Goal: Task Accomplishment & Management: Manage account settings

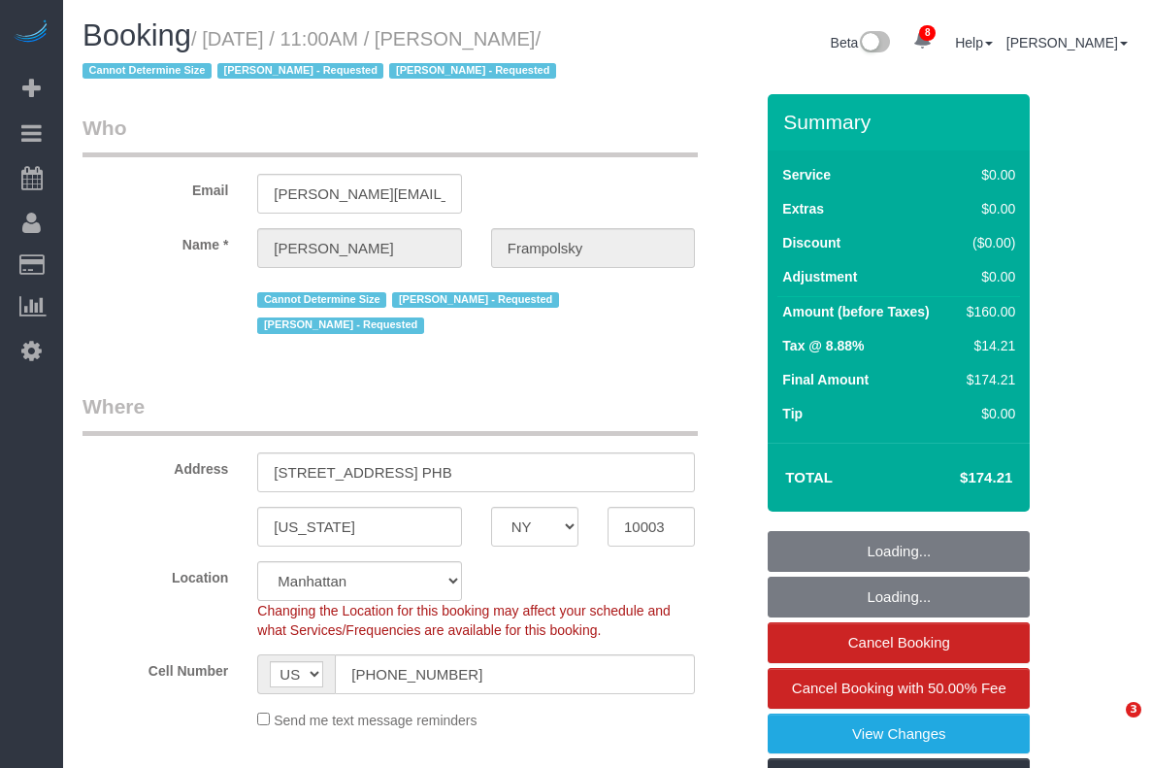
select select "NY"
select select "number:59"
select select "number:72"
select select "number:15"
select select "number:7"
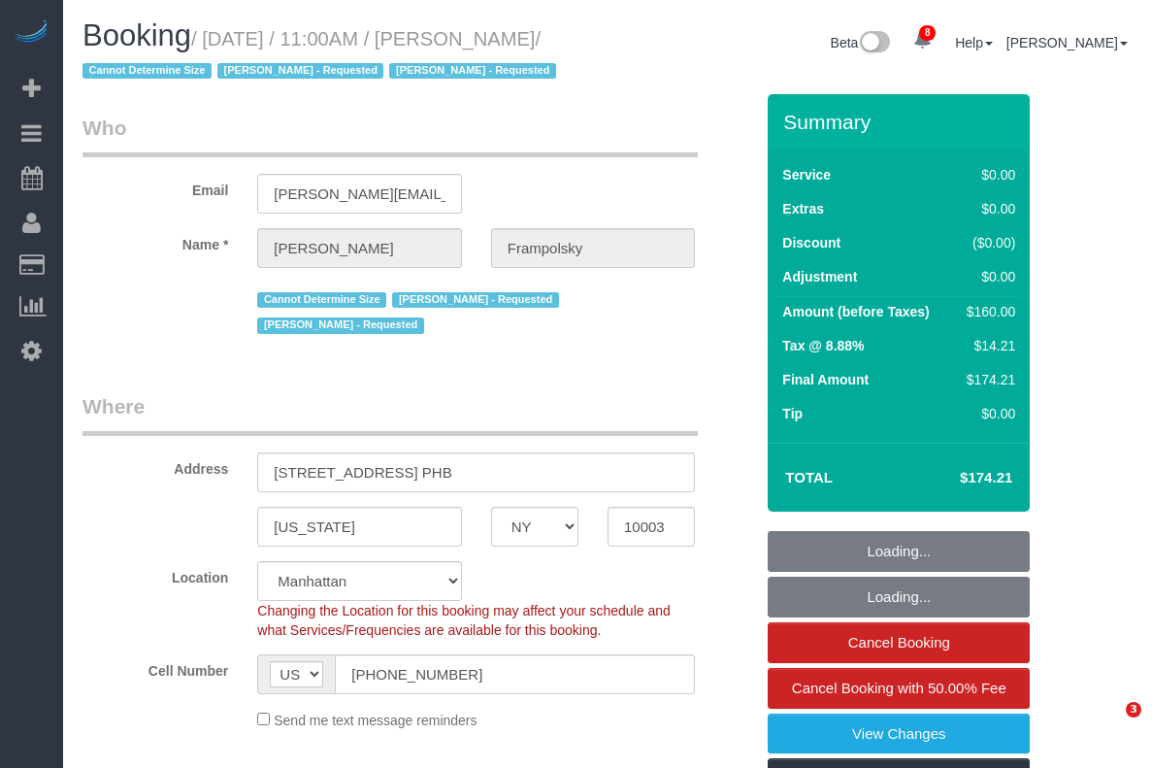
select select "object:970"
select select "spot1"
select select "1"
select select "NY"
select select "spot1"
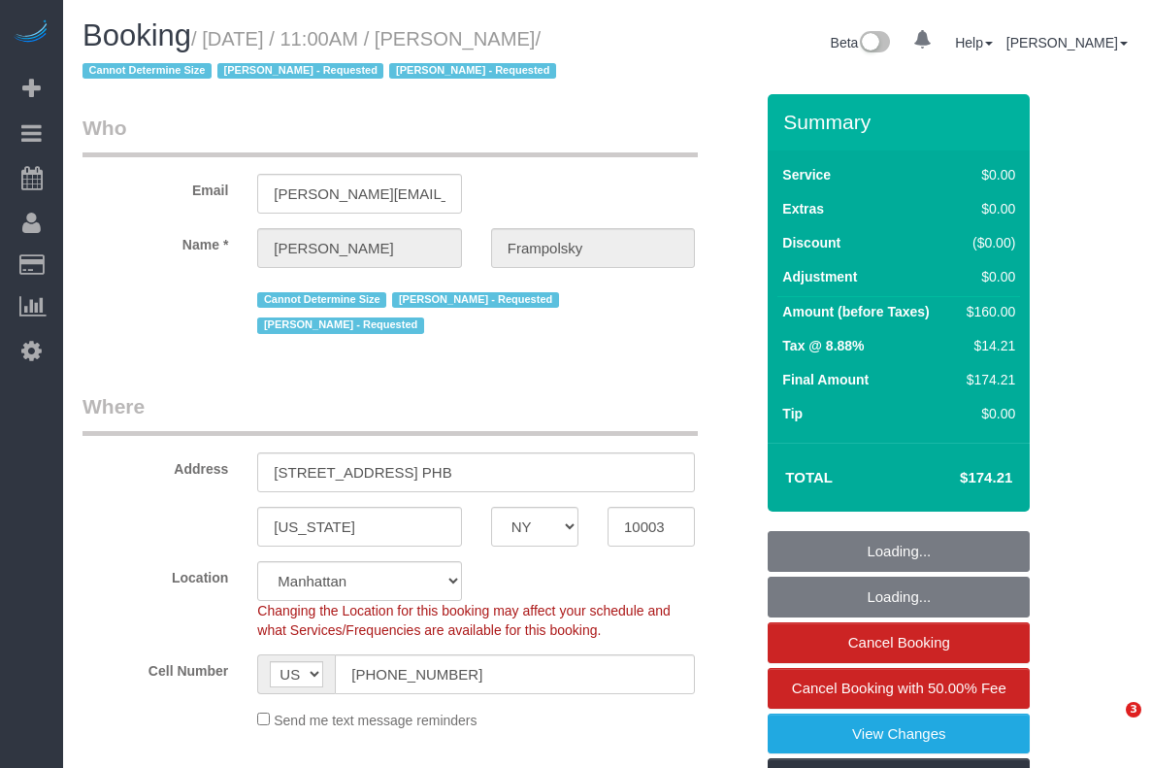
select select "number:59"
select select "number:72"
select select "number:15"
select select "number:7"
select select "1"
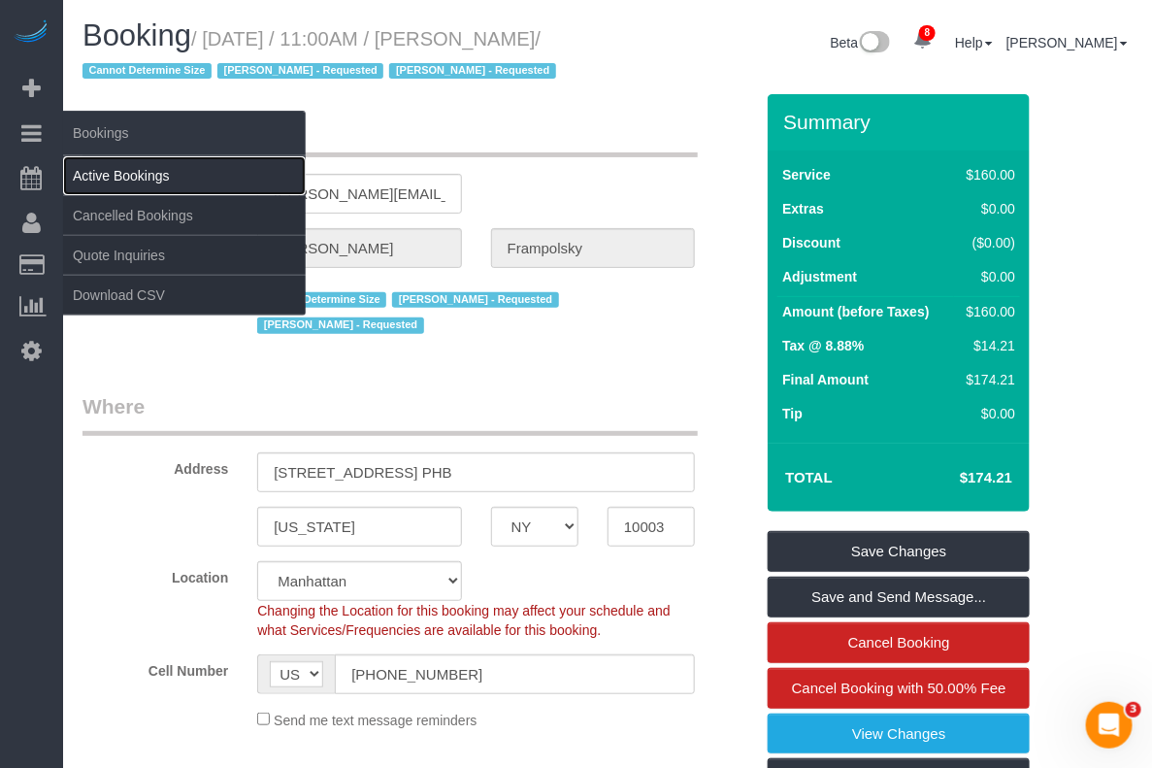
click at [141, 173] on link "Active Bookings" at bounding box center [184, 175] width 243 height 39
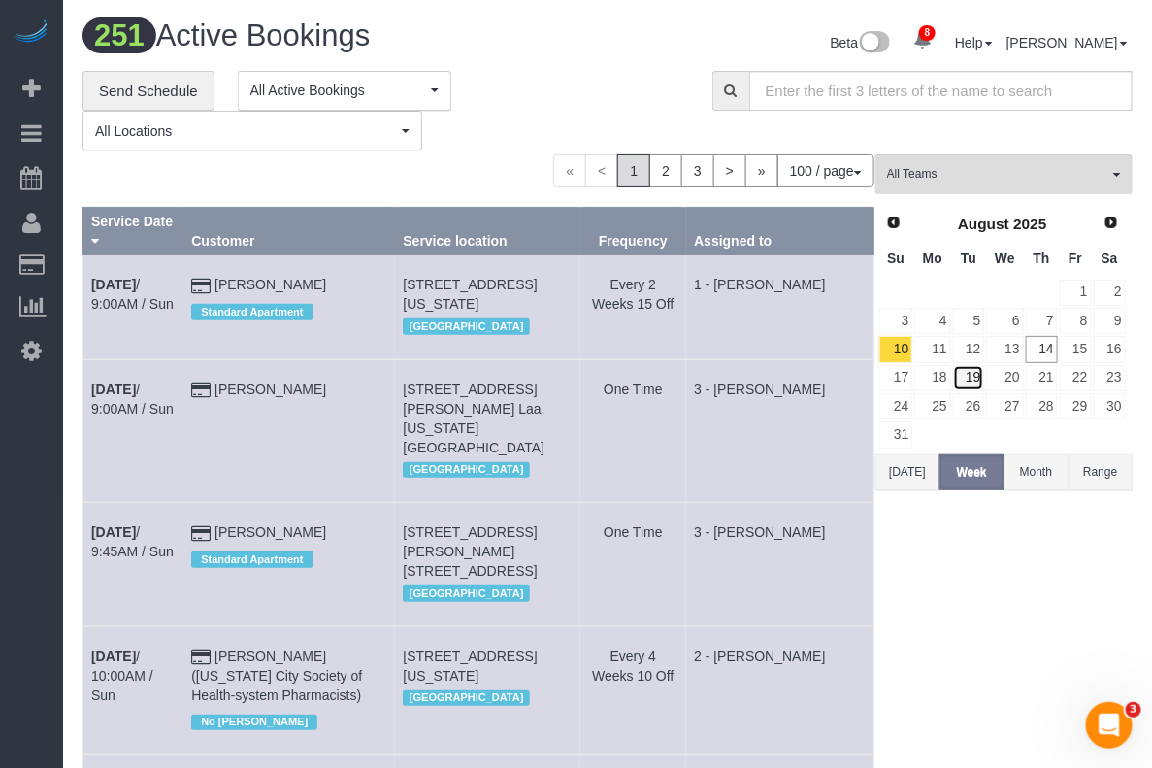
click at [968, 380] on link "19" at bounding box center [969, 378] width 32 height 26
click at [995, 162] on button "All Teams" at bounding box center [1003, 174] width 257 height 40
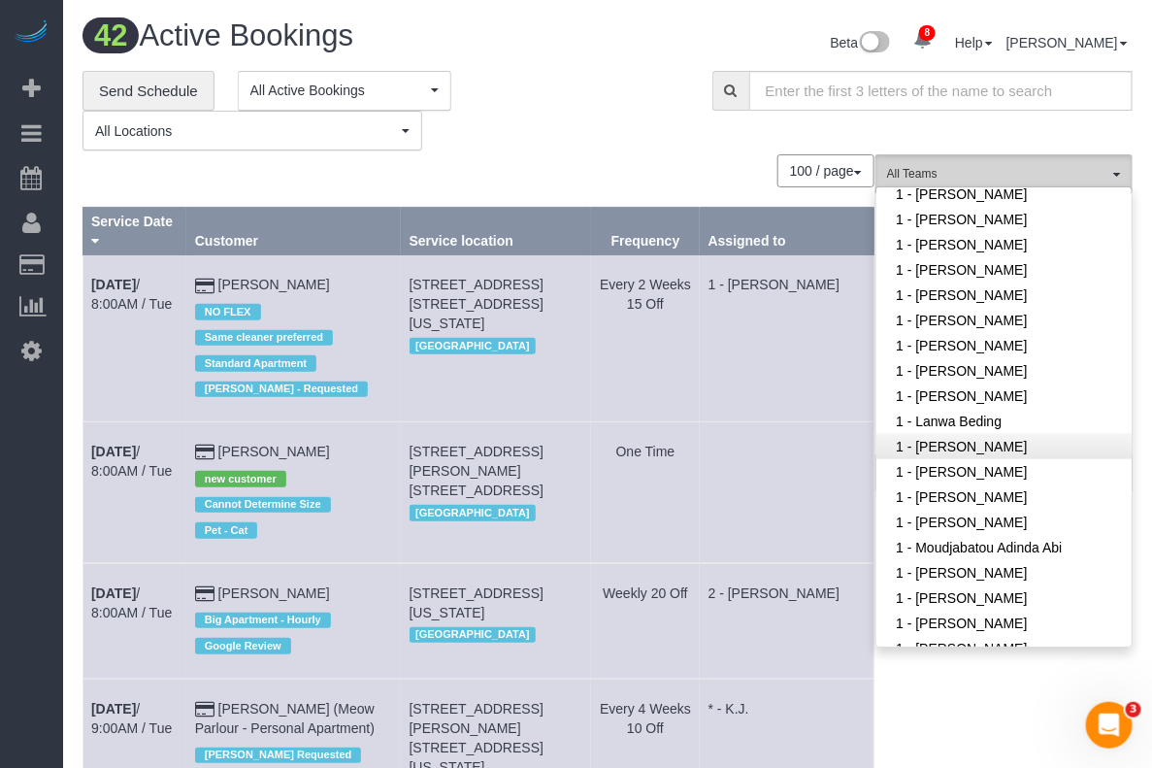
scroll to position [728, 0]
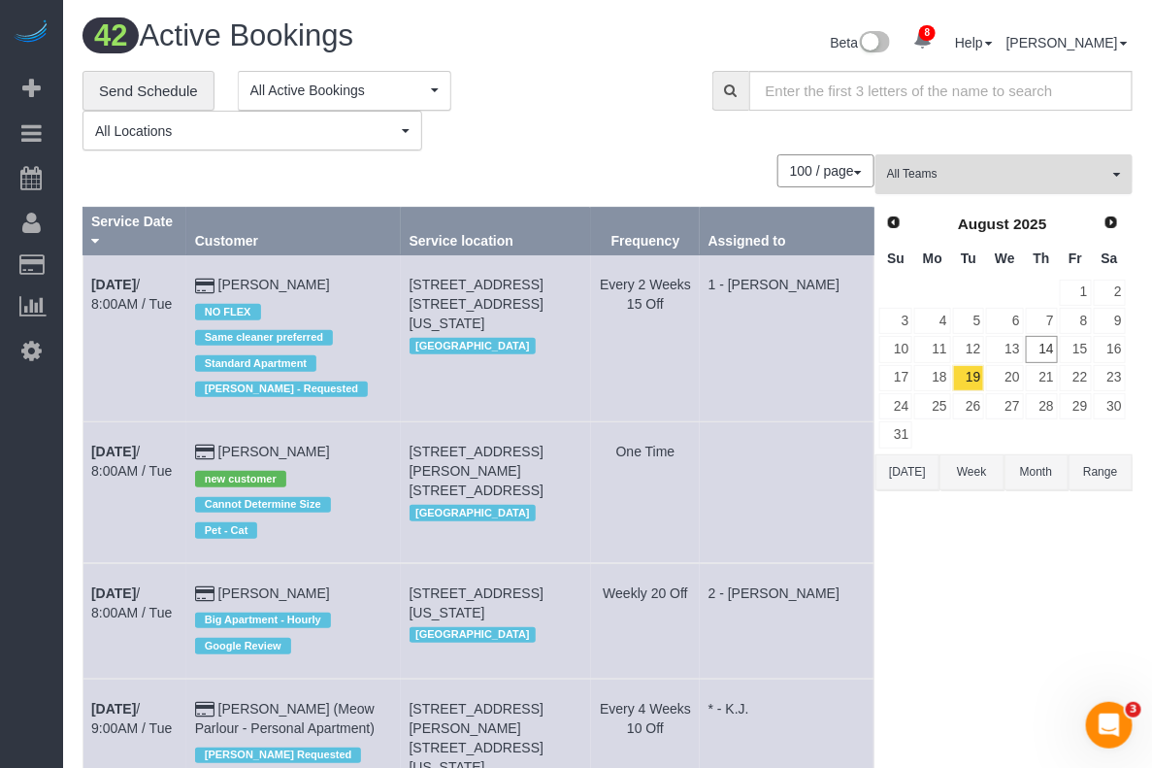
click at [1007, 175] on span "All Teams" at bounding box center [997, 174] width 221 height 16
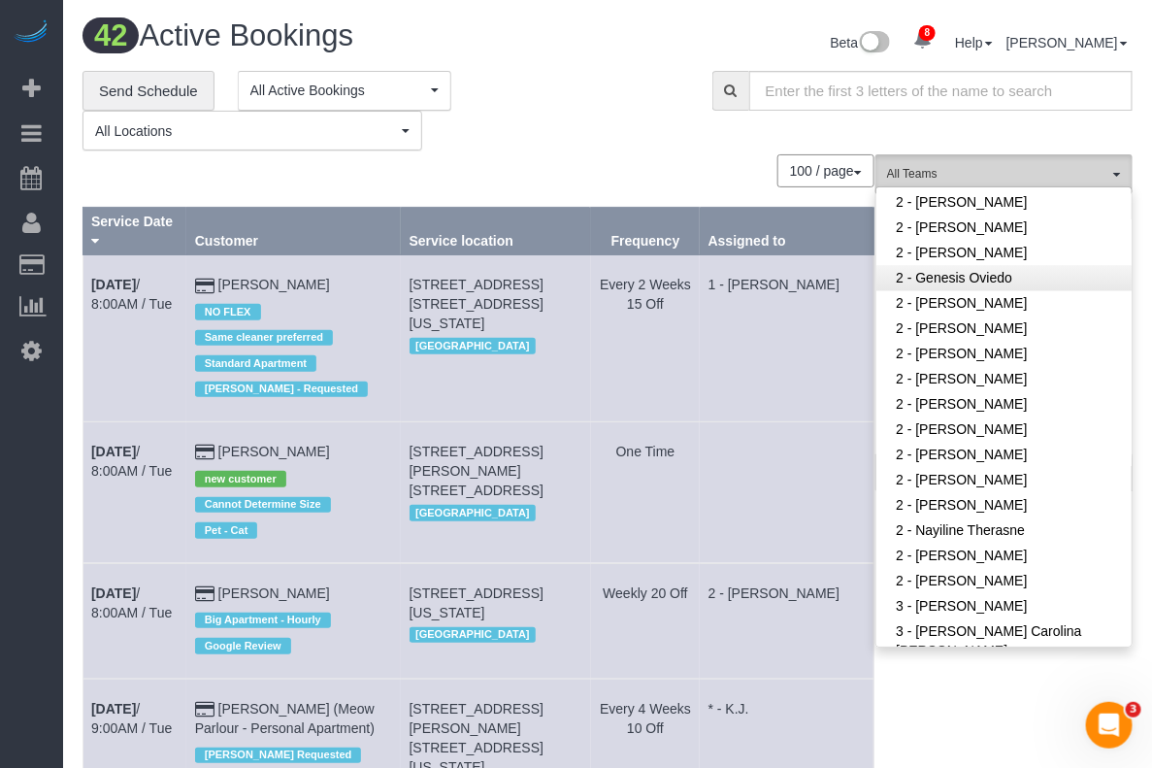
scroll to position [1213, 0]
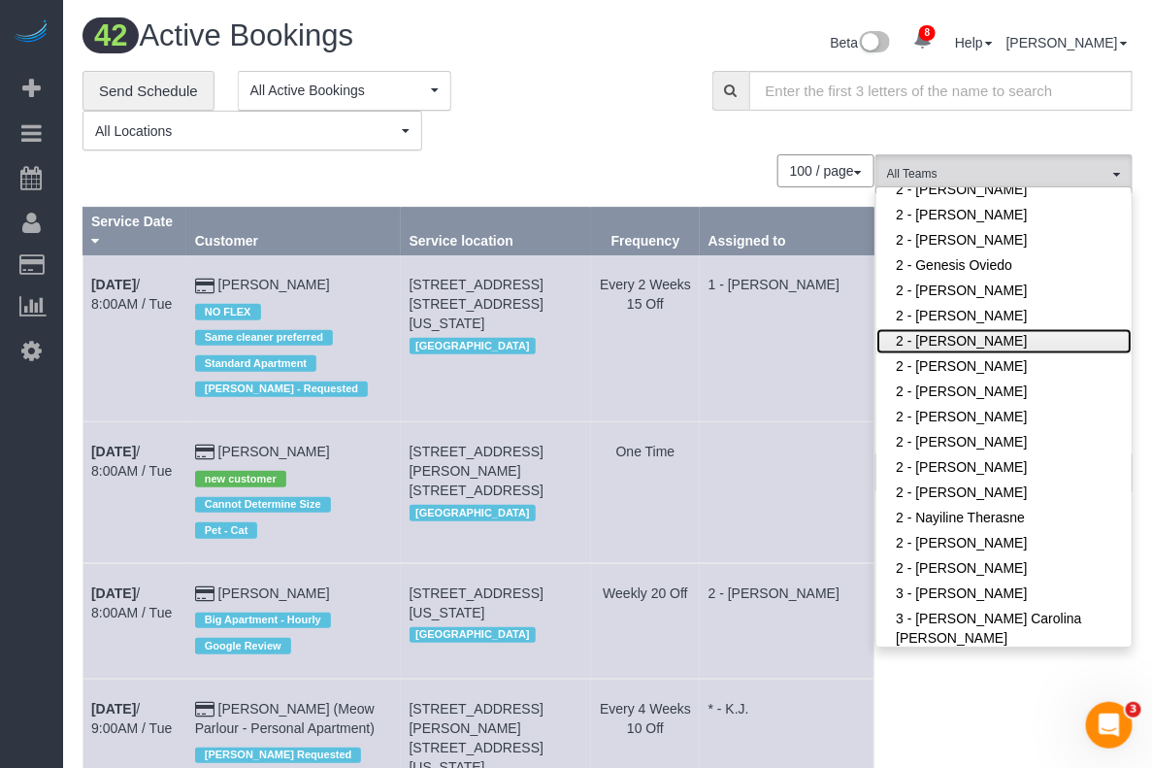
click at [954, 337] on link "2 - [PERSON_NAME]" at bounding box center [1003, 341] width 255 height 25
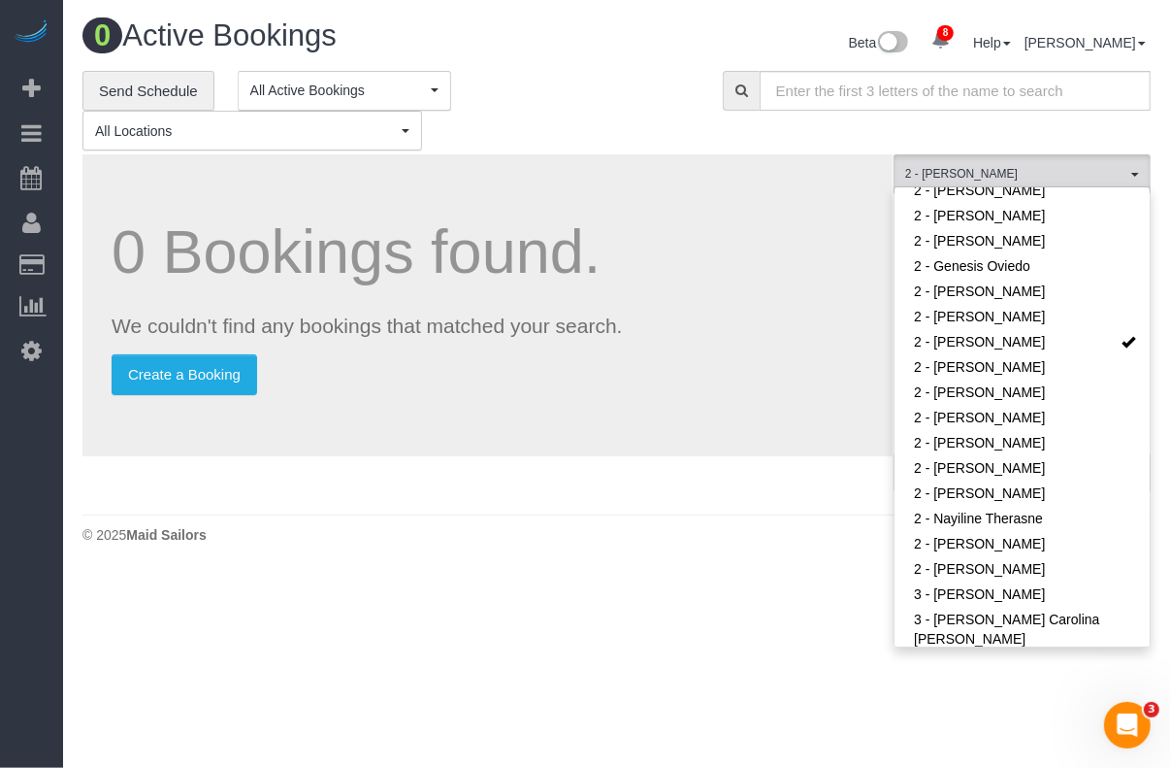
click at [840, 132] on div "**********" at bounding box center [617, 111] width 1098 height 81
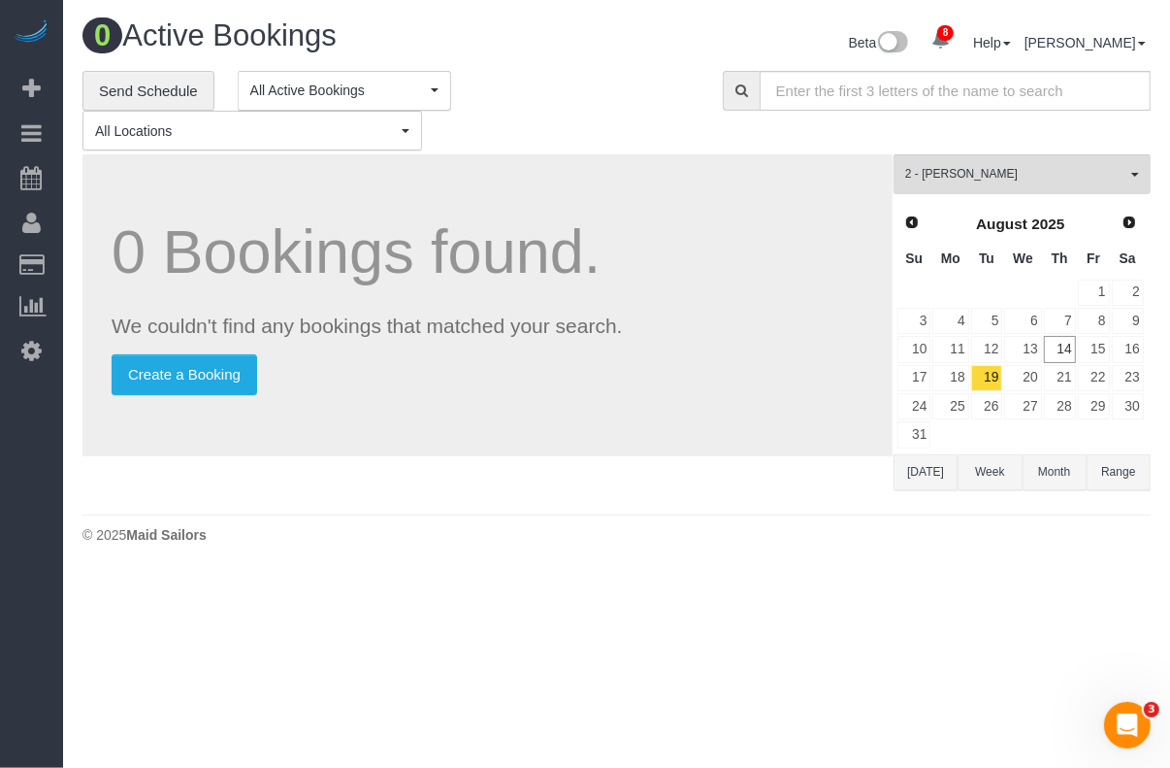
click at [932, 468] on button "Today" at bounding box center [926, 472] width 64 height 36
click at [985, 163] on button "2 - Iman Smith All Teams" at bounding box center [1022, 174] width 257 height 40
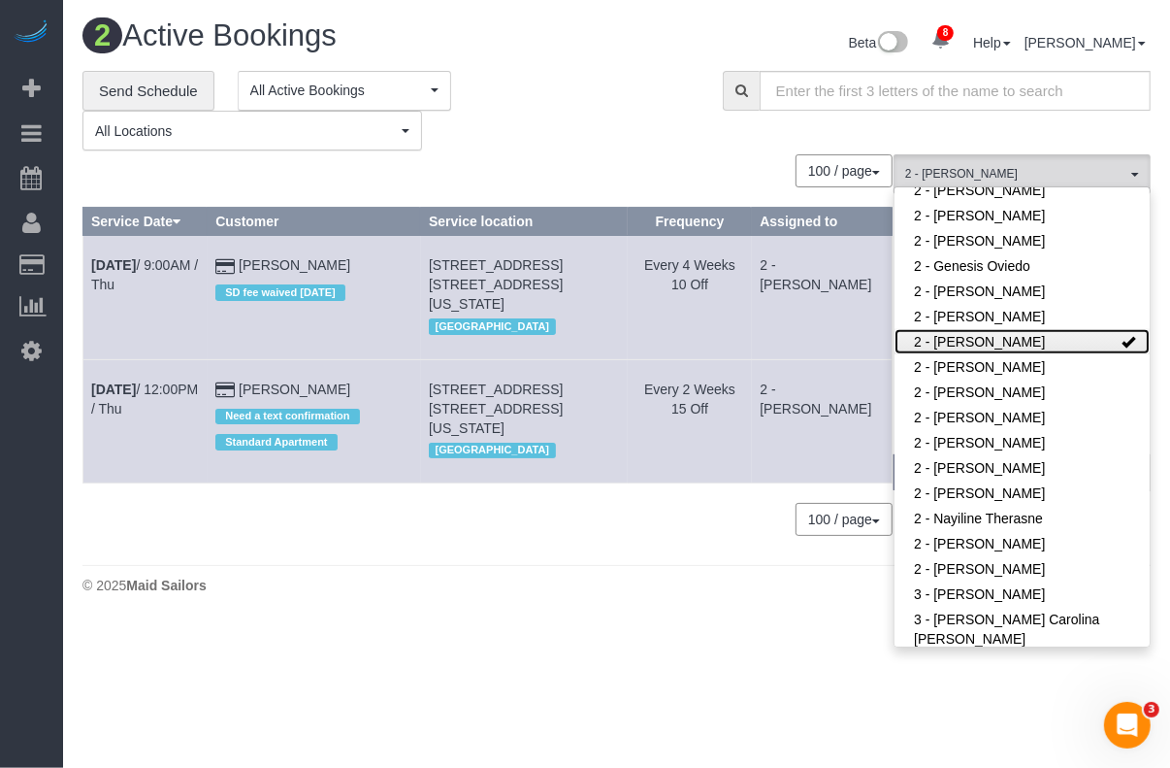
click at [1055, 335] on link "2 - [PERSON_NAME]" at bounding box center [1022, 341] width 255 height 25
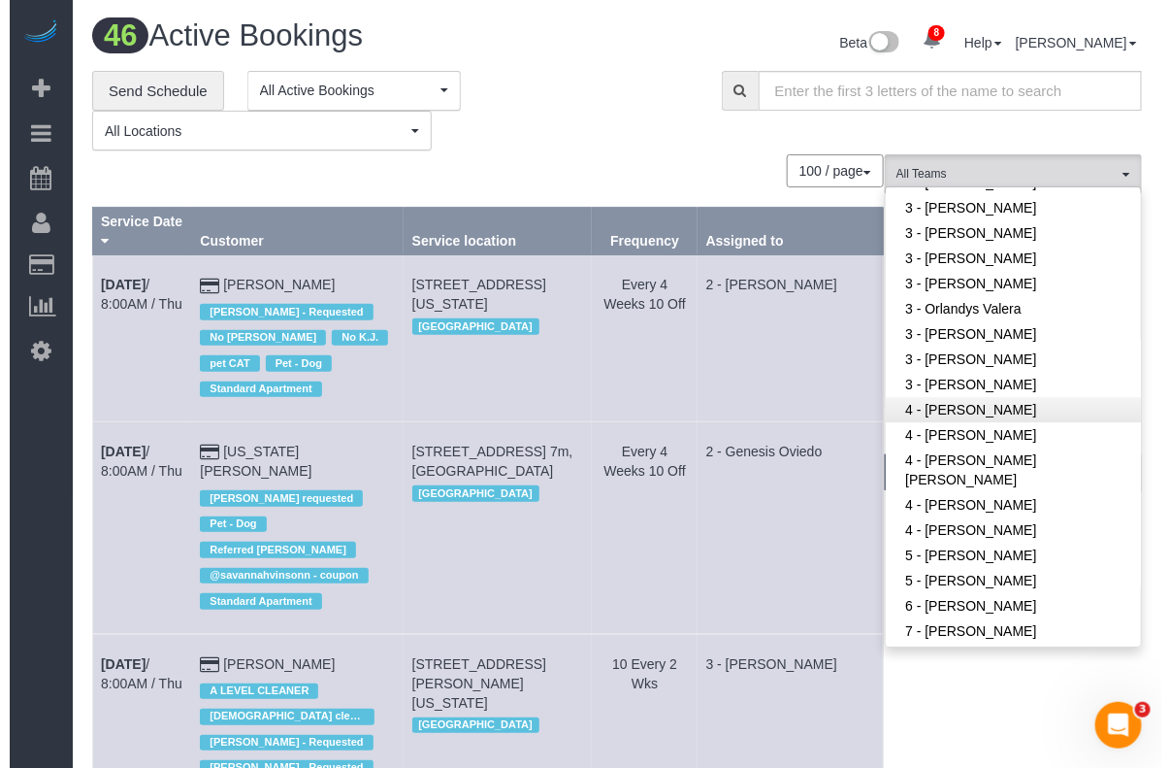
scroll to position [1820, 0]
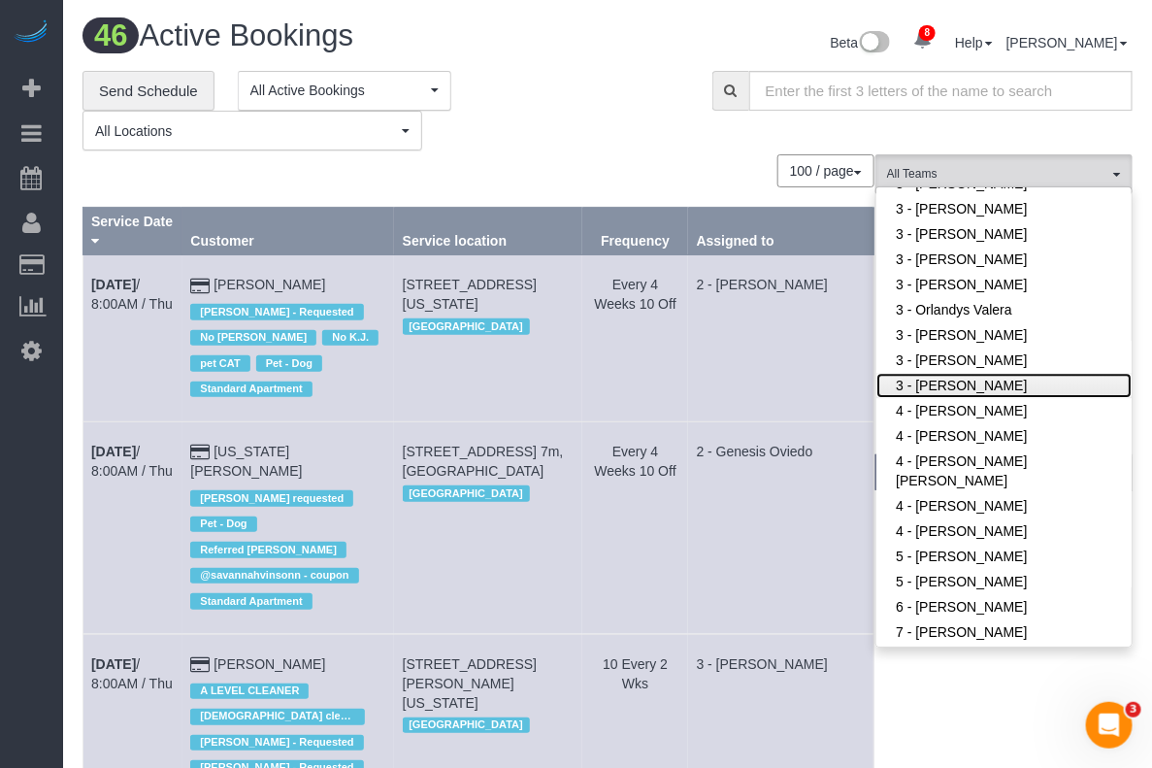
click at [975, 381] on link "3 - [PERSON_NAME]" at bounding box center [1003, 385] width 255 height 25
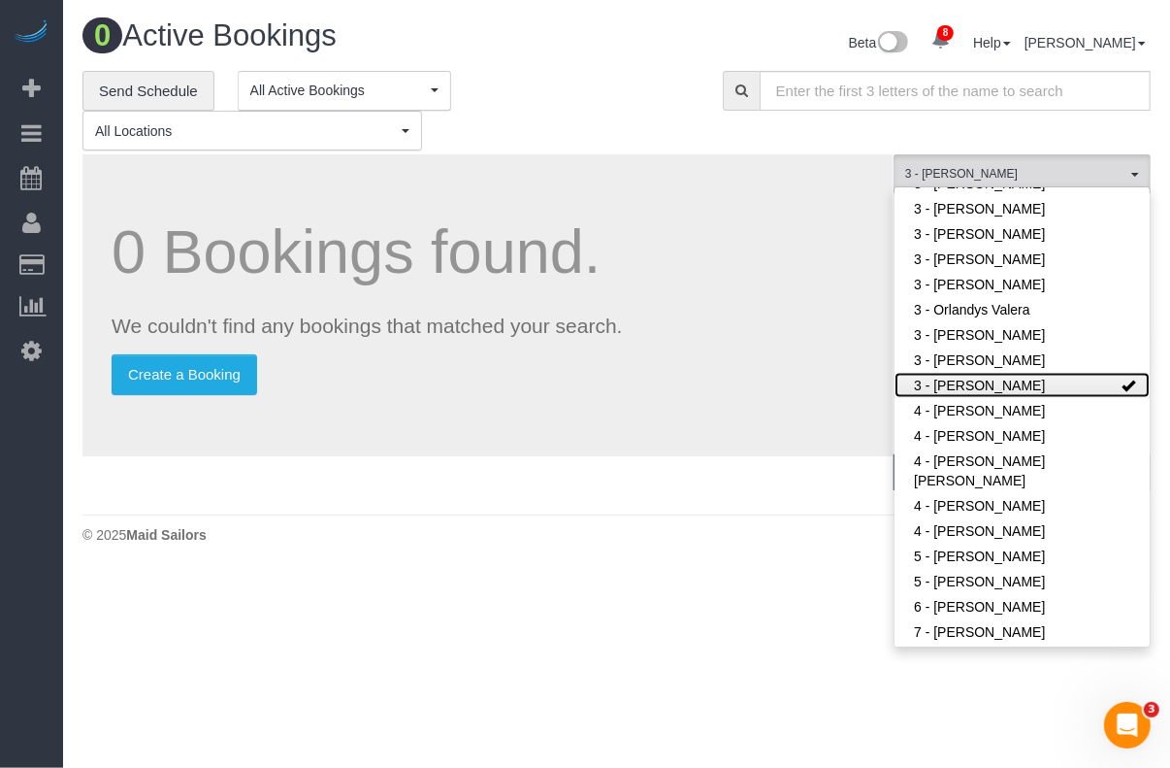
click at [1029, 376] on link "3 - [PERSON_NAME]" at bounding box center [1022, 385] width 255 height 25
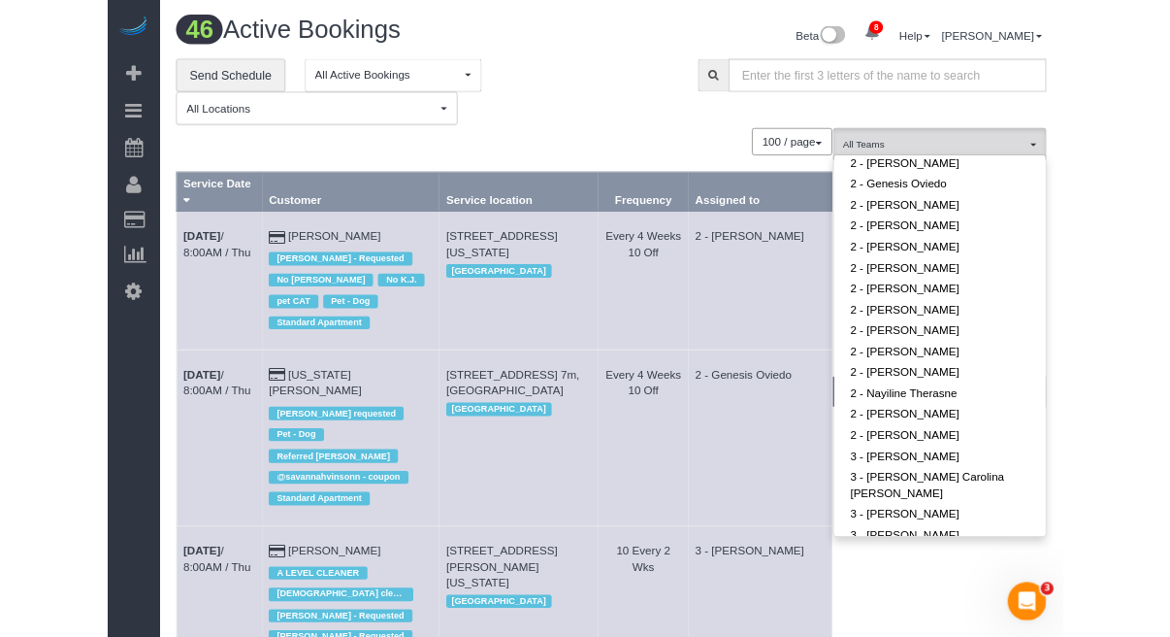
scroll to position [1213, 0]
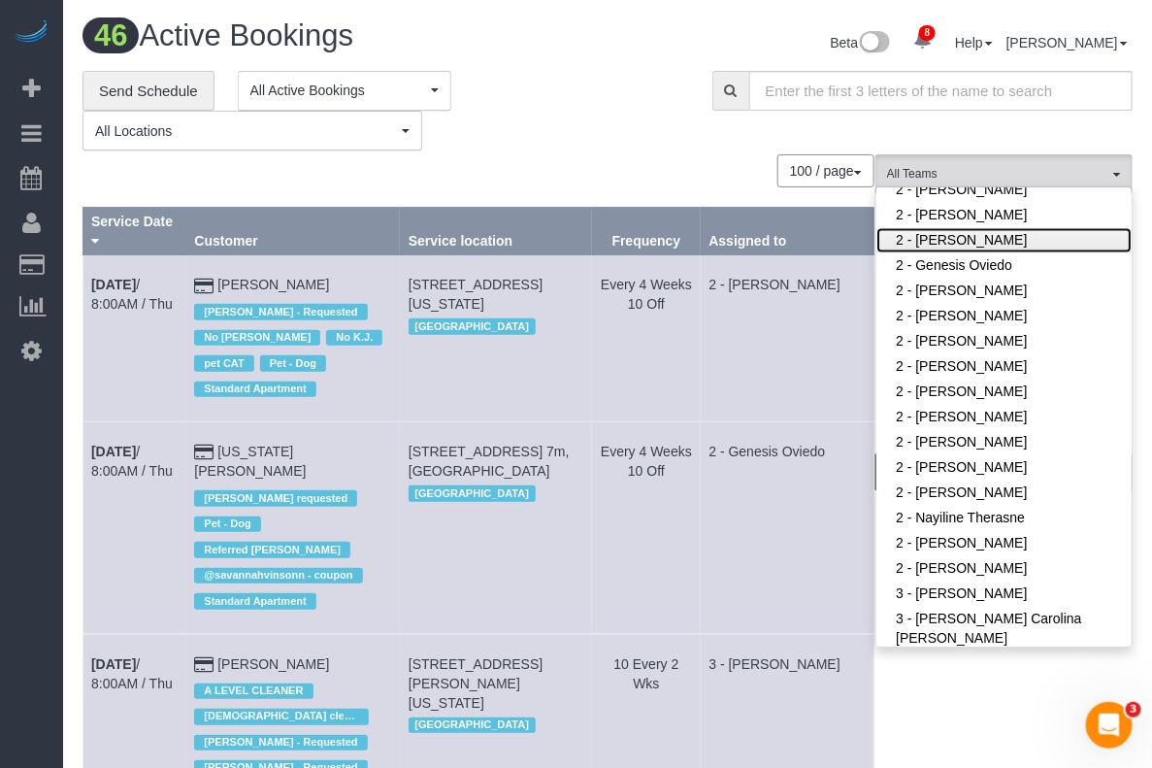
click at [971, 231] on link "2 - [PERSON_NAME]" at bounding box center [1003, 240] width 255 height 25
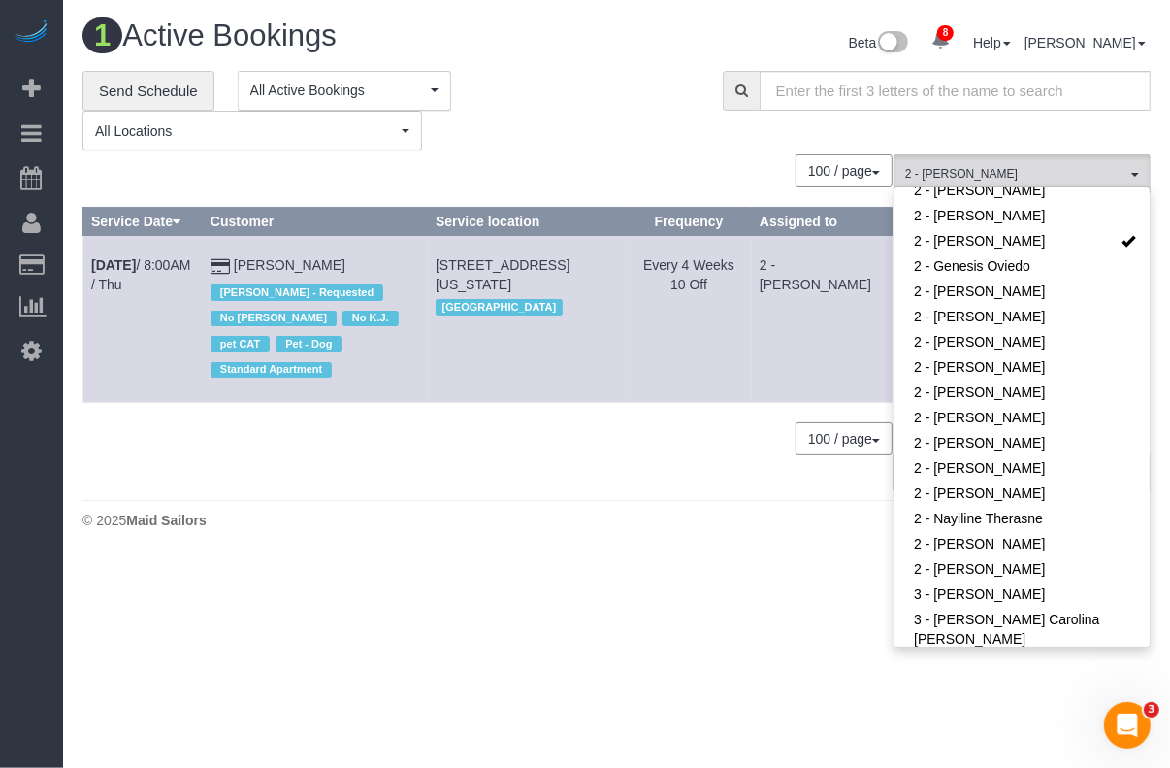
click at [643, 141] on div "**********" at bounding box center [387, 111] width 611 height 81
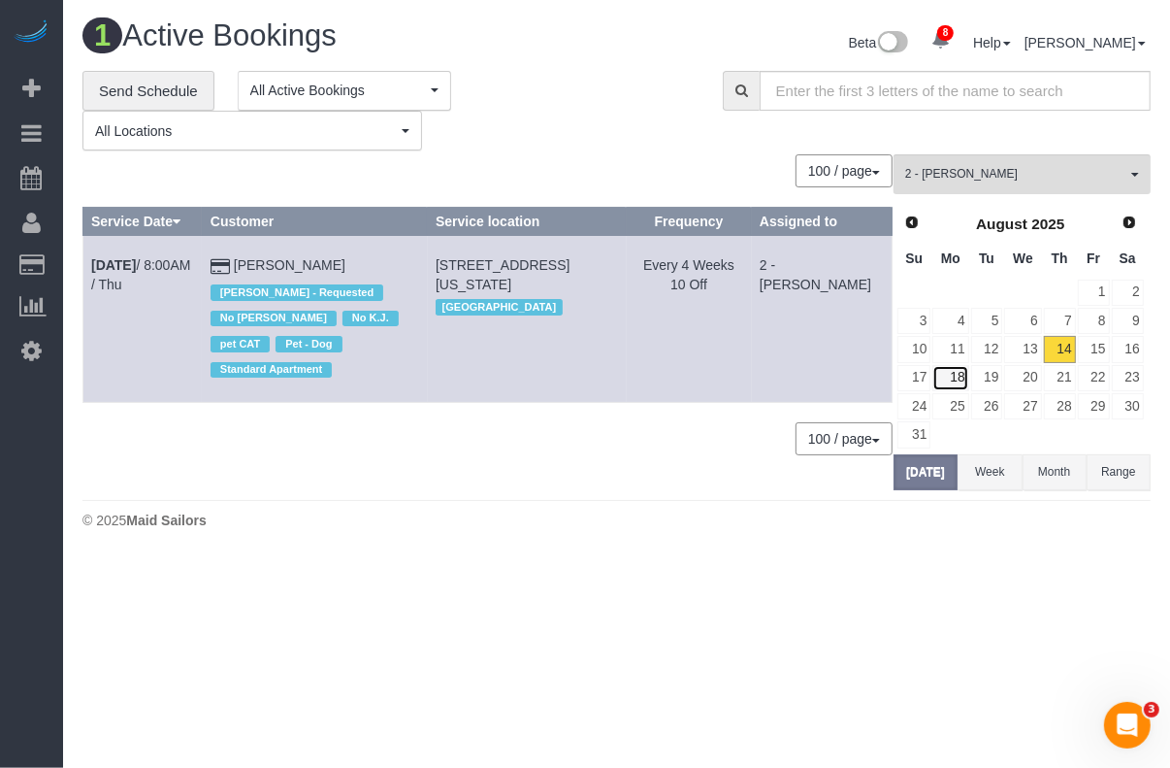
click at [952, 385] on link "18" at bounding box center [951, 378] width 36 height 26
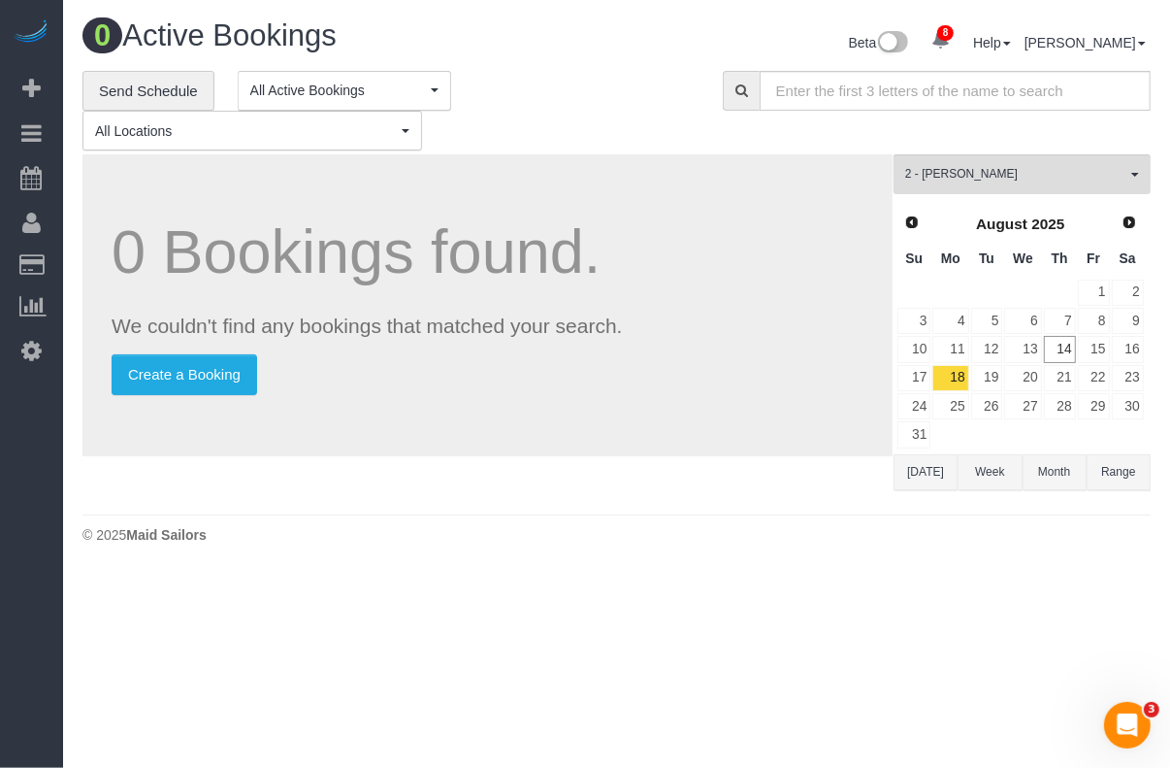
click at [577, 413] on div "0 Bookings found. We couldn't find any bookings that matched your search. Creat…" at bounding box center [487, 305] width 810 height 302
click at [1090, 564] on div "0 Active Bookings Beta 8 Your Notifications You have 0 alerts × You have 4 to c…" at bounding box center [616, 286] width 1107 height 573
click at [1101, 344] on link "15" at bounding box center [1094, 349] width 32 height 26
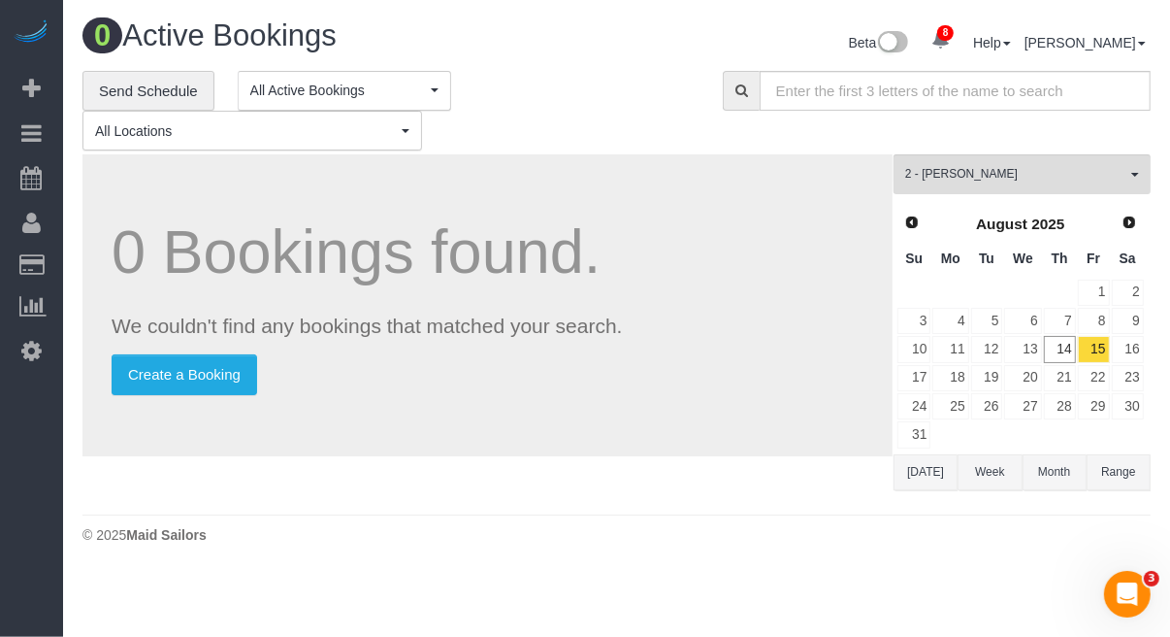
click at [637, 602] on body "8 Beta Your Notifications You have 0 alerts × You have 4 to charge for 08/13/20…" at bounding box center [585, 318] width 1170 height 637
click at [1026, 176] on span "2 - [PERSON_NAME]" at bounding box center [1015, 174] width 221 height 16
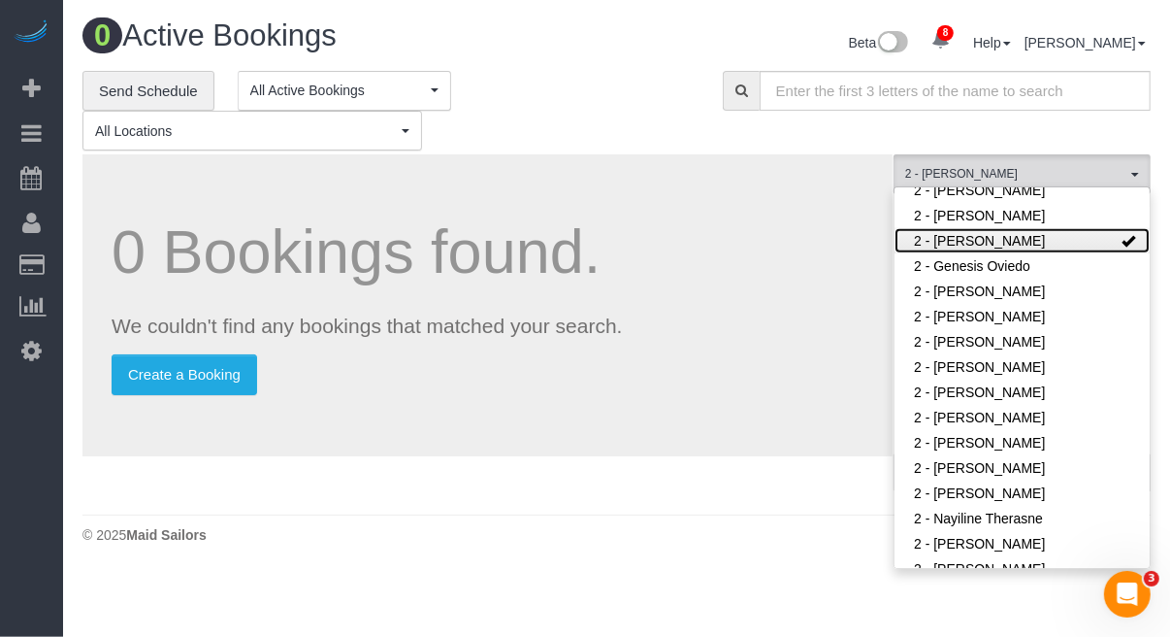
click at [1036, 234] on link "2 - [PERSON_NAME]" at bounding box center [1022, 240] width 255 height 25
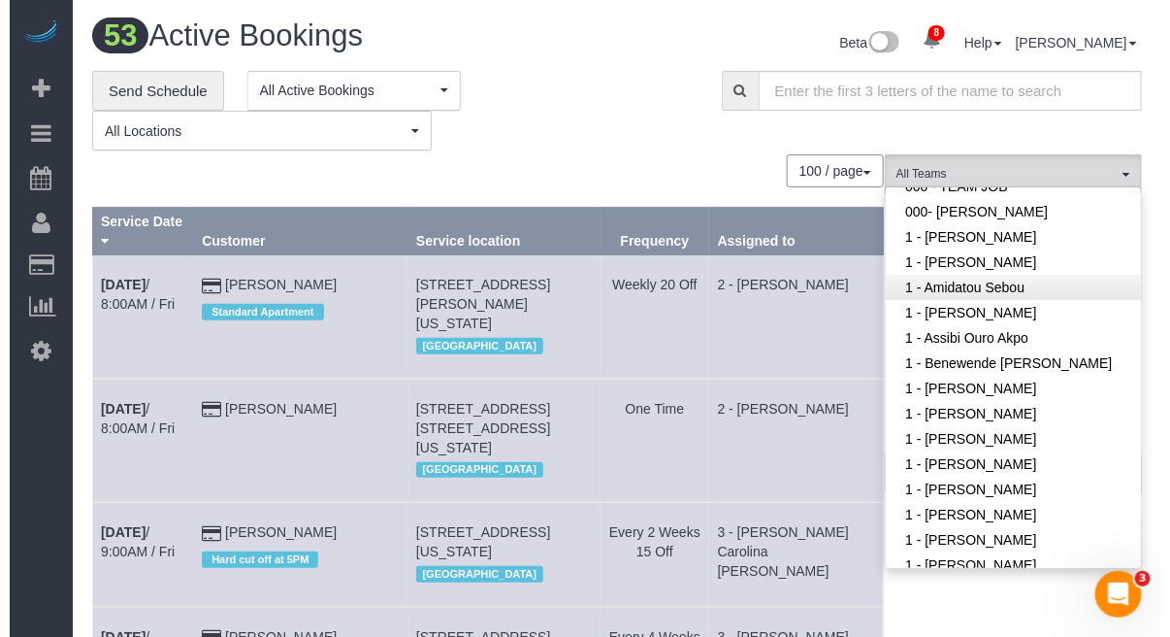
scroll to position [121, 0]
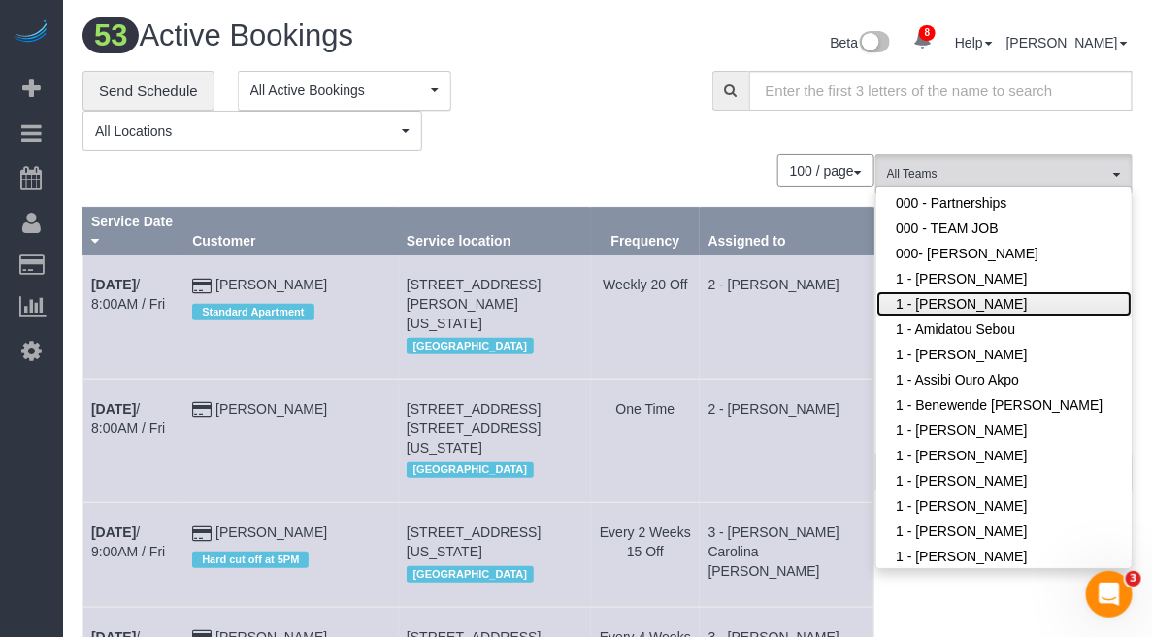
click at [991, 311] on link "1 - [PERSON_NAME]" at bounding box center [1003, 303] width 255 height 25
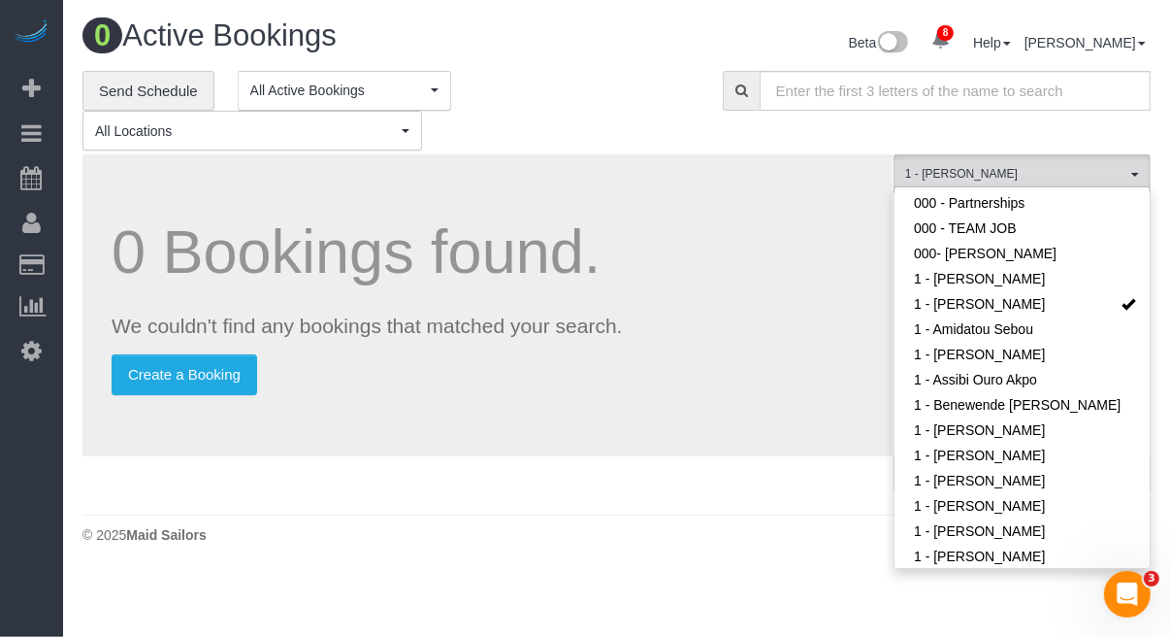
click at [771, 342] on div "0 Bookings found. We couldn't find any bookings that matched your search. Creat…" at bounding box center [487, 305] width 810 height 302
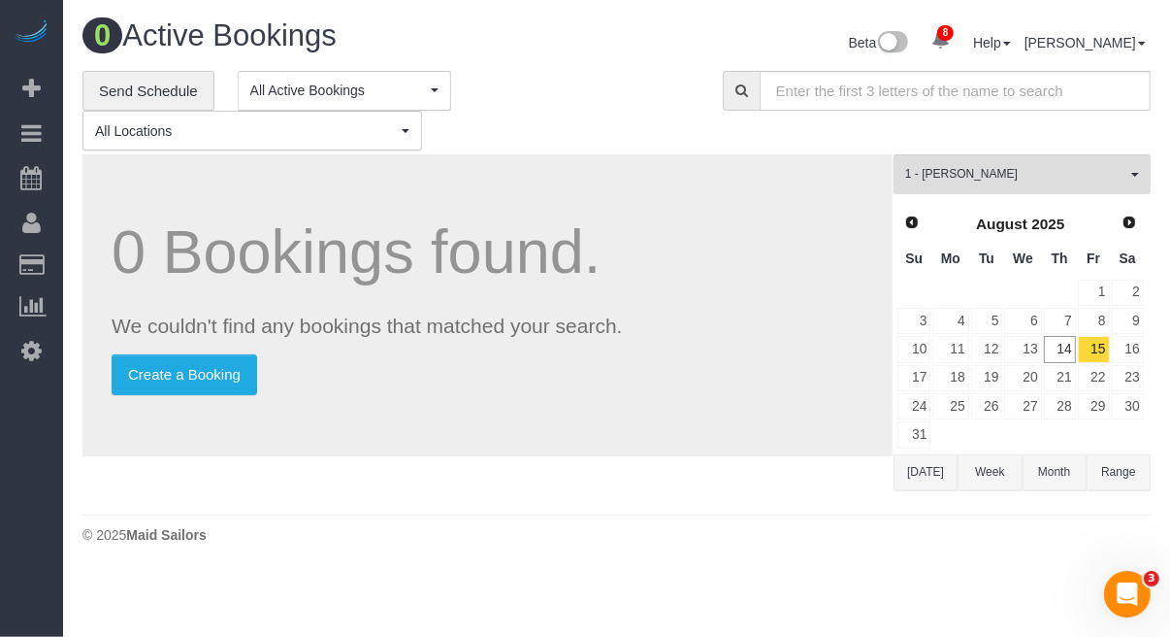
drag, startPoint x: 928, startPoint y: 472, endPoint x: 913, endPoint y: 463, distance: 17.0
click at [925, 472] on button "Today" at bounding box center [926, 472] width 64 height 36
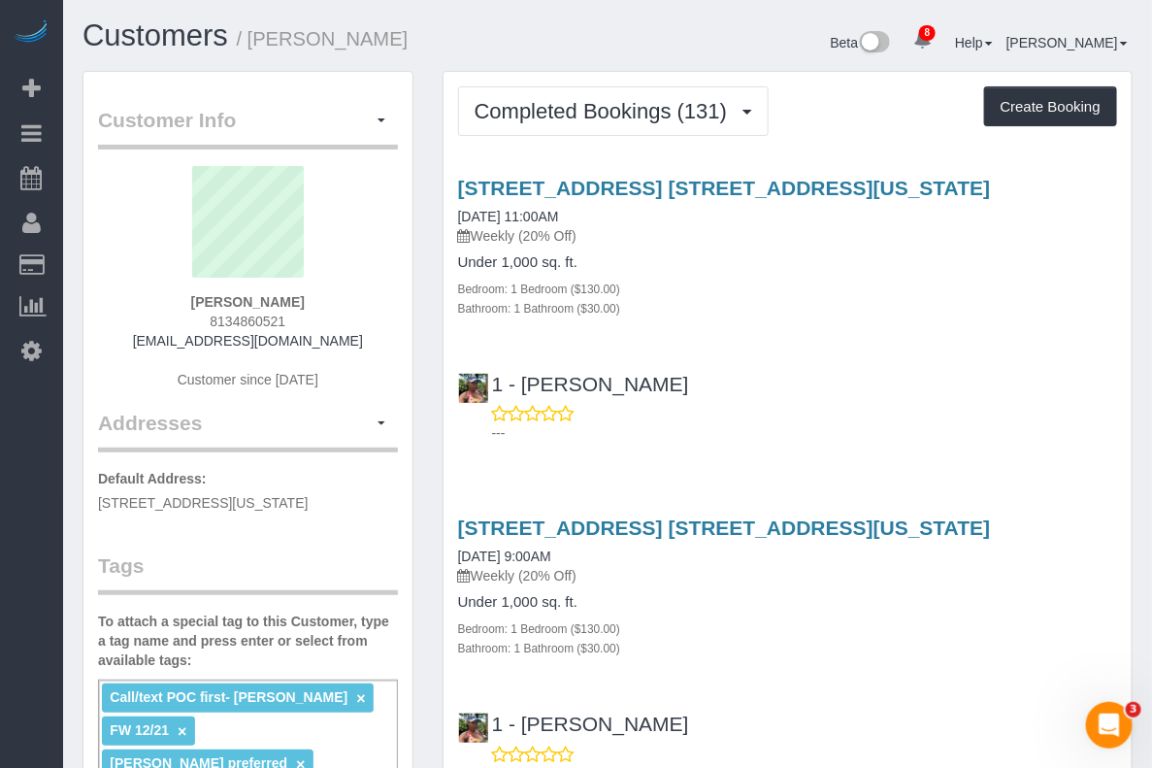
click at [706, 271] on h4 "Under 1,000 sq. ft." at bounding box center [787, 262] width 659 height 16
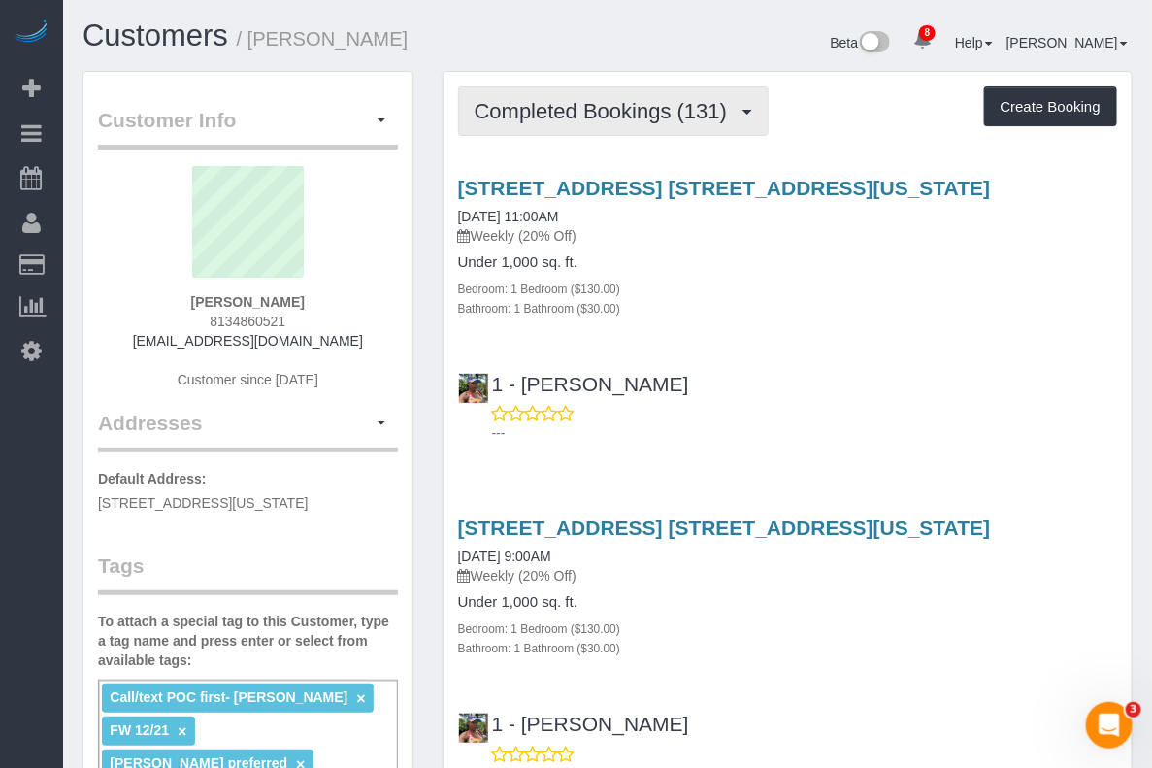
click at [603, 119] on span "Completed Bookings (131)" at bounding box center [606, 111] width 262 height 24
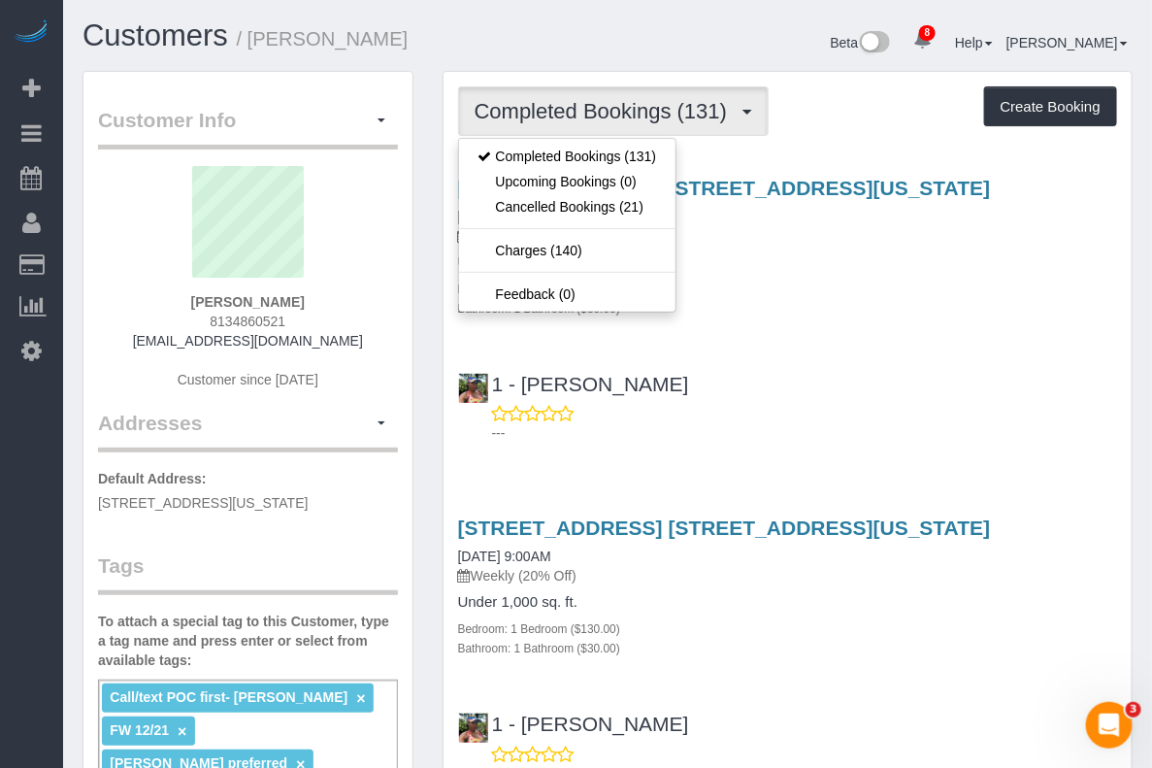
click at [1093, 408] on div "540 West 49th Street, Apt. 306s, New York, NY 10018 05/31/2025 11:00AM Weekly (…" at bounding box center [787, 305] width 688 height 291
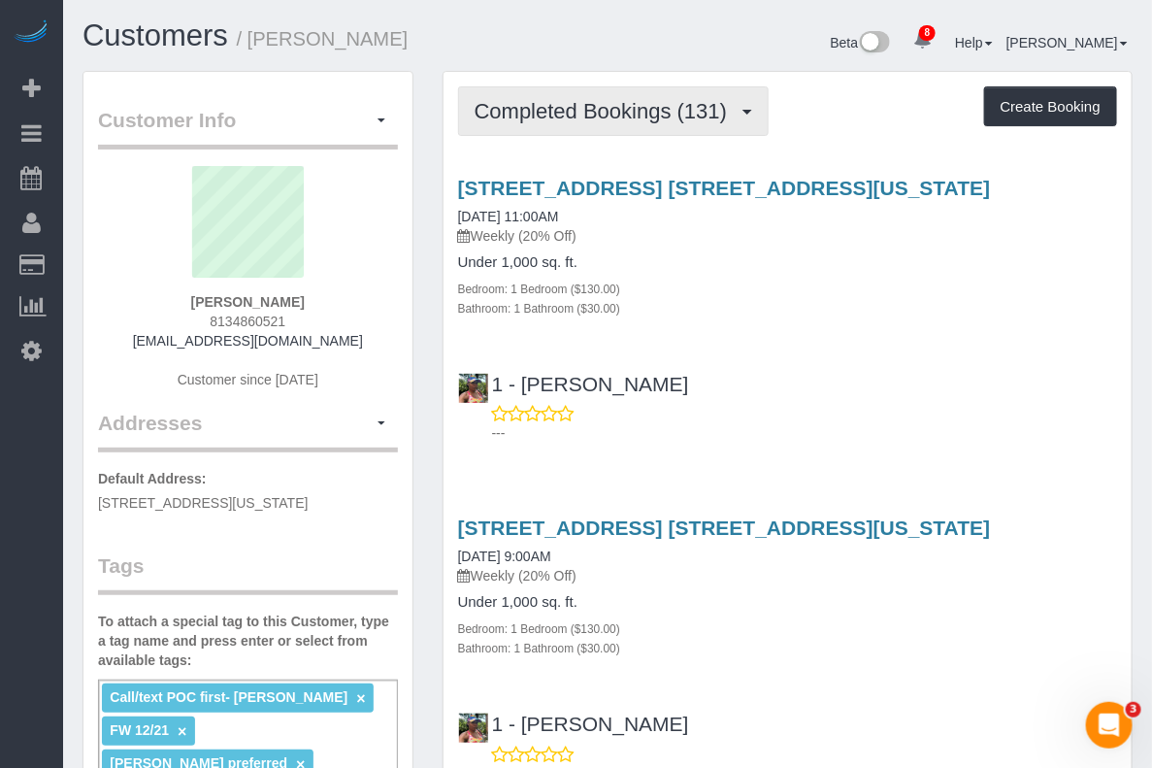
click at [639, 102] on span "Completed Bookings (131)" at bounding box center [606, 111] width 262 height 24
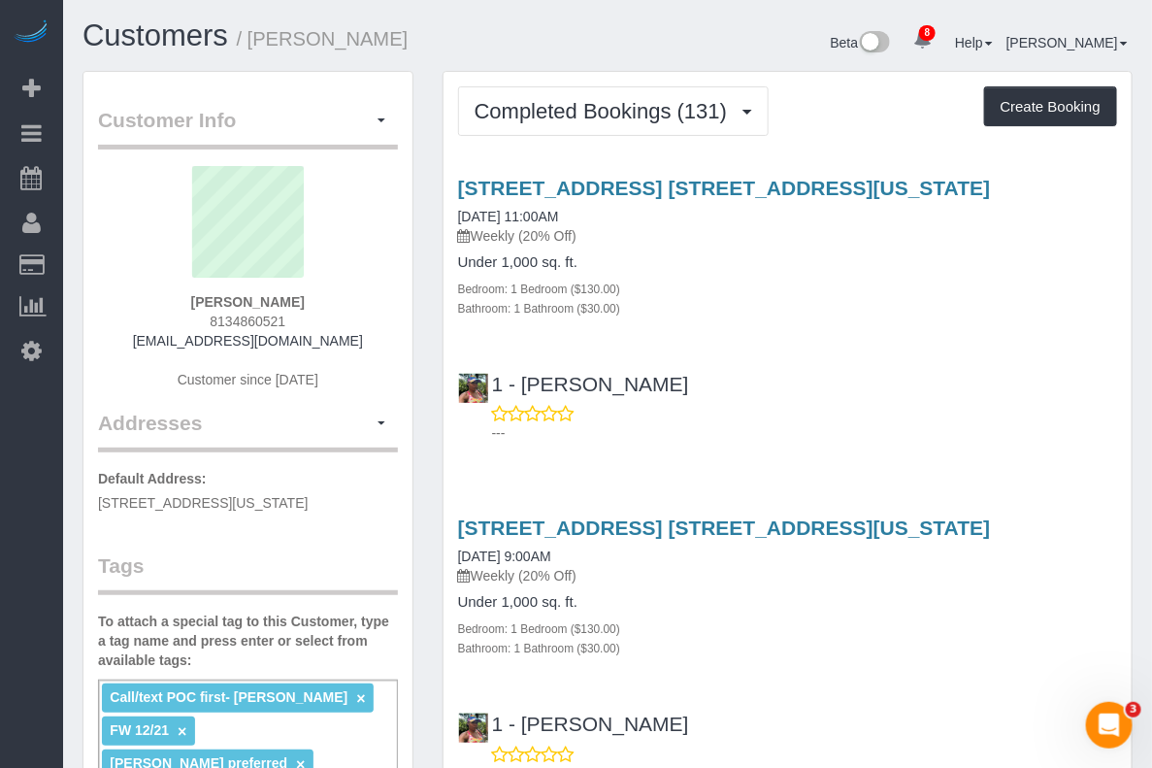
click at [1063, 316] on div "540 West 49th Street, Apt. 306s, New York, NY 10018 05/31/2025 11:00AM Weekly (…" at bounding box center [787, 305] width 688 height 291
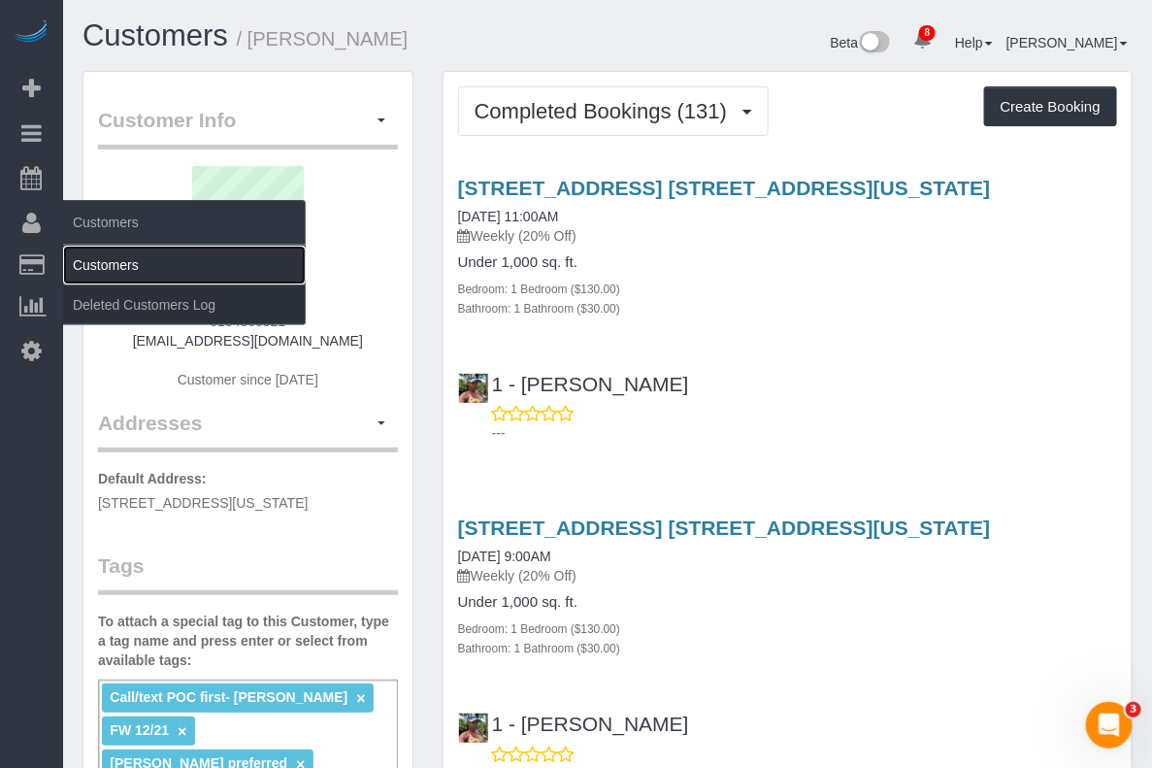
click at [108, 254] on link "Customers" at bounding box center [184, 265] width 243 height 39
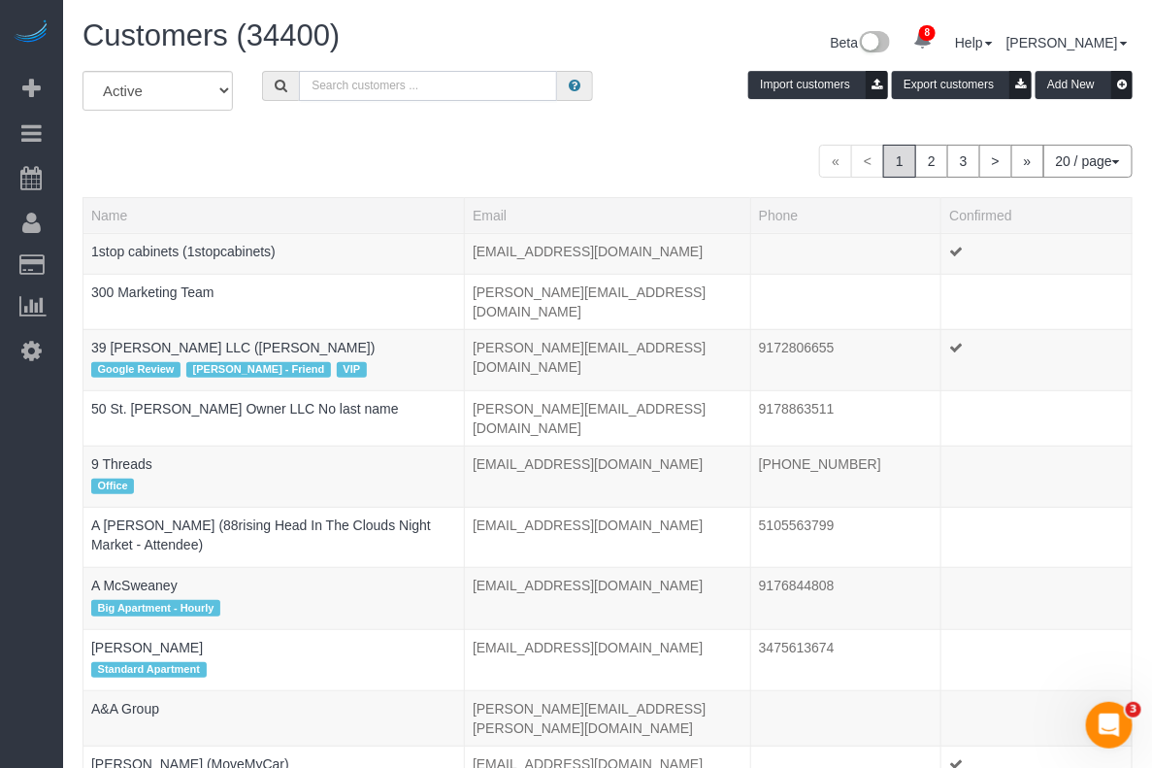
click at [521, 82] on input "text" at bounding box center [428, 86] width 258 height 30
paste input "Mustafa Safdar"
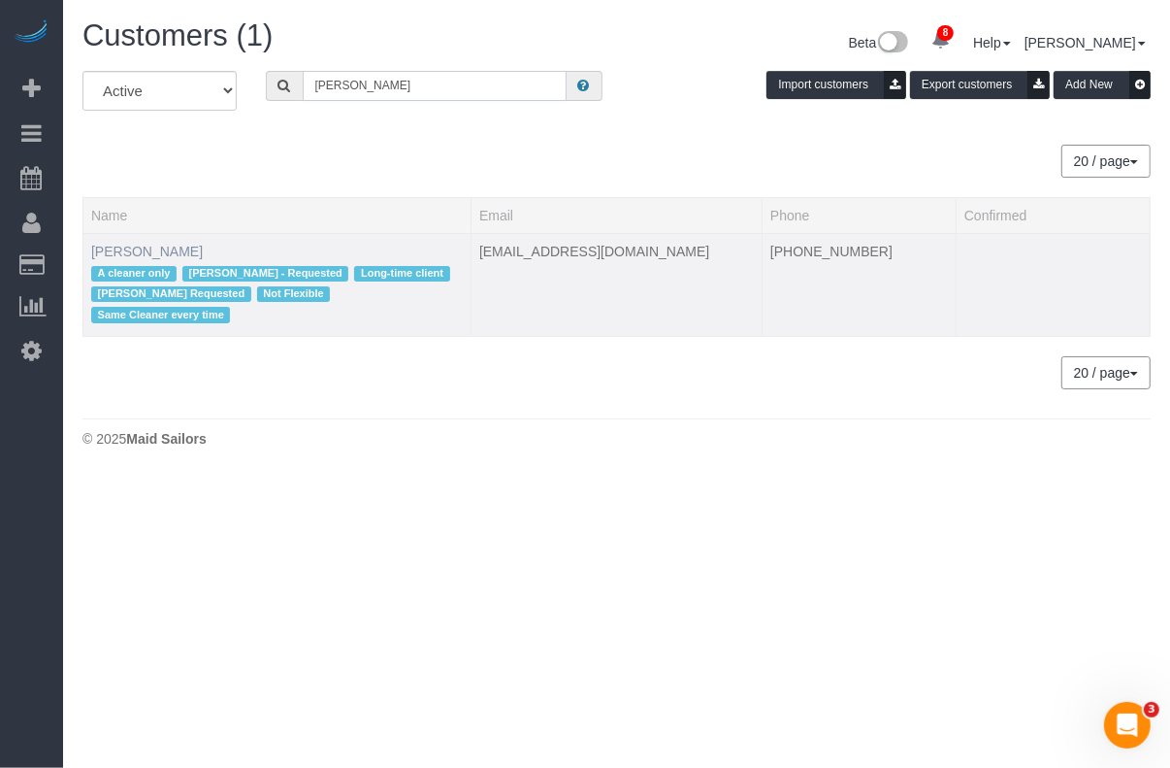
type input "Mustafa Safdar"
click at [156, 252] on link "Mustafa Safdar" at bounding box center [147, 252] width 112 height 16
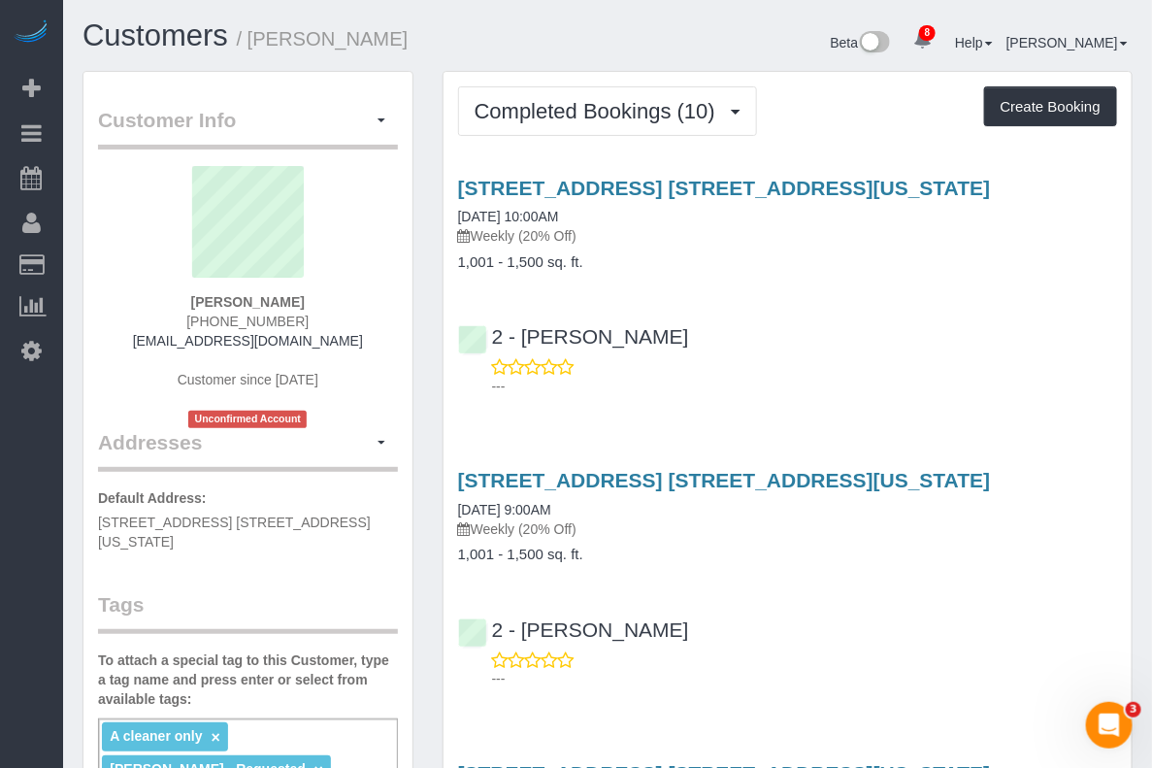
click at [1072, 325] on div "540 West 49th Street, Apt. 401s, New York, NY 10018 08/10/2025 10:00AM Weekly (…" at bounding box center [787, 282] width 688 height 245
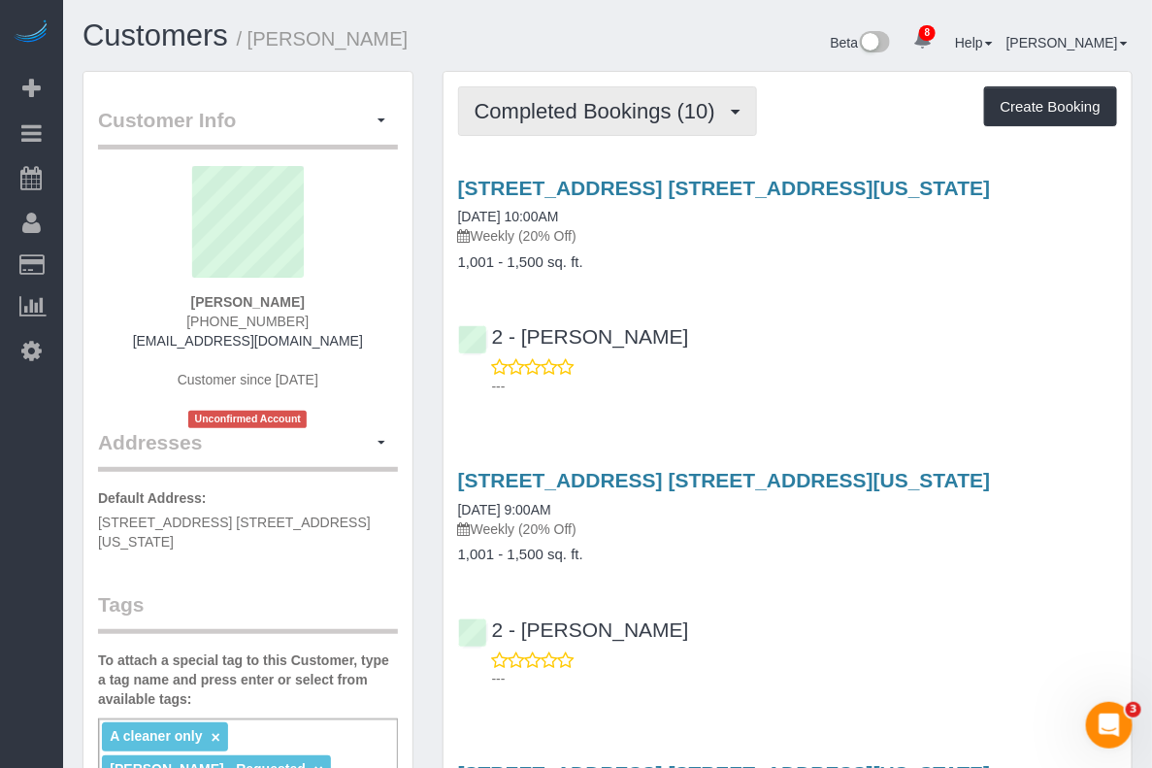
click at [565, 112] on span "Completed Bookings (10)" at bounding box center [600, 111] width 250 height 24
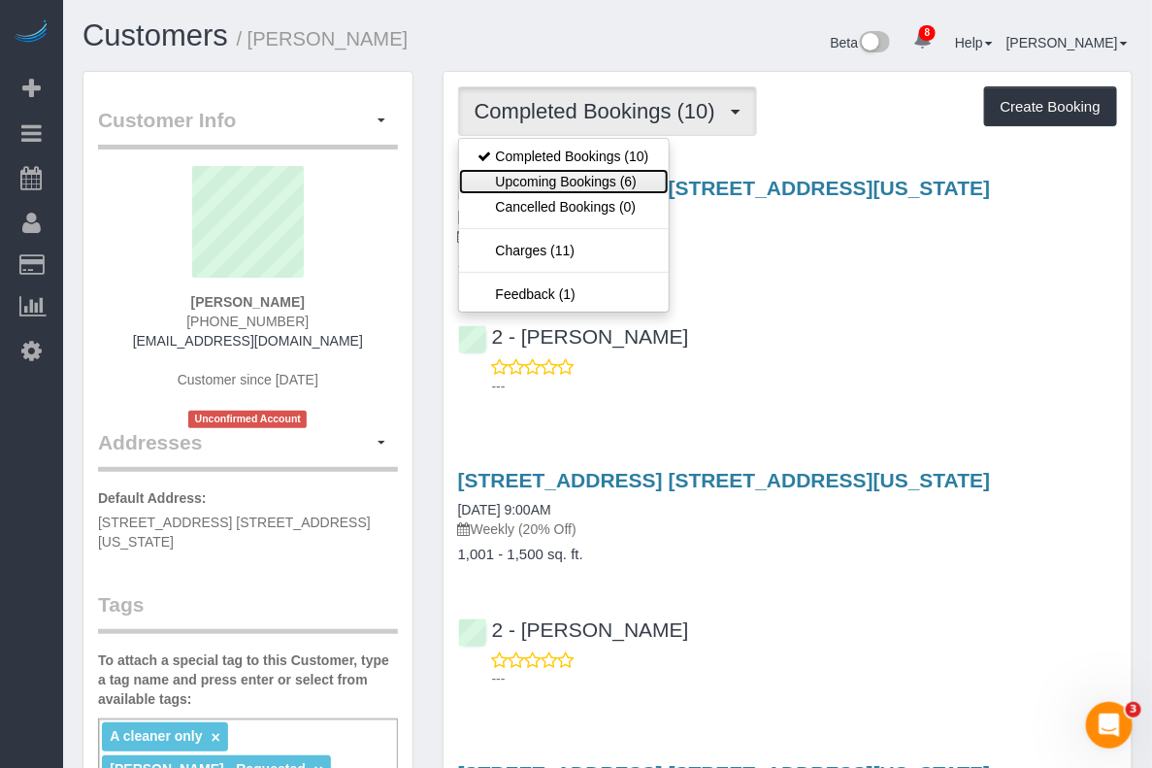
click at [548, 173] on link "Upcoming Bookings (6)" at bounding box center [564, 181] width 210 height 25
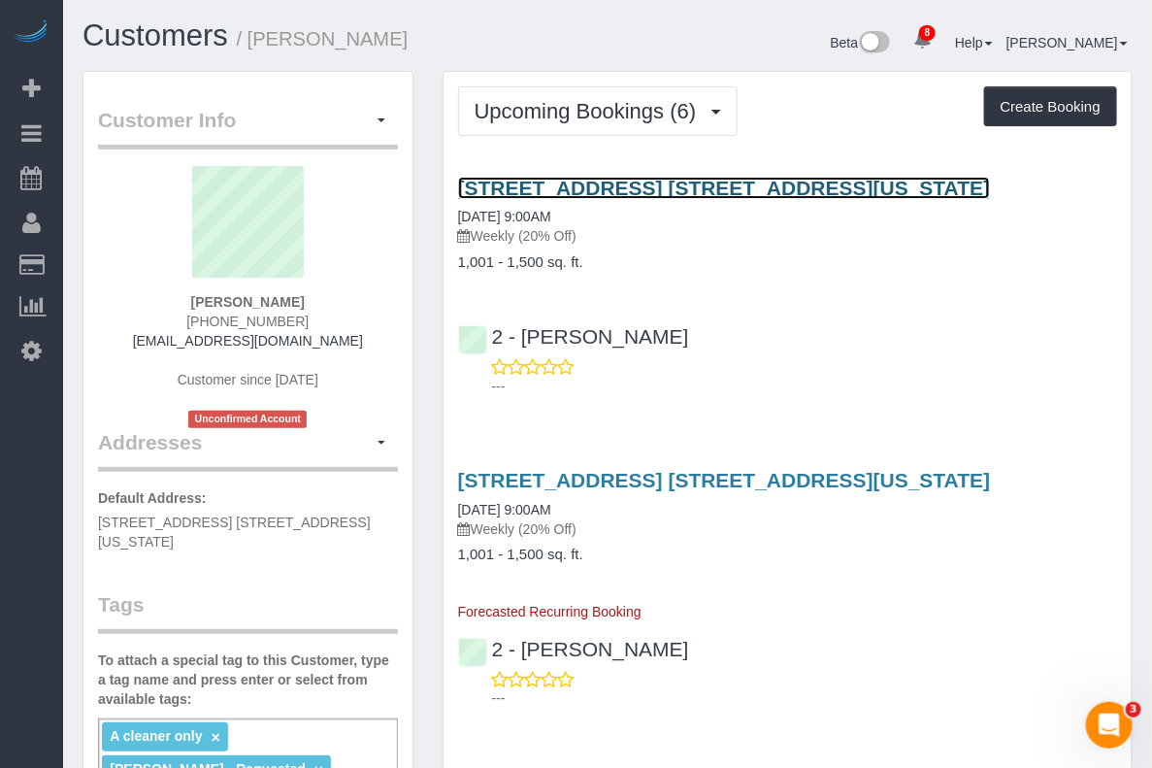
click at [585, 199] on link "540 West 49th Street, Apt. 401s, New York, NY 10018" at bounding box center [724, 188] width 533 height 22
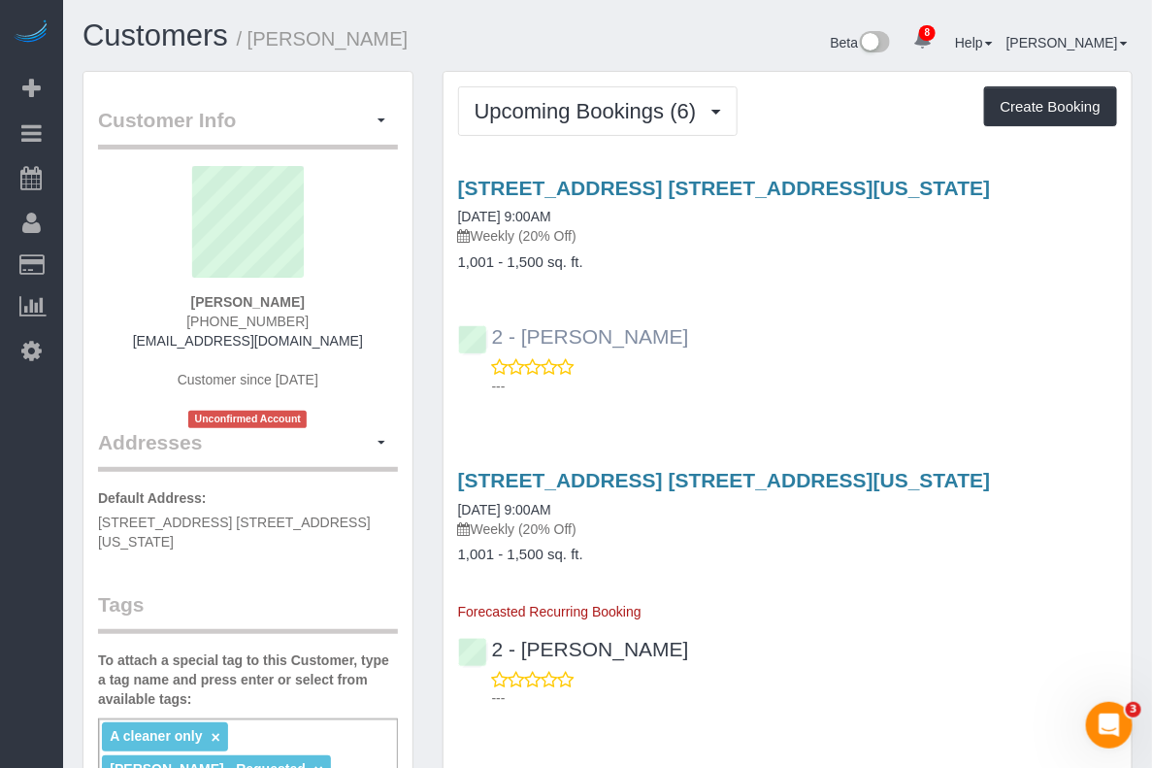
drag, startPoint x: 1039, startPoint y: 212, endPoint x: 861, endPoint y: 215, distance: 178.6
click at [861, 309] on div "2 - Eveling Mercado ---" at bounding box center [787, 352] width 688 height 87
copy link "Eveling Mercado"
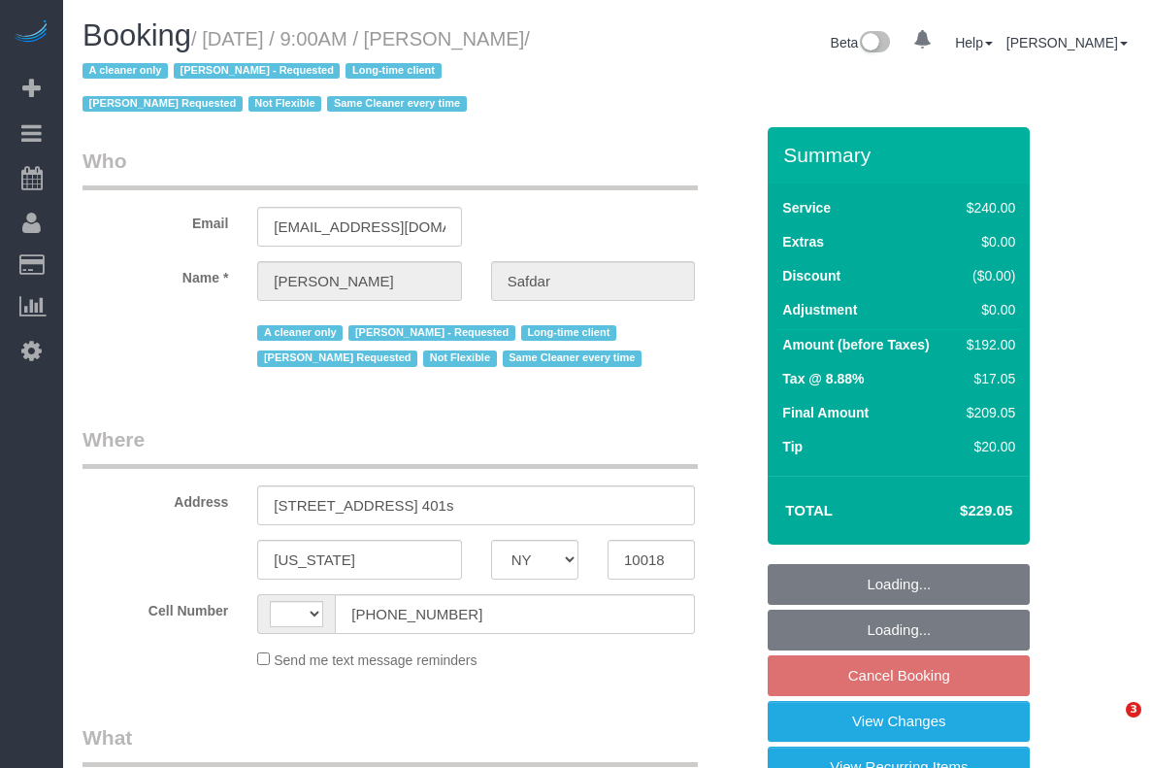
select select "NY"
select select "string:[GEOGRAPHIC_DATA]"
select select "object:716"
select select "string:stripe-pm_1RWHZs4VGloSiKo7Wqx9KSVj"
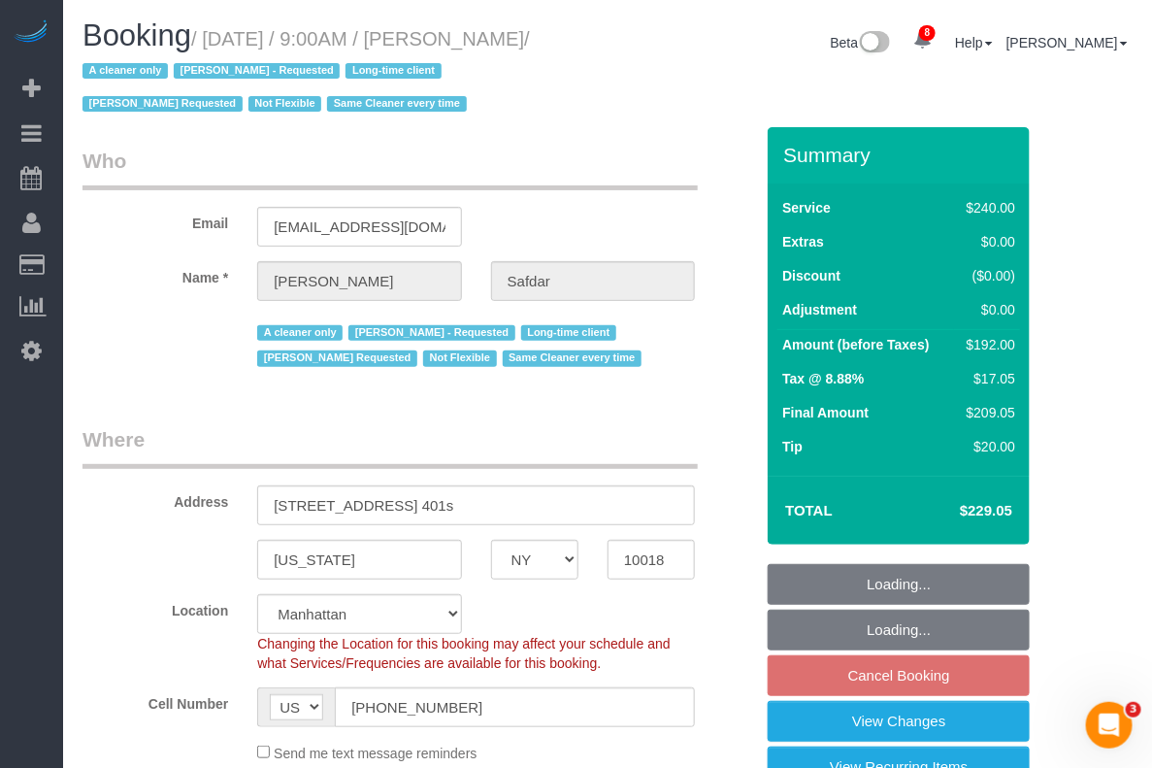
select select "180"
select select "spot1"
select select "number:89"
select select "number:90"
select select "number:15"
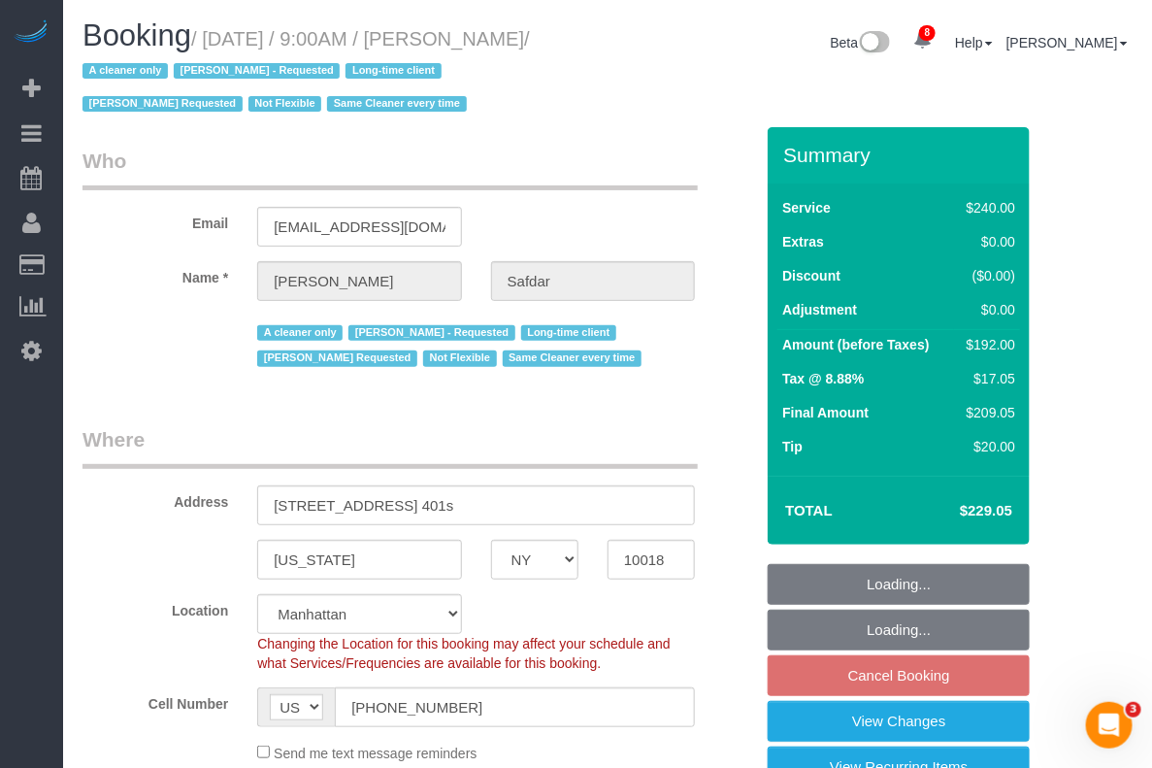
select select "number:5"
select select "object:1374"
drag, startPoint x: 206, startPoint y: 41, endPoint x: 607, endPoint y: 40, distance: 400.8
click at [607, 40] on div "Booking / [DATE] / 9:00AM / [PERSON_NAME] / A cleaner only [PERSON_NAME] - Requ…" at bounding box center [338, 73] width 540 height 108
copy small "[DATE] / 9:00AM / [PERSON_NAME]"
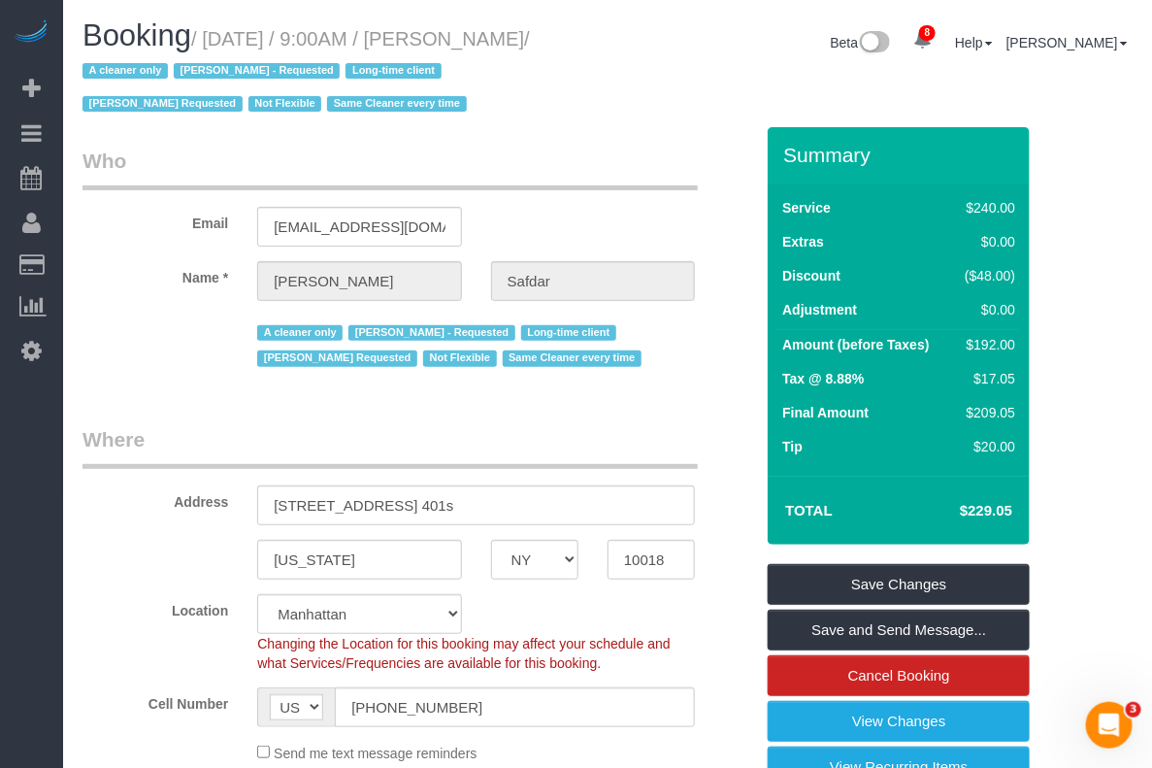
drag, startPoint x: 1069, startPoint y: 226, endPoint x: 908, endPoint y: 230, distance: 161.1
click at [579, 736] on sui-booking-location "Location [GEOGRAPHIC_DATA] [GEOGRAPHIC_DATA] [GEOGRAPHIC_DATA] [GEOGRAPHIC_DATA…" at bounding box center [417, 678] width 671 height 169
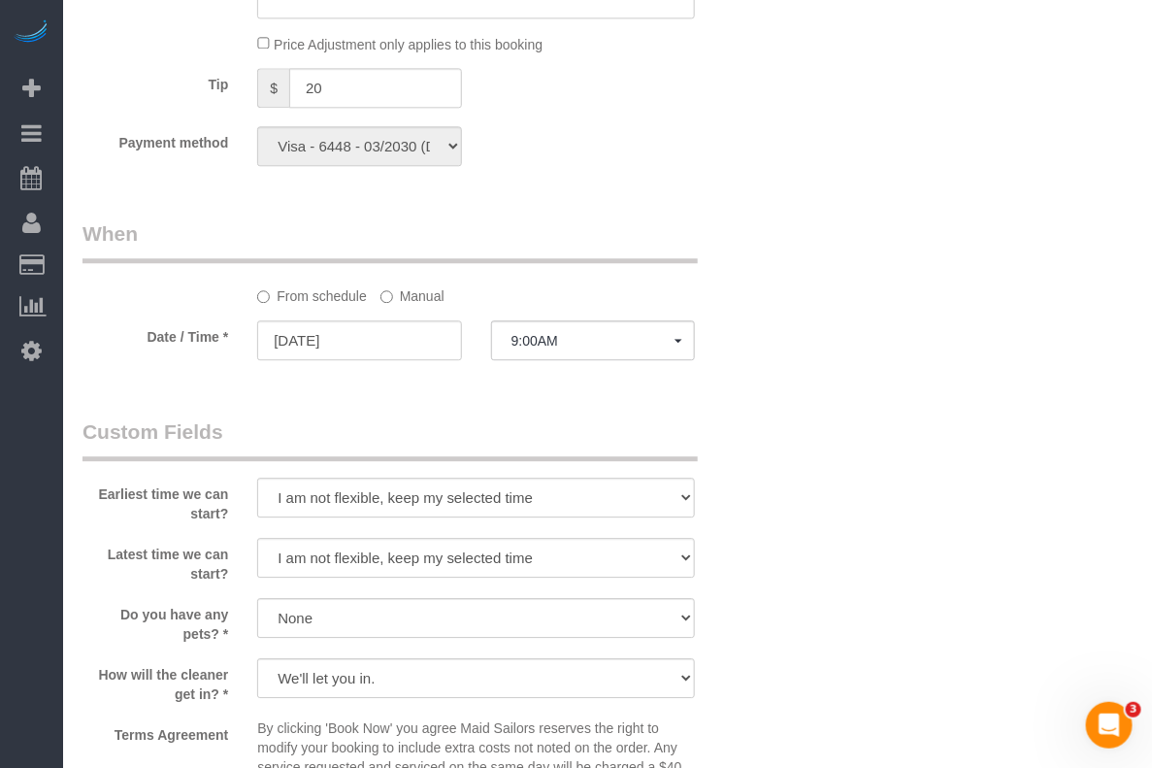
scroll to position [1456, 0]
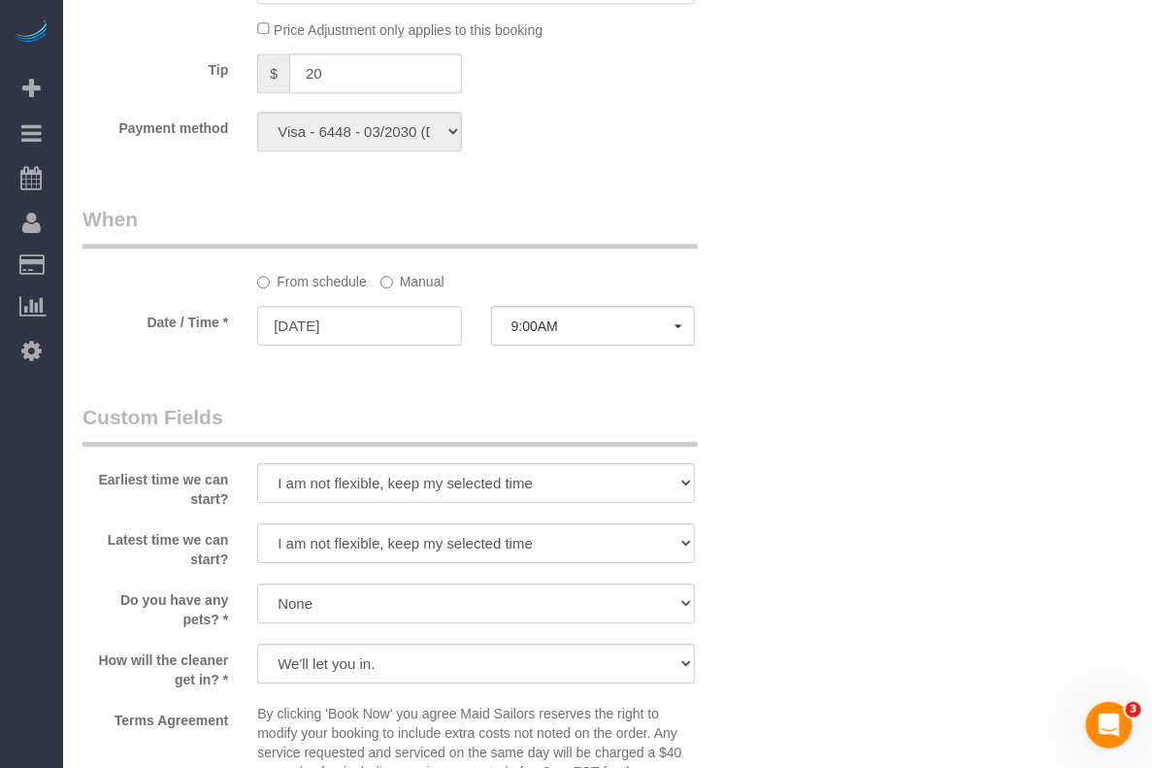
click at [414, 278] on label "Manual" at bounding box center [412, 278] width 64 height 26
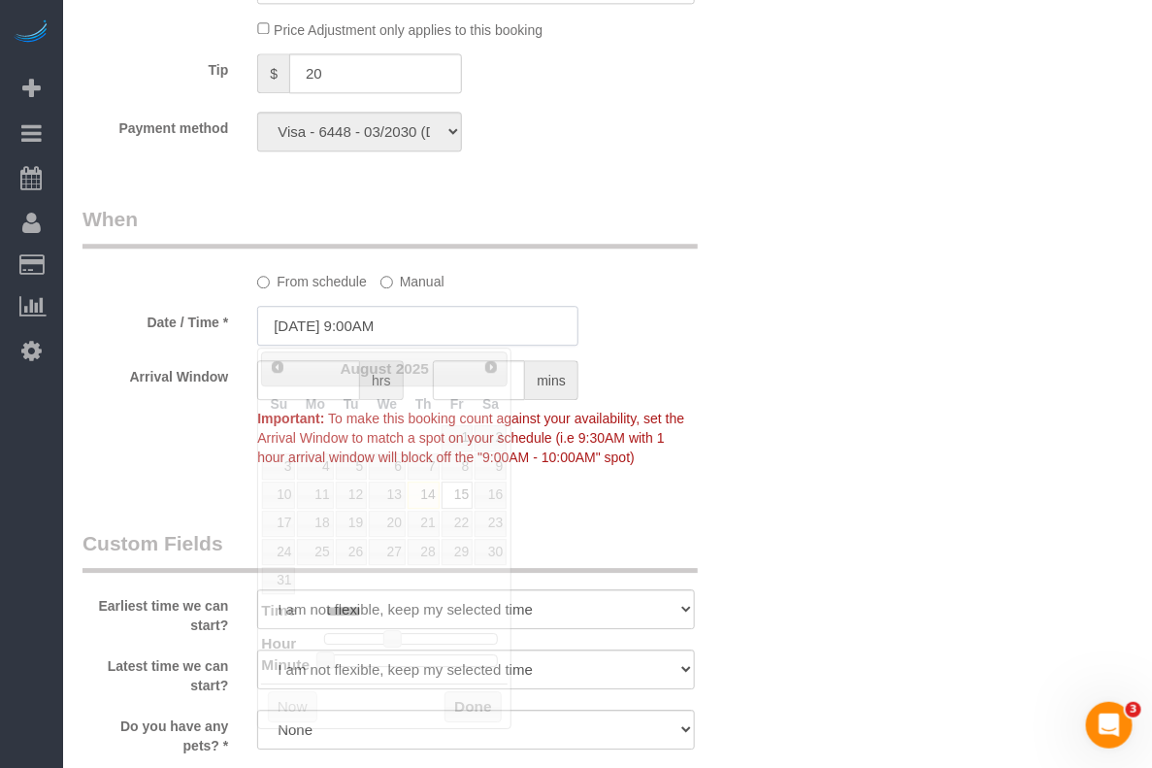
click at [369, 323] on input "08/15/2025 9:00AM" at bounding box center [417, 326] width 321 height 40
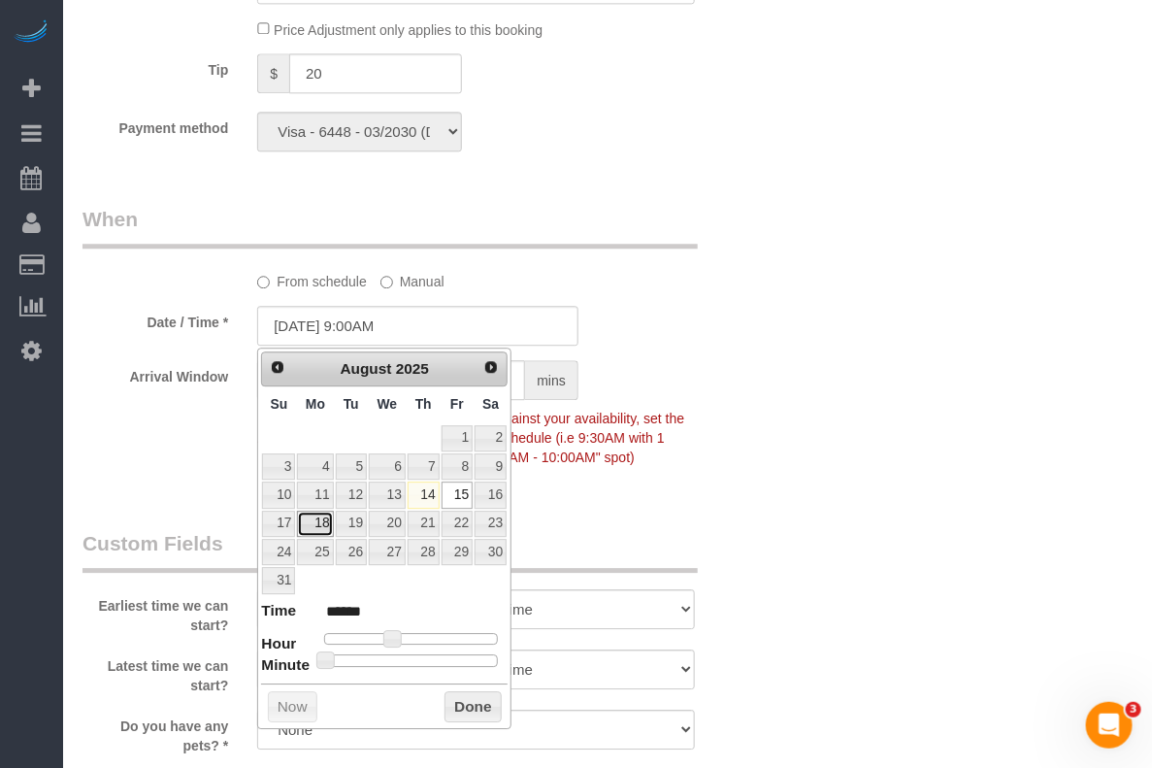
click at [316, 529] on link "18" at bounding box center [315, 523] width 36 height 26
type input "08/18/2025 9:00AM"
drag, startPoint x: 453, startPoint y: 708, endPoint x: 548, endPoint y: 623, distance: 127.8
click at [454, 708] on button "Done" at bounding box center [472, 706] width 57 height 31
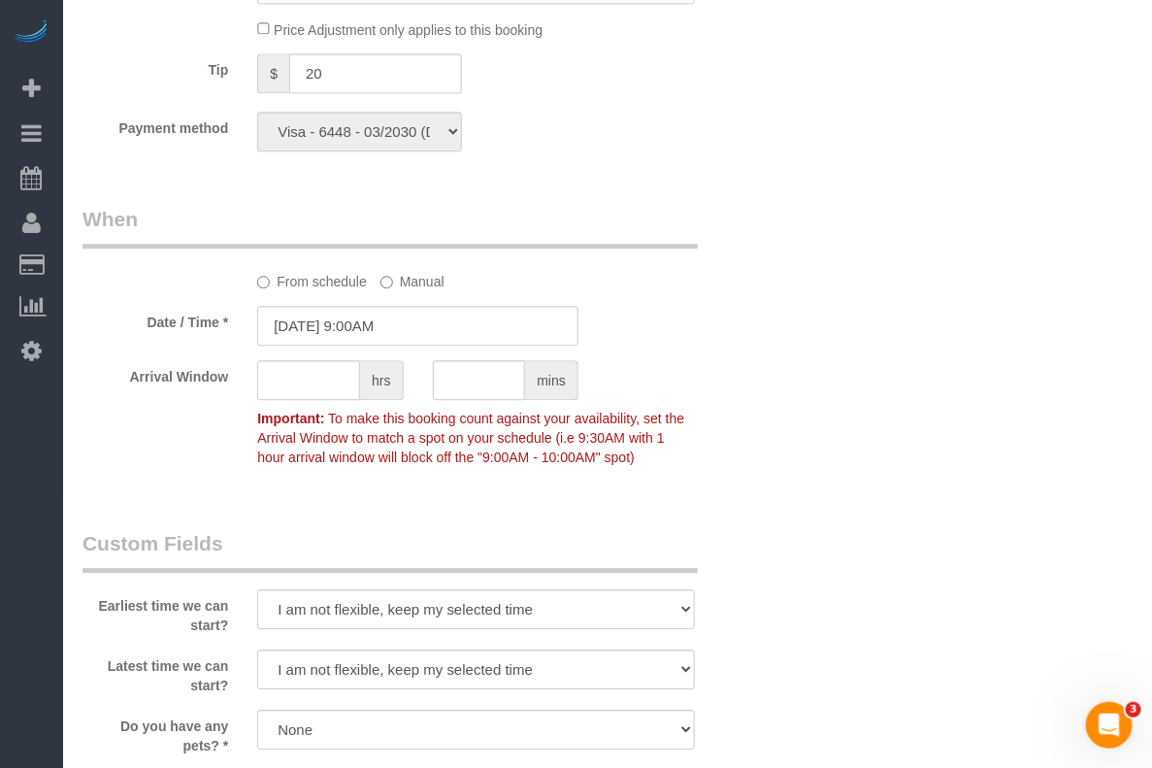
click at [841, 437] on div "Who Email mustafasafdar@gmail.com Name * Mustafa Safdar A cleaner only Eveling …" at bounding box center [607, 222] width 1050 height 3101
click at [750, 726] on div "Do you have any pets? * Dog Cat None" at bounding box center [418, 732] width 700 height 46
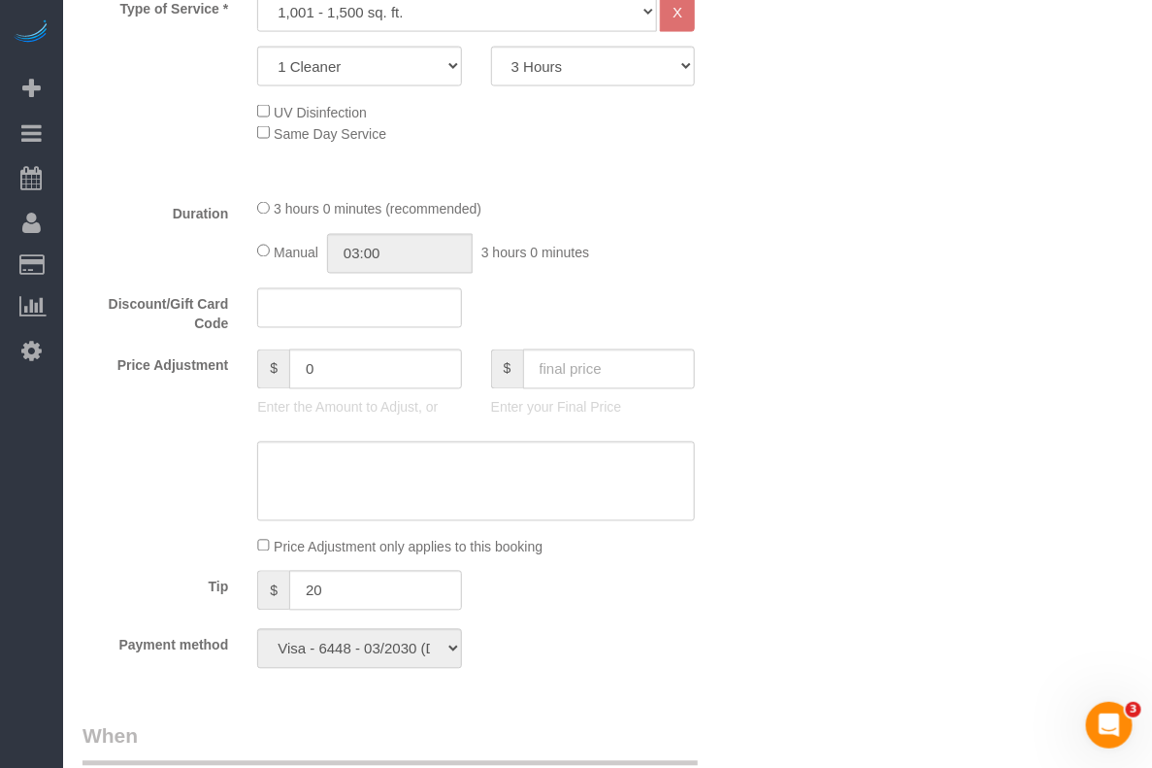
scroll to position [1334, 0]
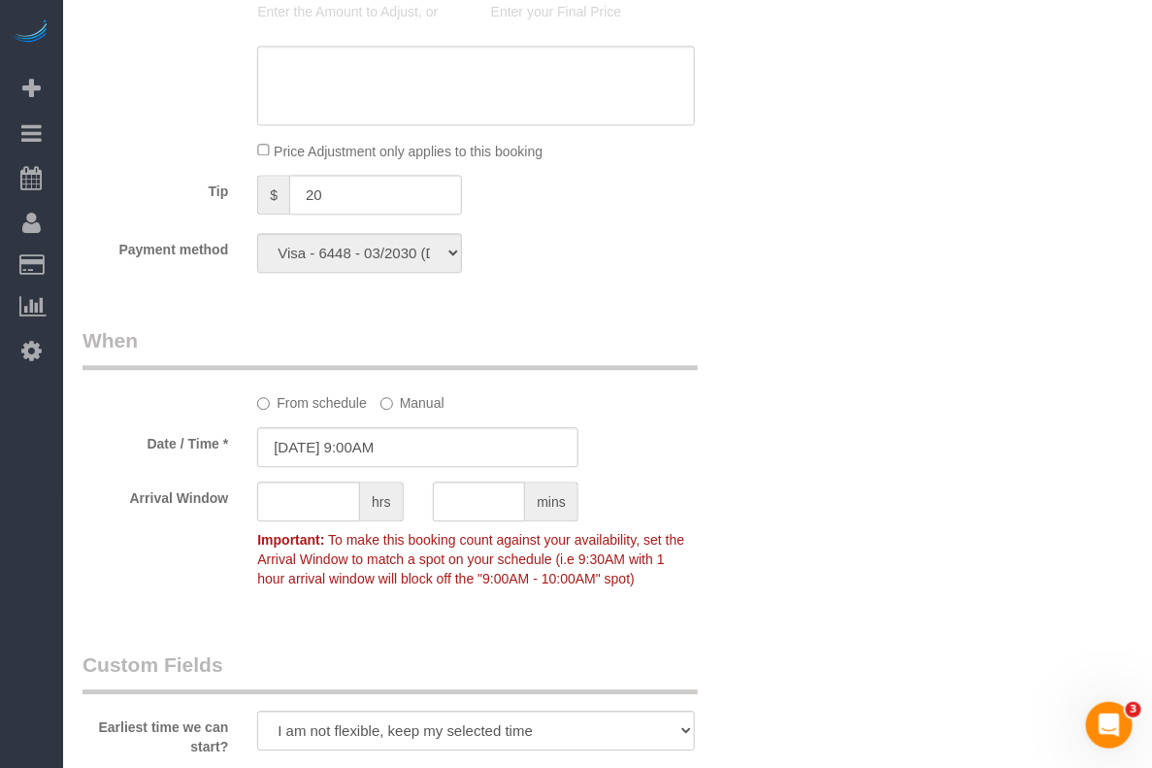
click at [743, 738] on div "Earliest time we can start? I am not flexible, keep my selected time 8:00 AM 9:…" at bounding box center [418, 703] width 700 height 106
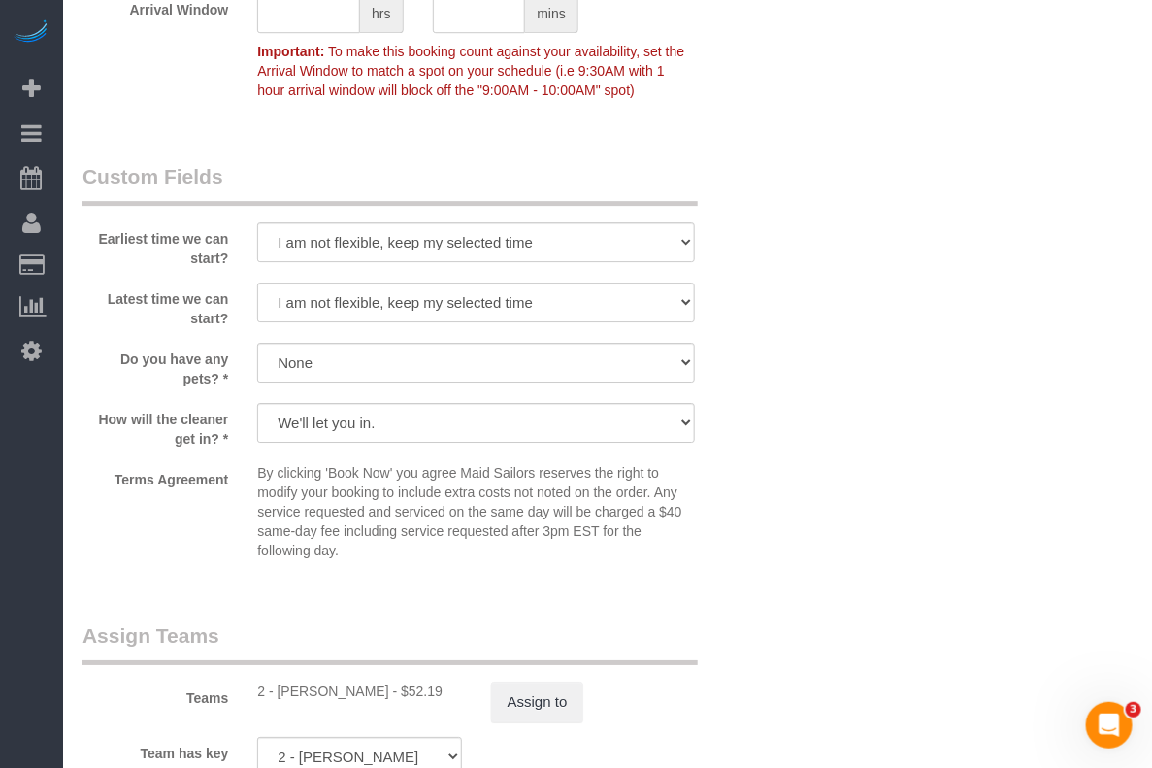
scroll to position [1456, 0]
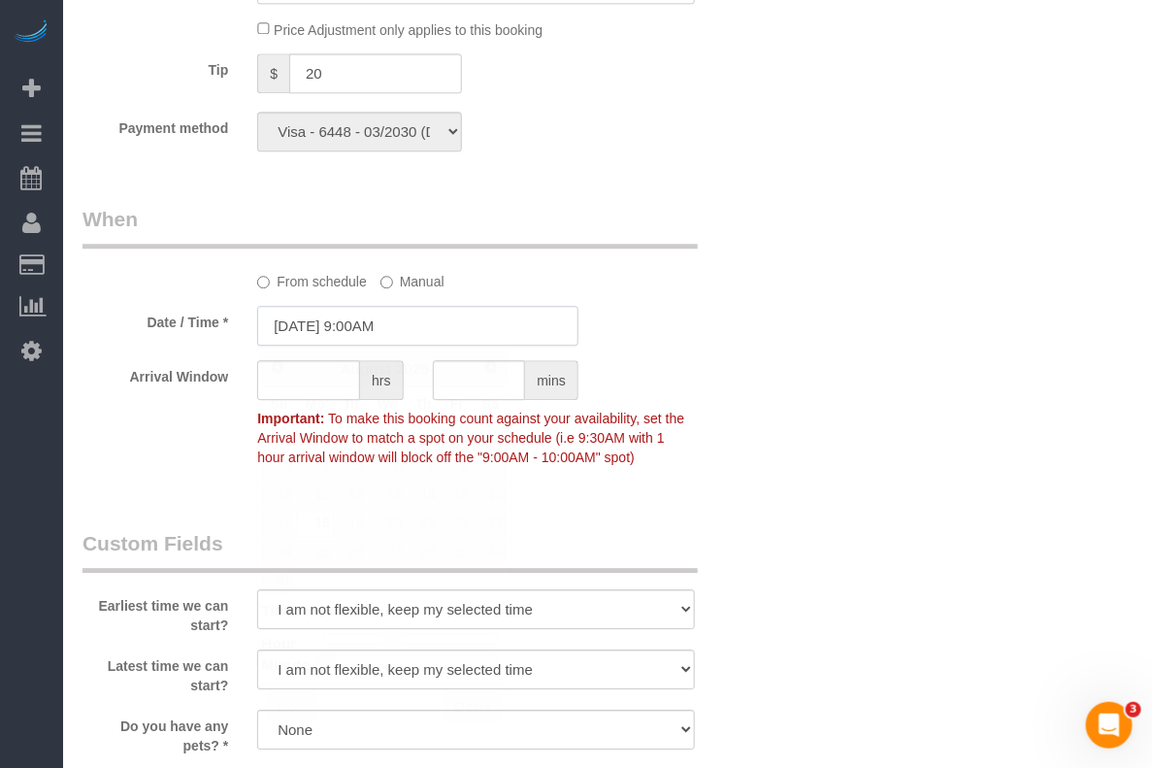
click at [356, 326] on input "08/18/2025 9:00AM" at bounding box center [417, 326] width 321 height 40
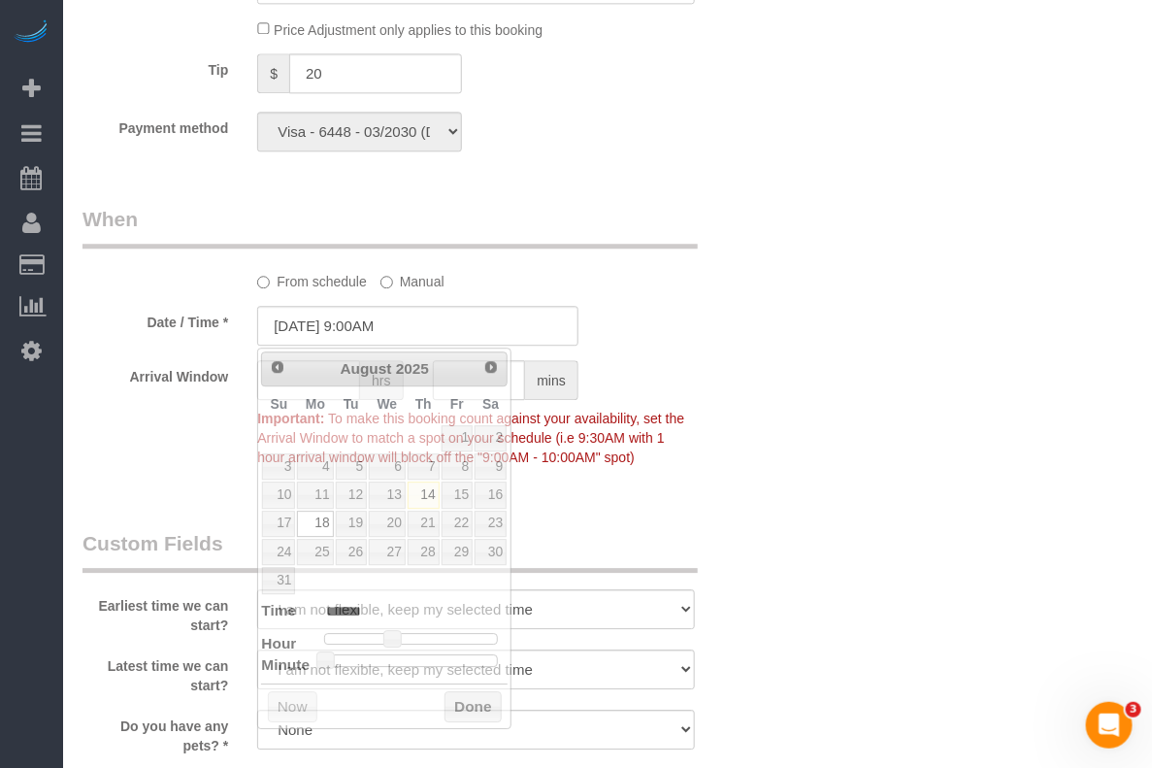
click at [771, 346] on div "Who Email mustafasafdar@gmail.com Name * Mustafa Safdar A cleaner only Eveling …" at bounding box center [607, 222] width 1050 height 3101
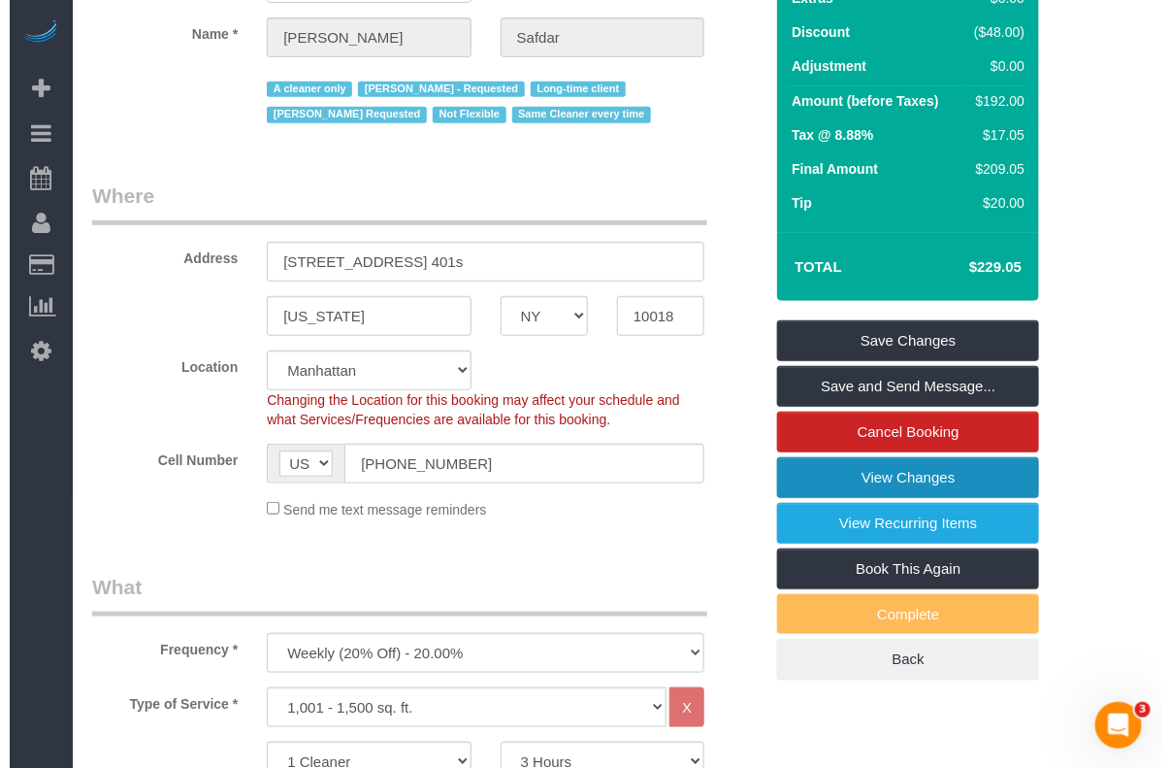
scroll to position [243, 0]
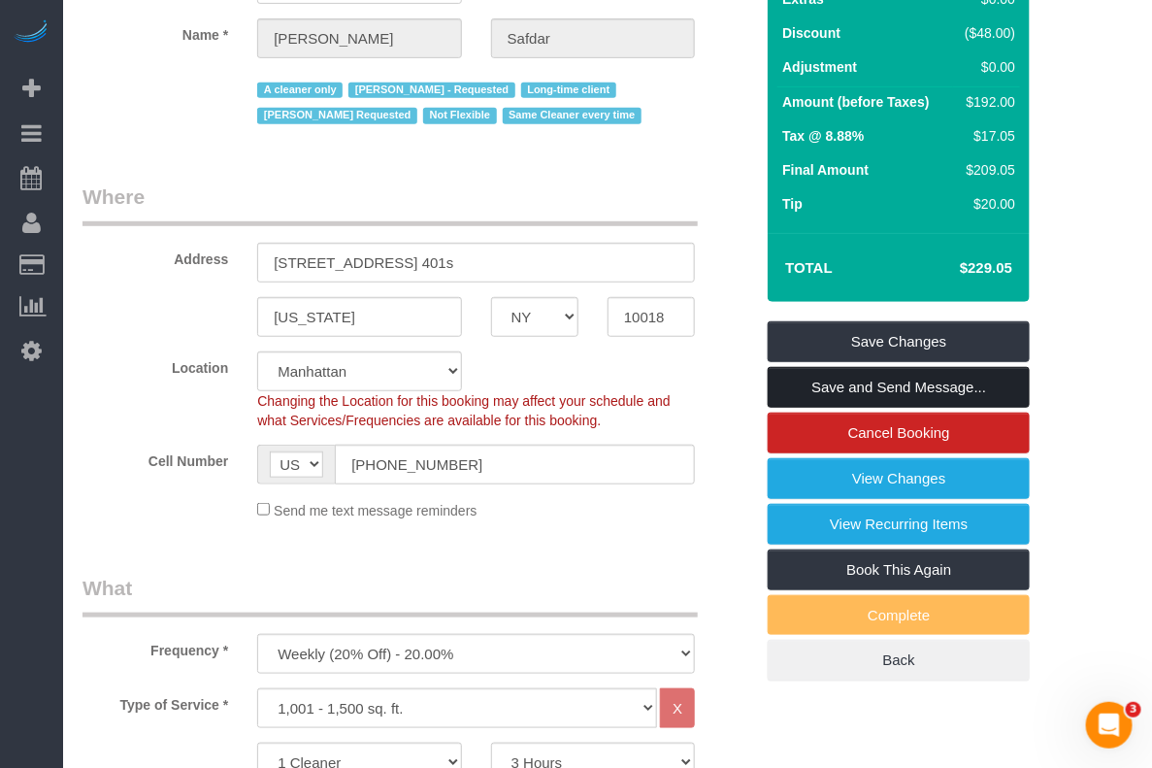
click at [912, 400] on link "Save and Send Message..." at bounding box center [899, 387] width 262 height 41
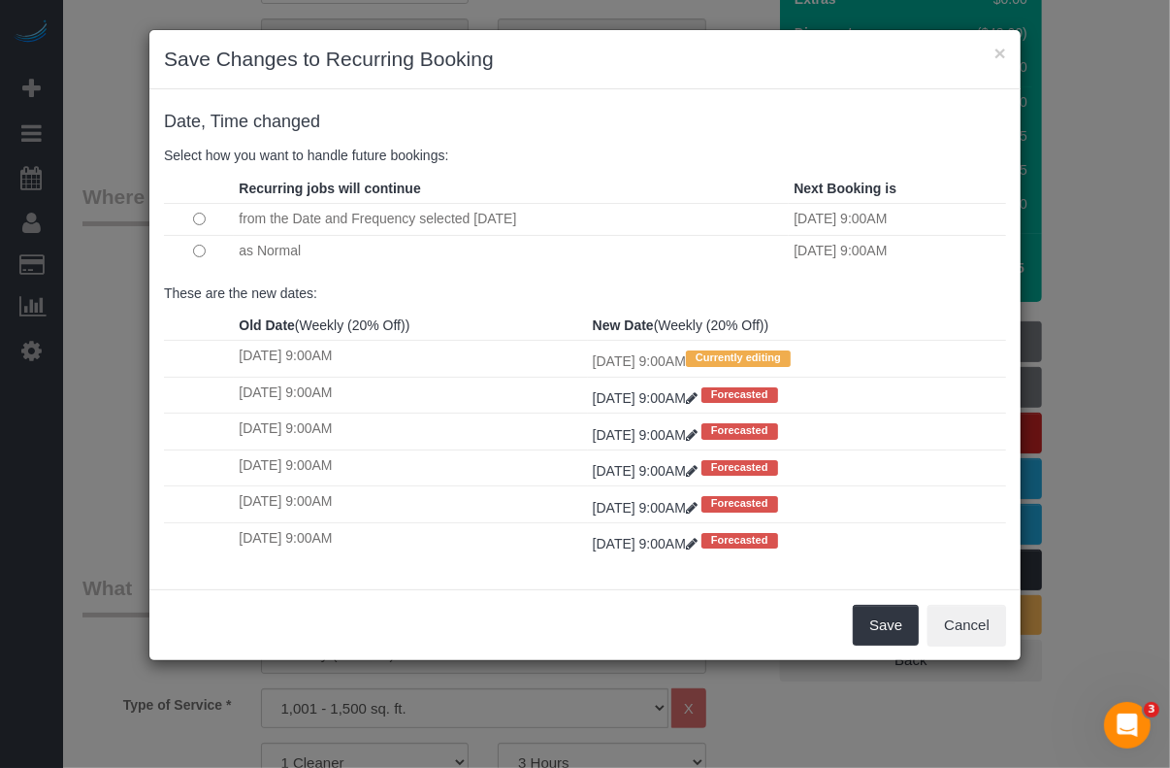
click at [190, 248] on td at bounding box center [199, 250] width 70 height 31
click at [190, 247] on td at bounding box center [199, 250] width 70 height 31
click at [885, 622] on button "Save" at bounding box center [886, 625] width 66 height 41
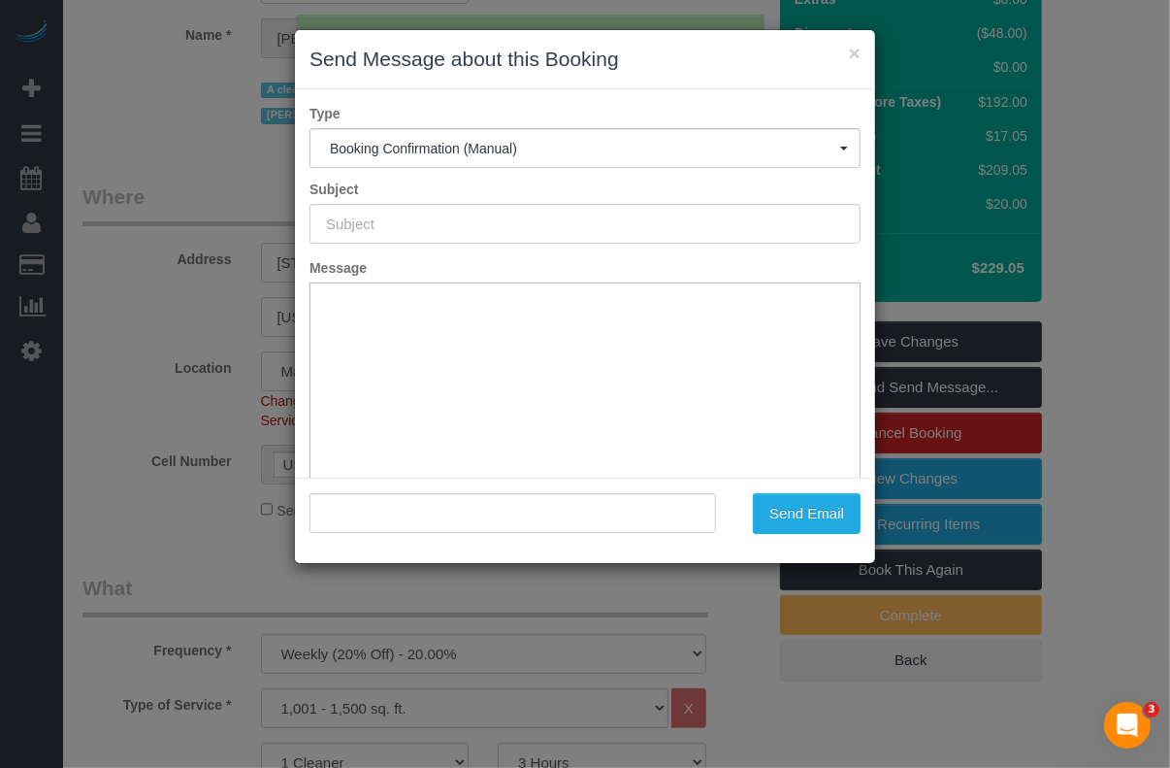
type input "Cleaning Confirmed for 08/18/2025 at 9:00am"
type input ""Mustafa Safdar" <mustafasafdar@gmail.com>"
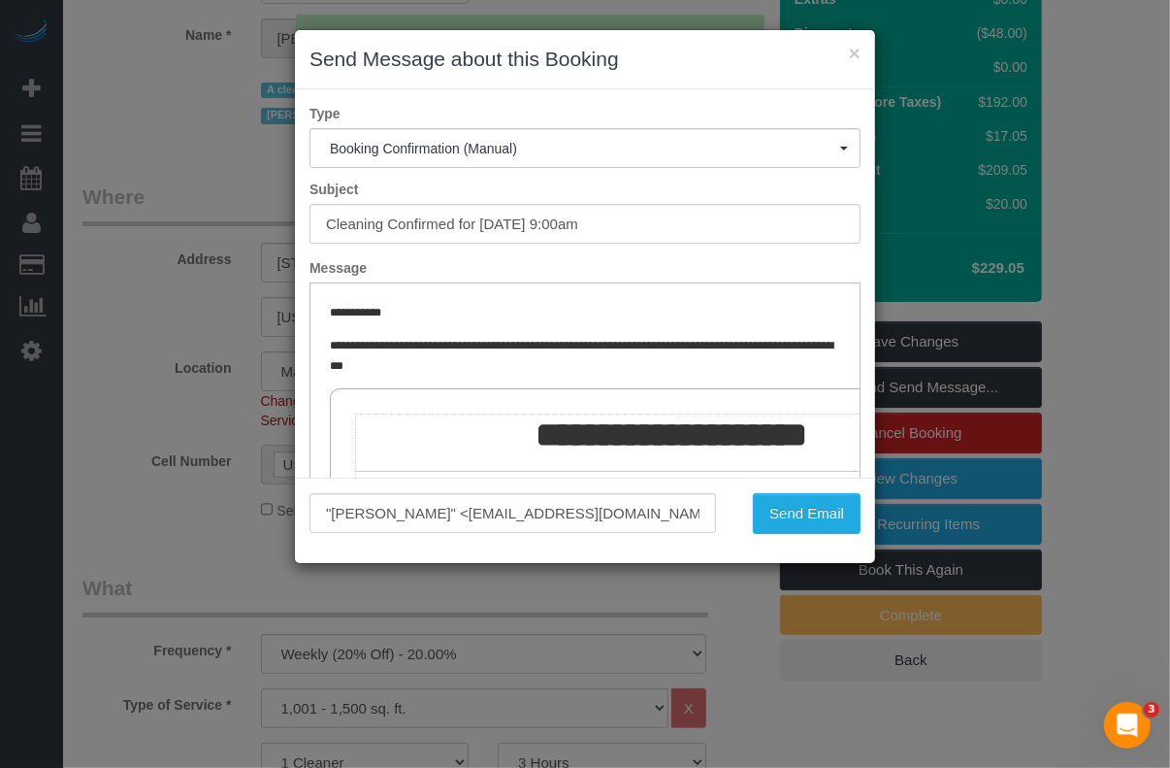
scroll to position [0, 0]
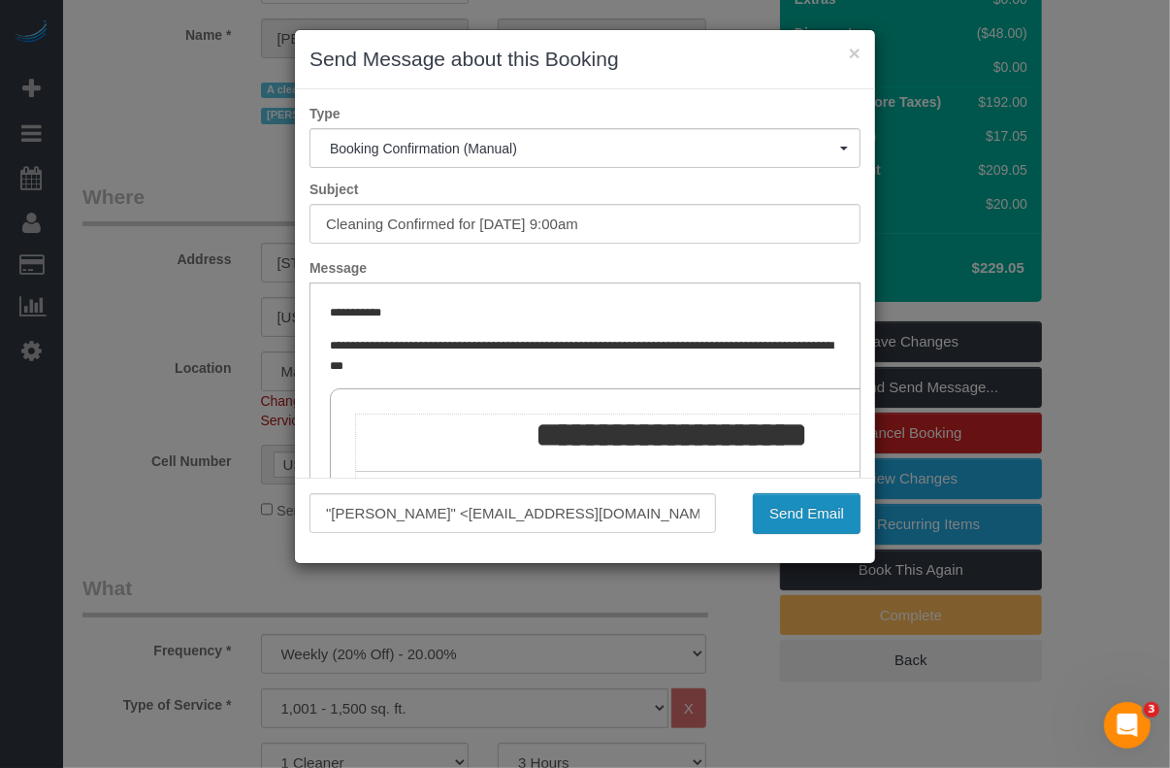
click at [779, 516] on button "Send Email" at bounding box center [807, 513] width 108 height 41
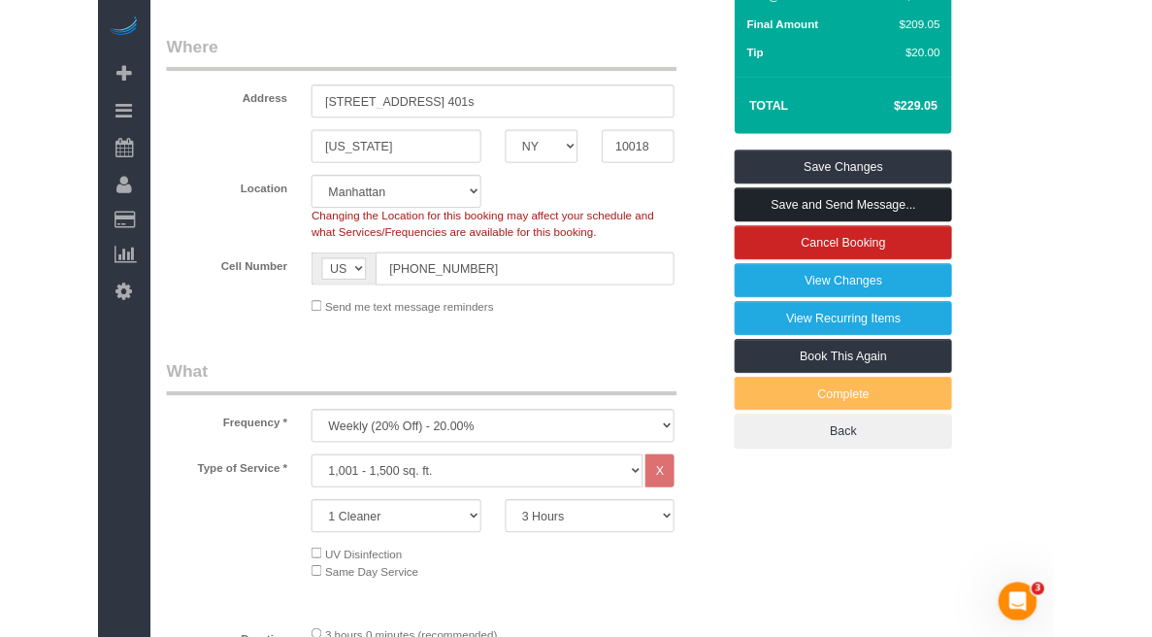
scroll to position [364, 0]
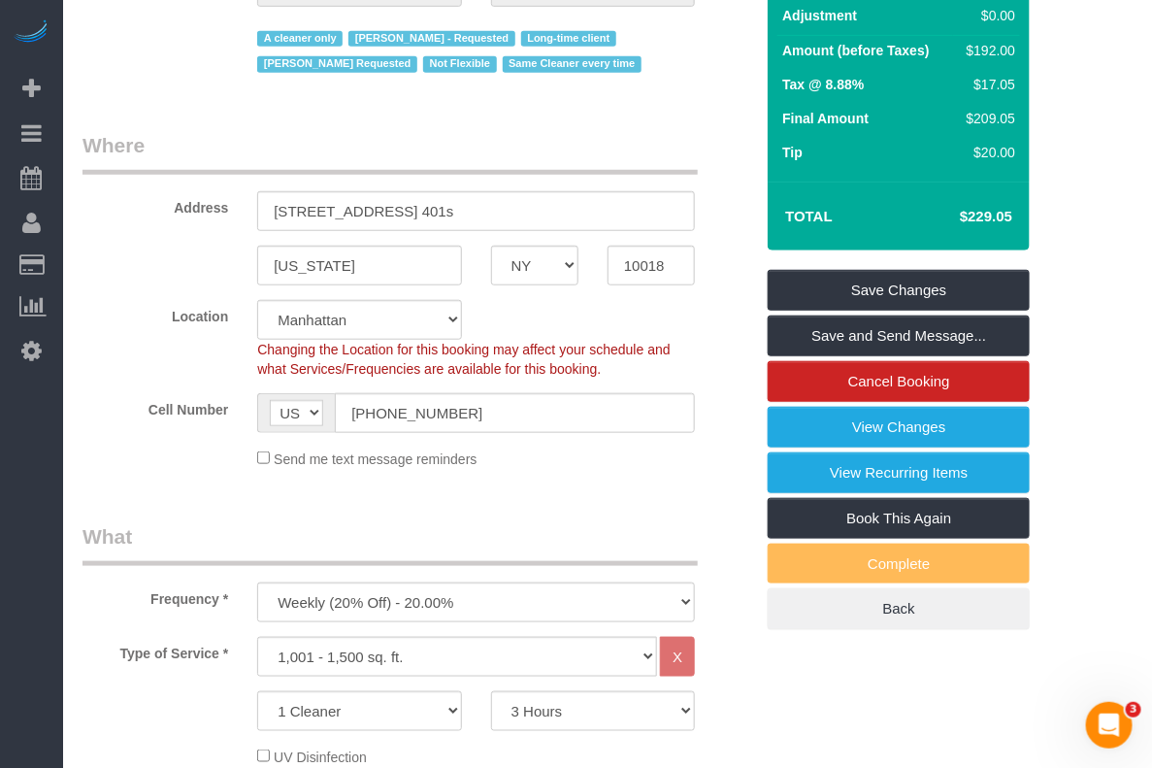
drag, startPoint x: 1095, startPoint y: 132, endPoint x: 1075, endPoint y: 66, distance: 68.8
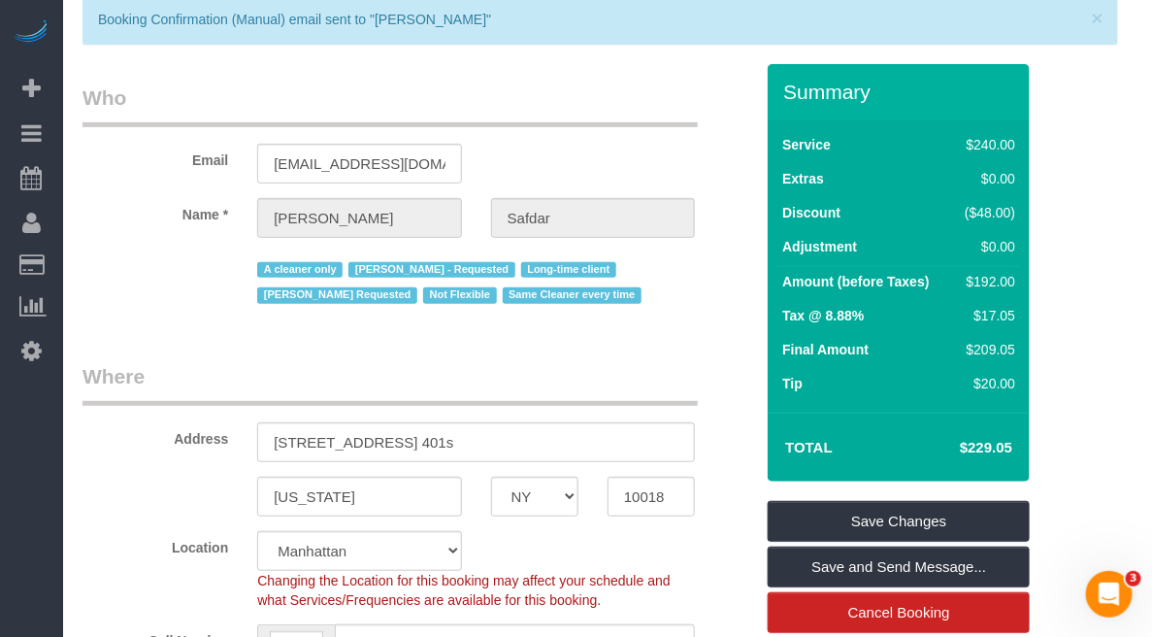
scroll to position [0, 0]
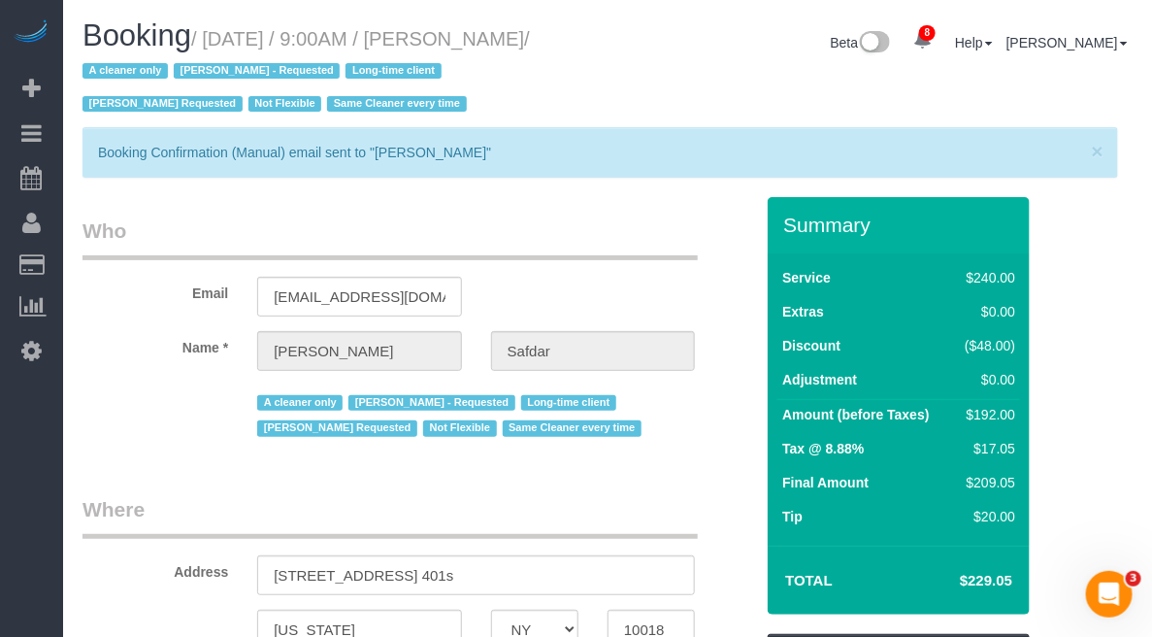
click at [742, 627] on div "New York AK AL AR AZ CA CO CT DC DE FL GA HI IA ID IL IN KS KY LA MA MD ME MI M…" at bounding box center [418, 629] width 700 height 40
drag, startPoint x: 715, startPoint y: 588, endPoint x: 646, endPoint y: 448, distance: 155.8
click at [714, 588] on div "Address 540 West 49th Street, Apt. 401s" at bounding box center [418, 545] width 700 height 100
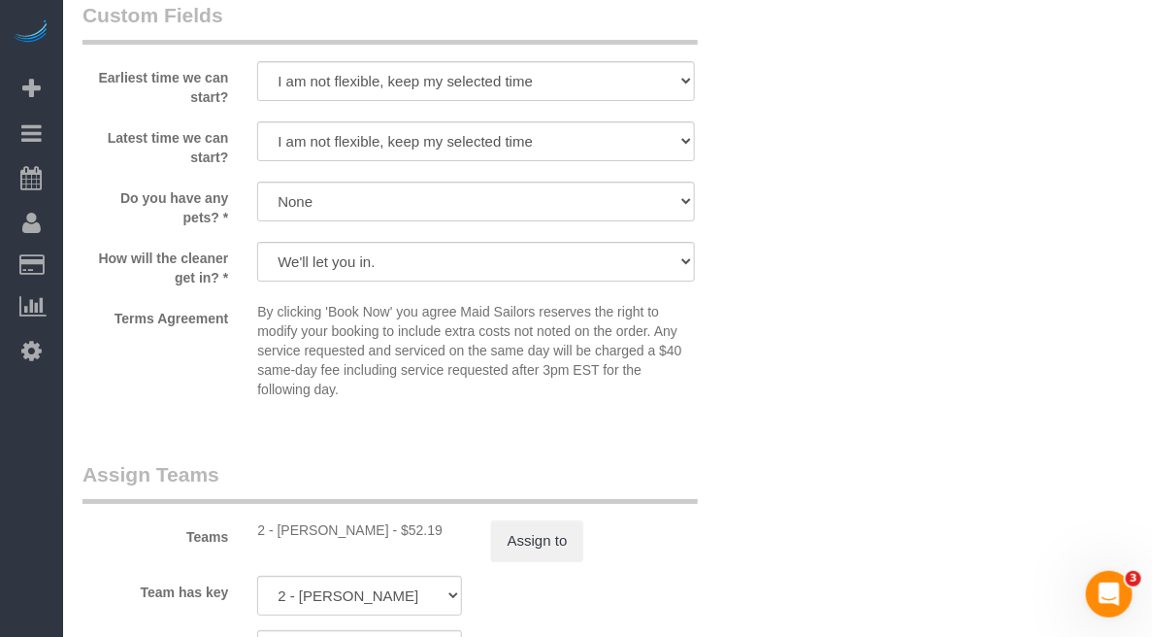
scroll to position [1941, 0]
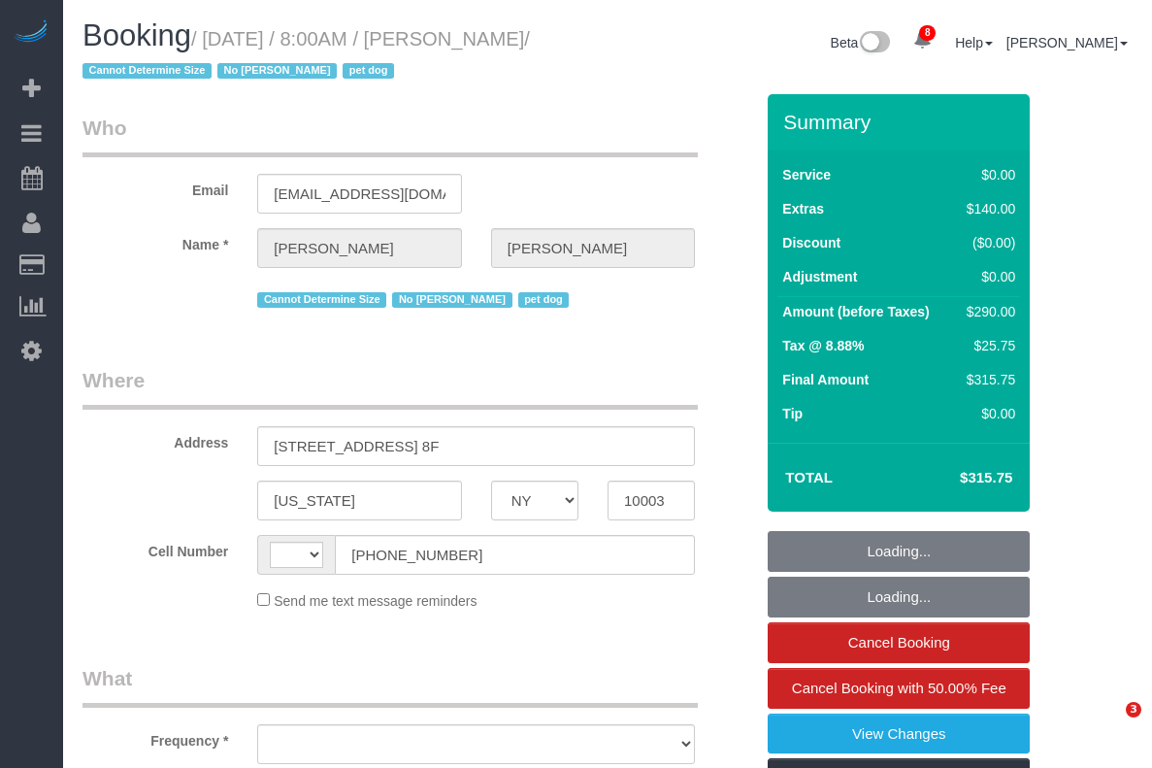
select select "NY"
select select "number:56"
select select "number:76"
select select "number:13"
select select "number:6"
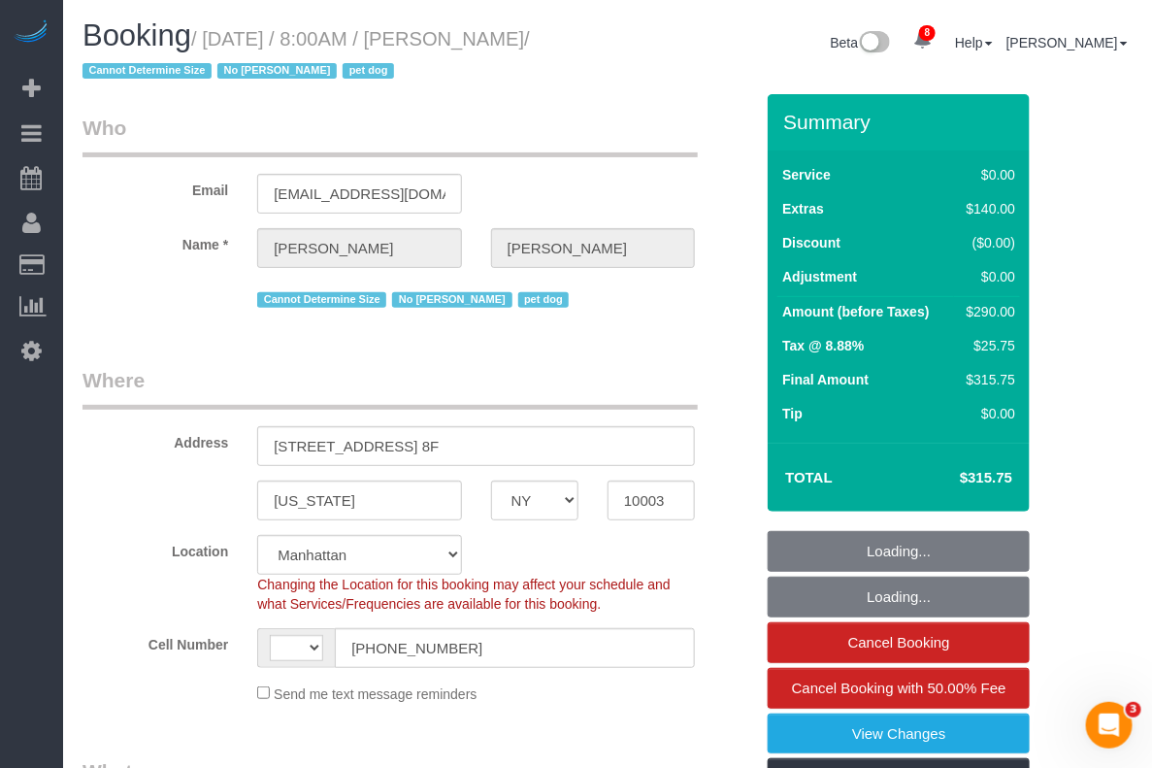
select select "string:[GEOGRAPHIC_DATA]"
select select "object:954"
select select "spot1"
select select "string:stripe-pm_1RuGyw4VGloSiKo79OwmcucZ"
select select "object:1422"
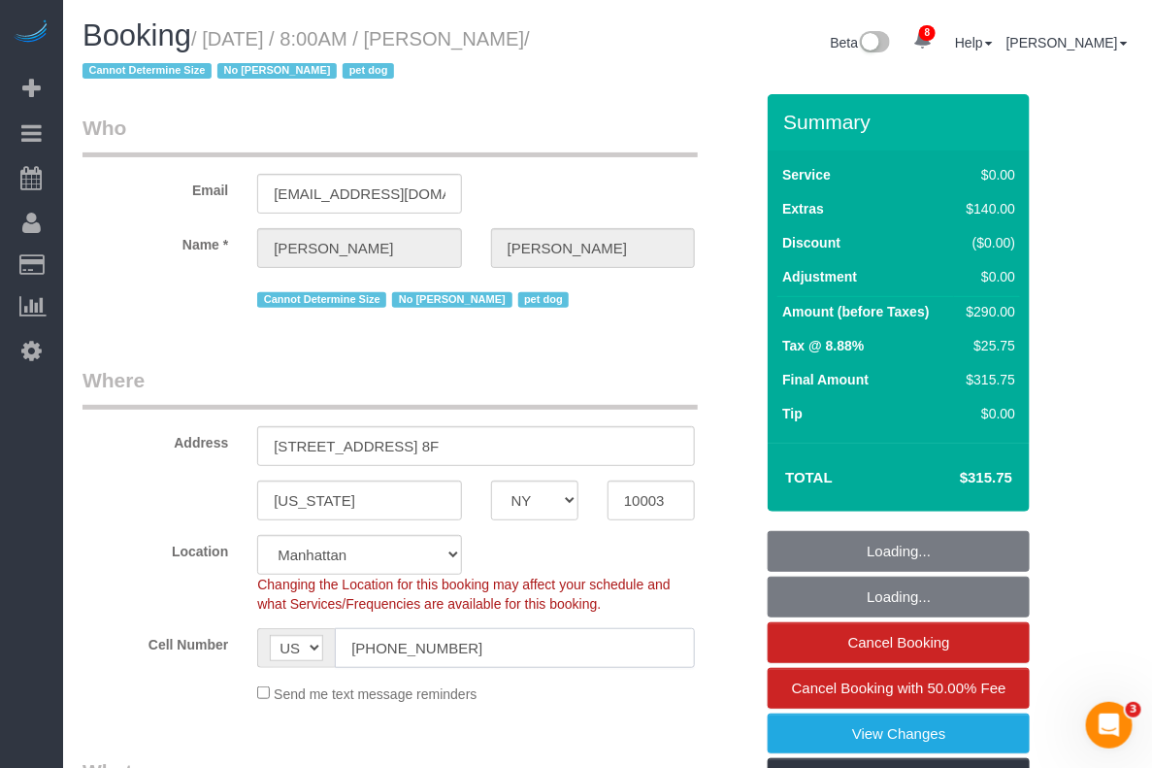
click at [365, 641] on input "[PHONE_NUMBER]" at bounding box center [515, 648] width 360 height 40
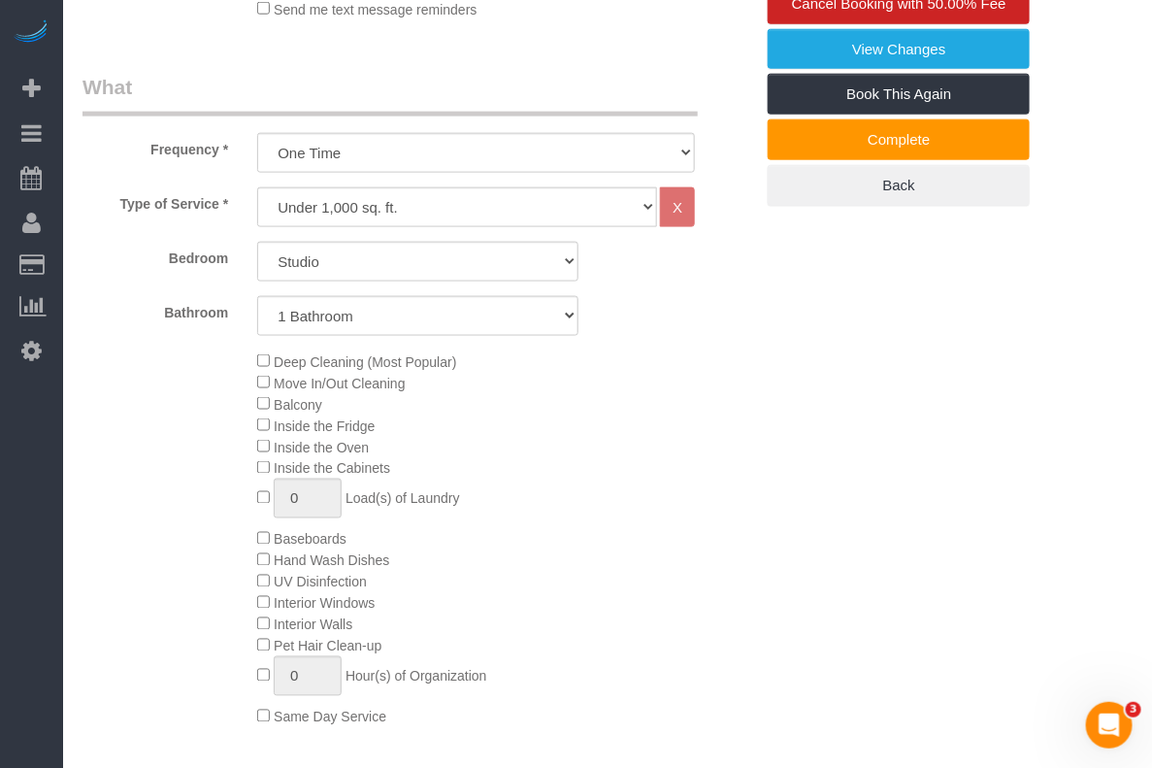
scroll to position [728, 0]
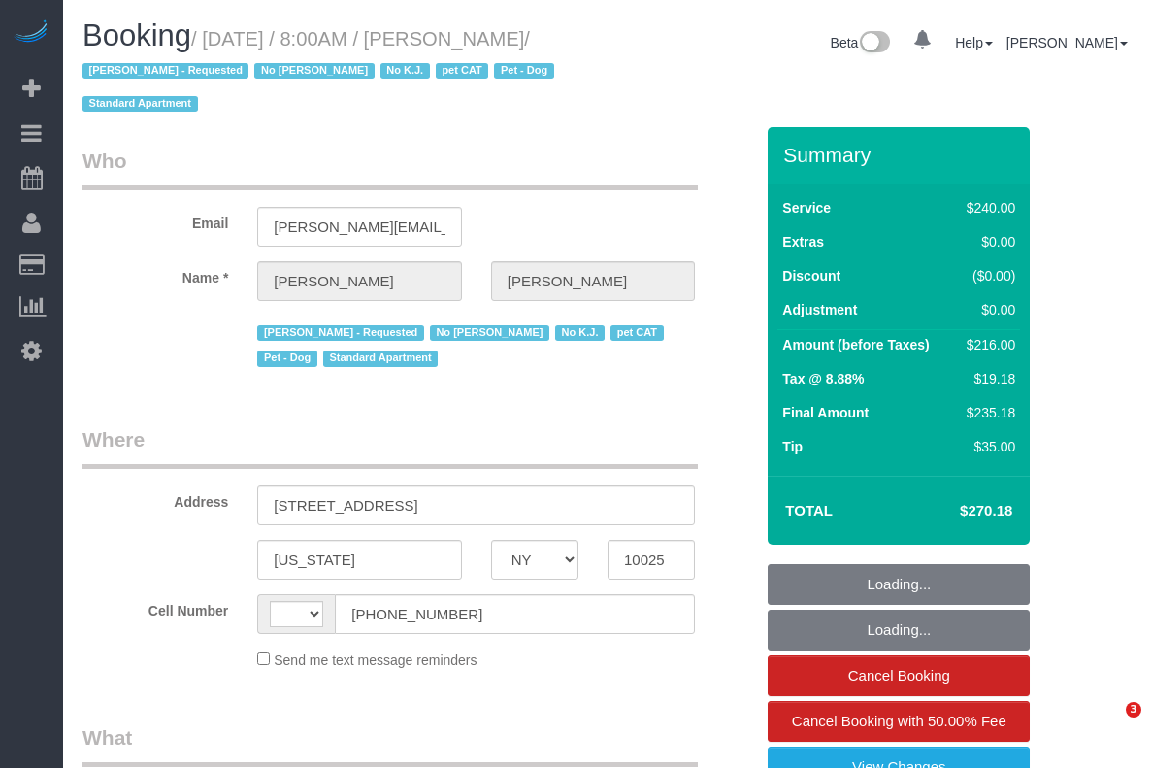
select select "NY"
select select "object:471"
select select "number:56"
select select "number:75"
select select "number:14"
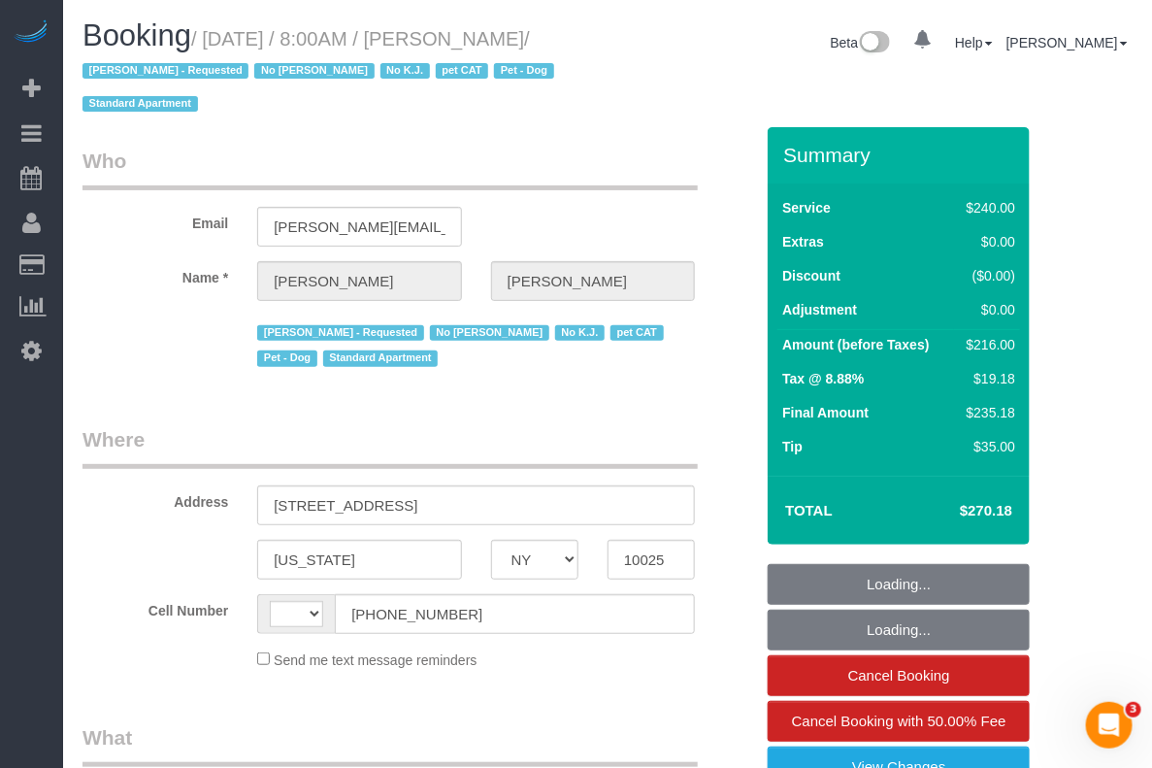
select select "number:7"
select select "number:21"
select select "string:[GEOGRAPHIC_DATA]"
select select "180"
select select "spot1"
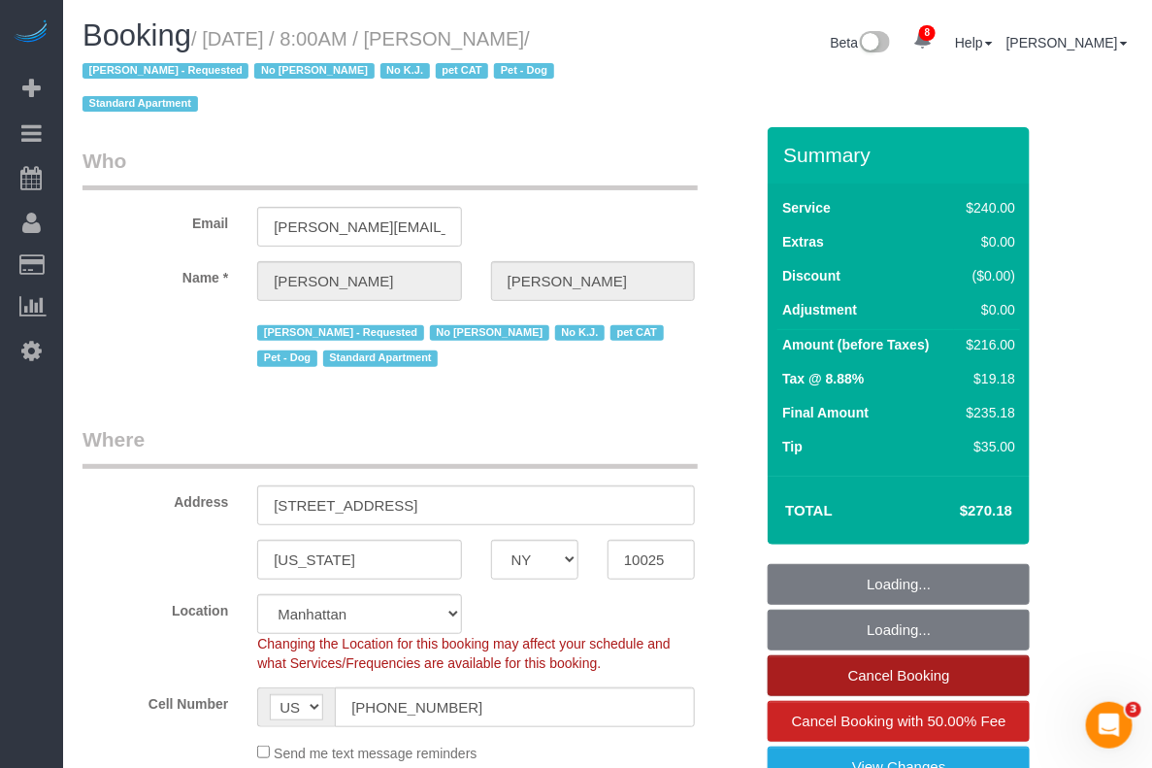
select select "object:1424"
select select "string:stripe-pm_1QoAcC4VGloSiKo7aFaWIz9N"
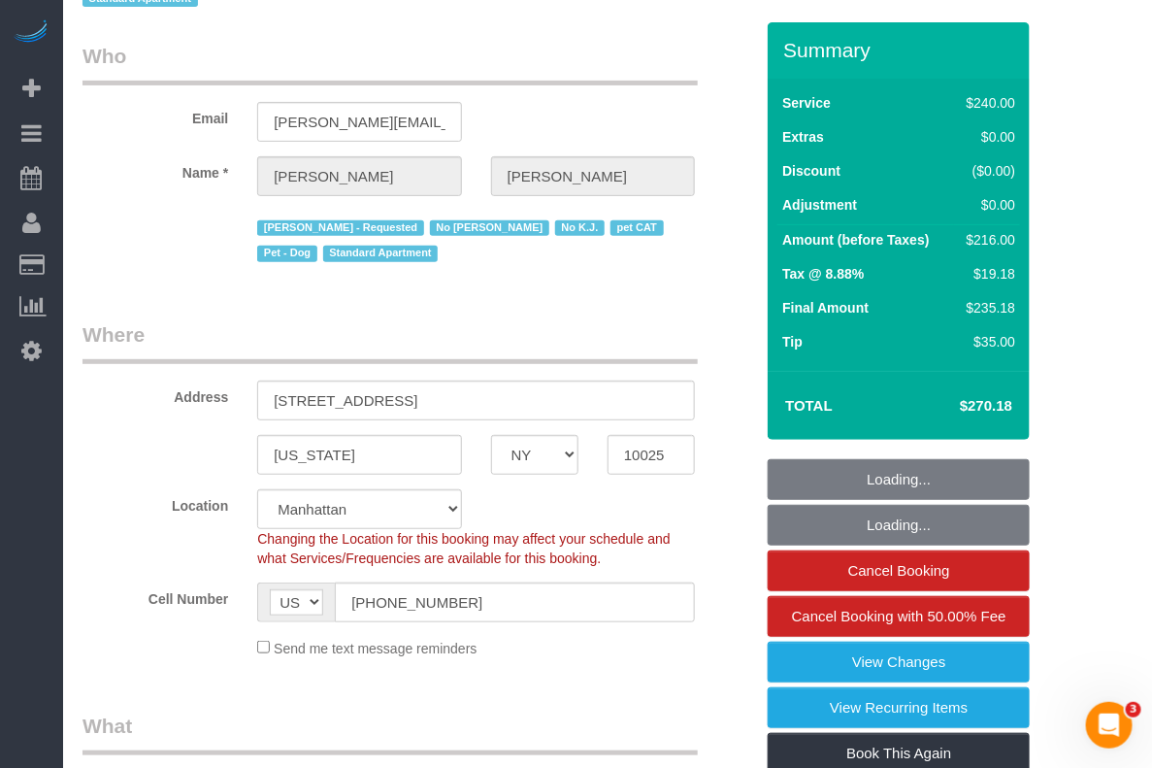
scroll to position [243, 0]
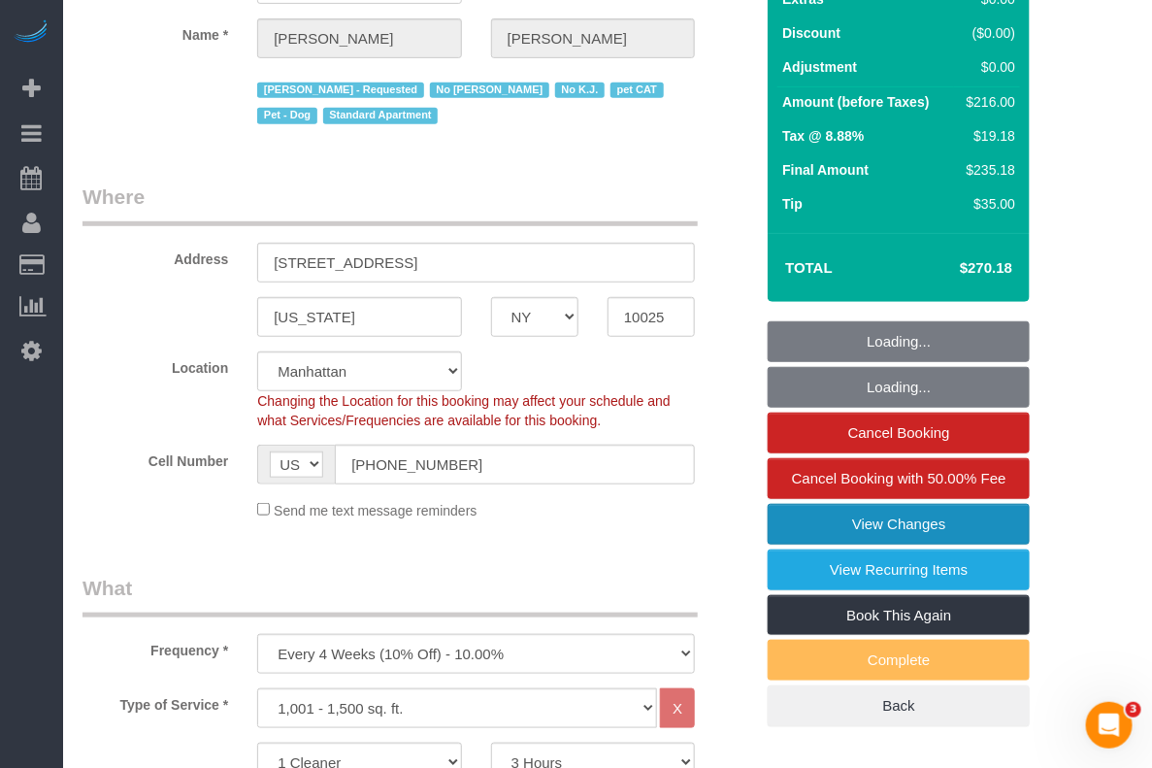
click at [878, 524] on link "View Changes" at bounding box center [899, 524] width 262 height 41
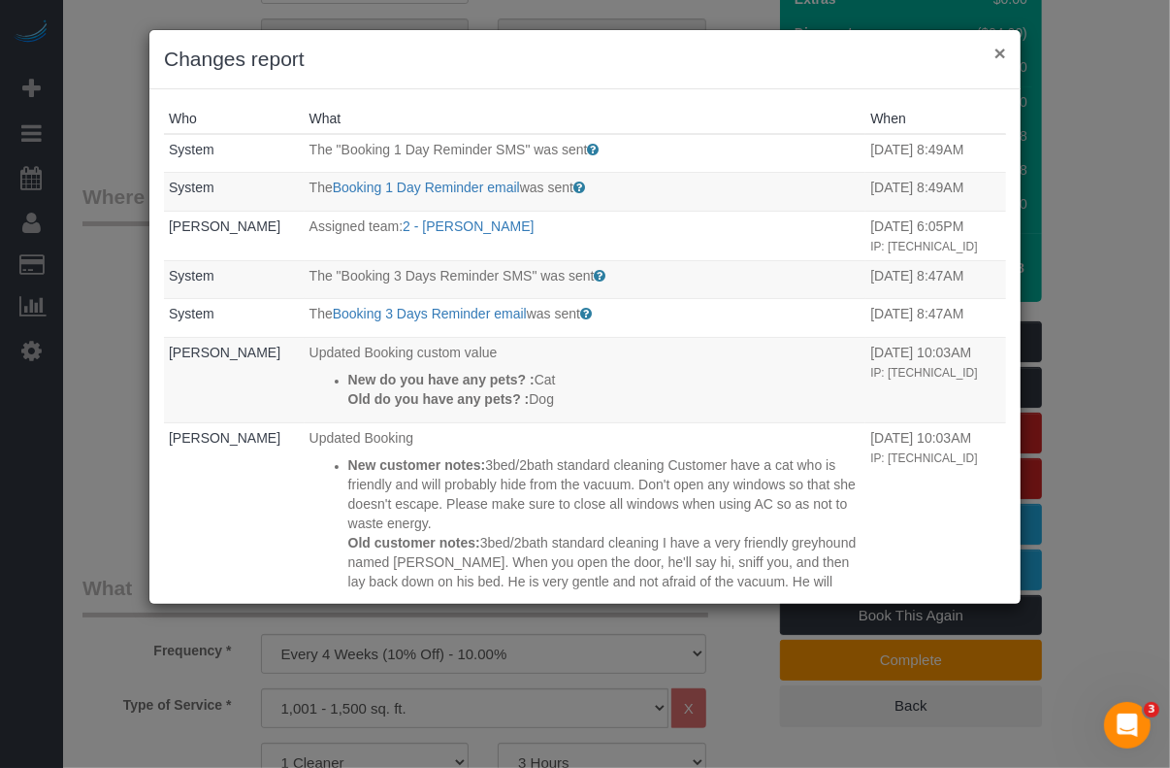
click at [1000, 47] on button "×" at bounding box center [1001, 53] width 12 height 20
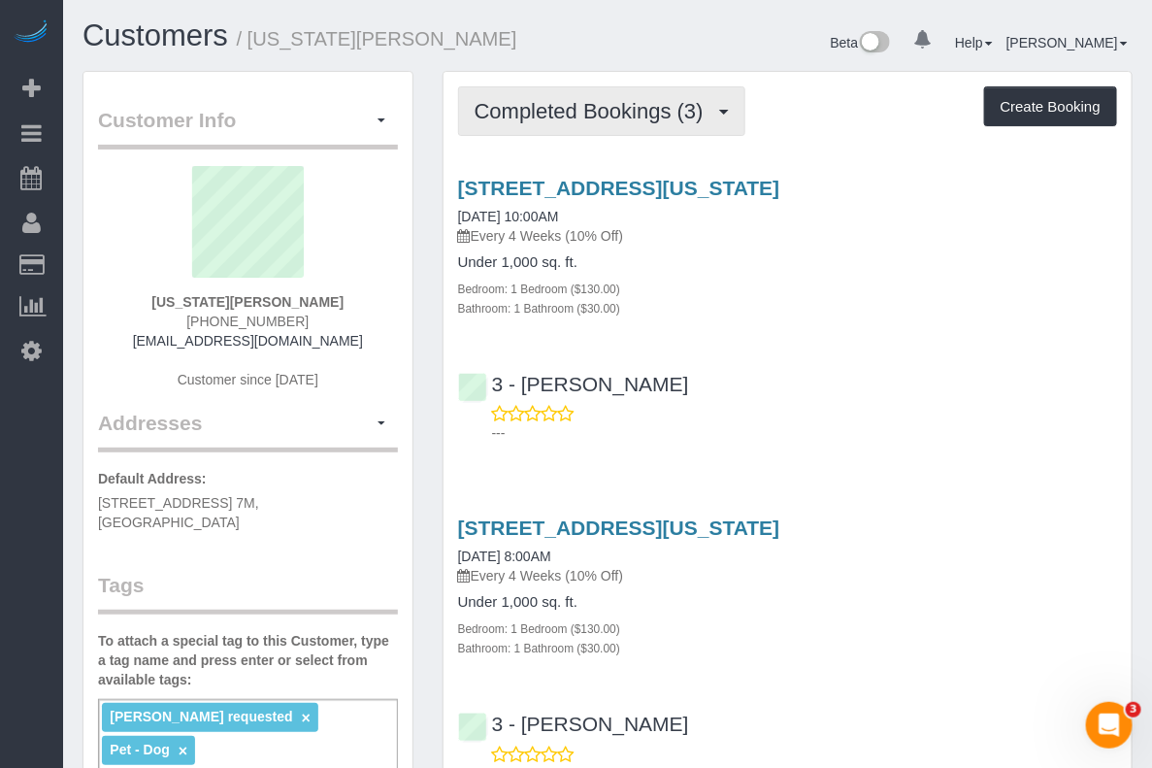
click at [595, 102] on span "Completed Bookings (3)" at bounding box center [594, 111] width 239 height 24
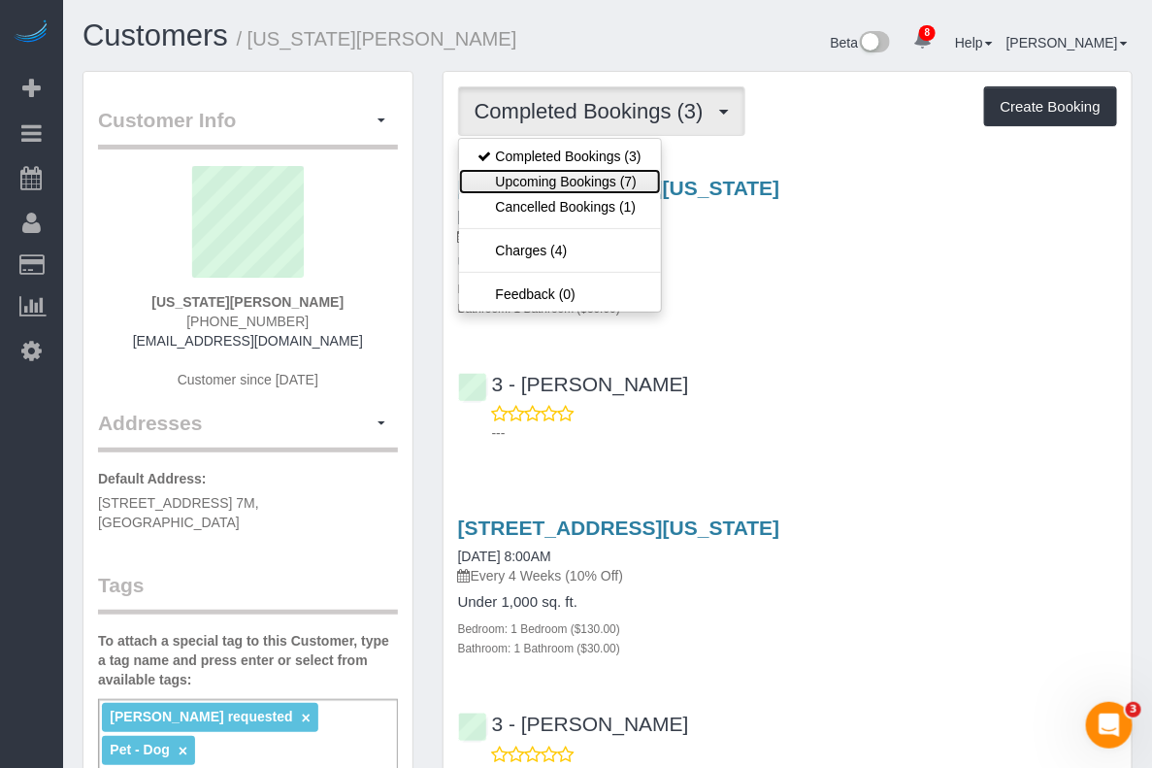
drag, startPoint x: 565, startPoint y: 181, endPoint x: 612, endPoint y: 184, distance: 47.6
click at [565, 182] on link "Upcoming Bookings (7)" at bounding box center [560, 181] width 202 height 25
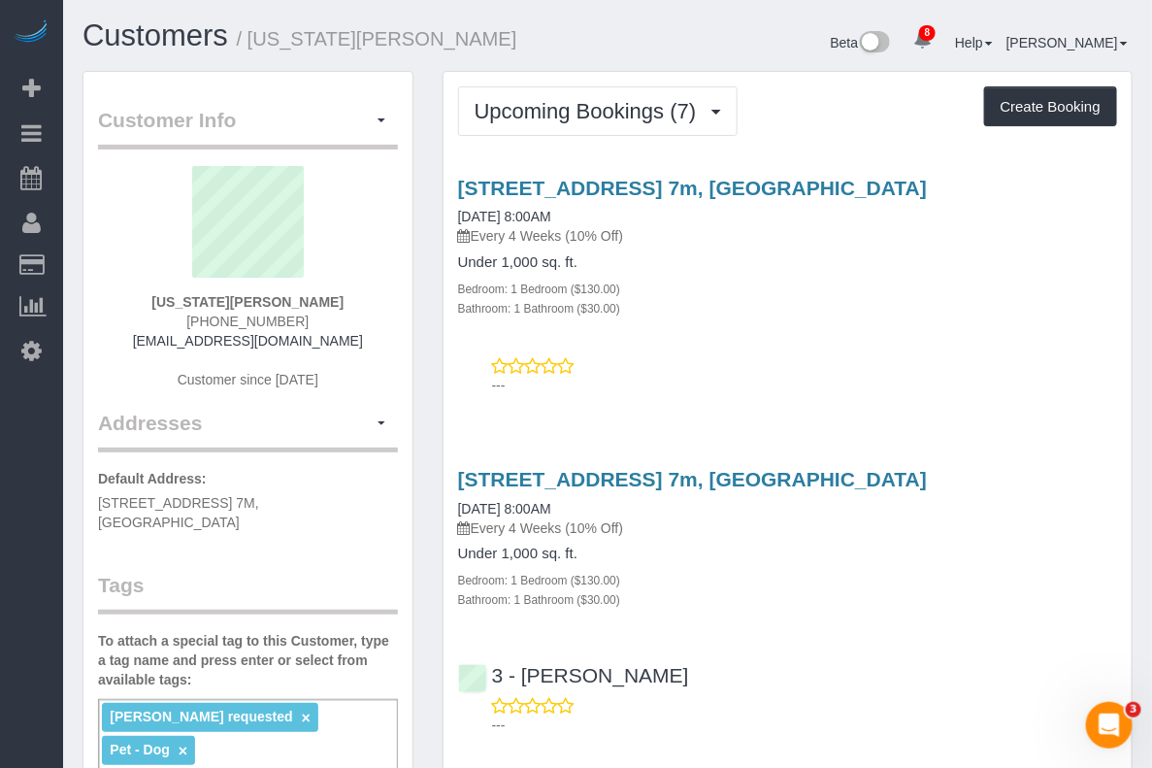
click at [1082, 370] on div "[STREET_ADDRESS] 7m, [GEOGRAPHIC_DATA] [DATE] 8:00AM Every 4 Weeks (10% Off) Un…" at bounding box center [787, 282] width 688 height 244
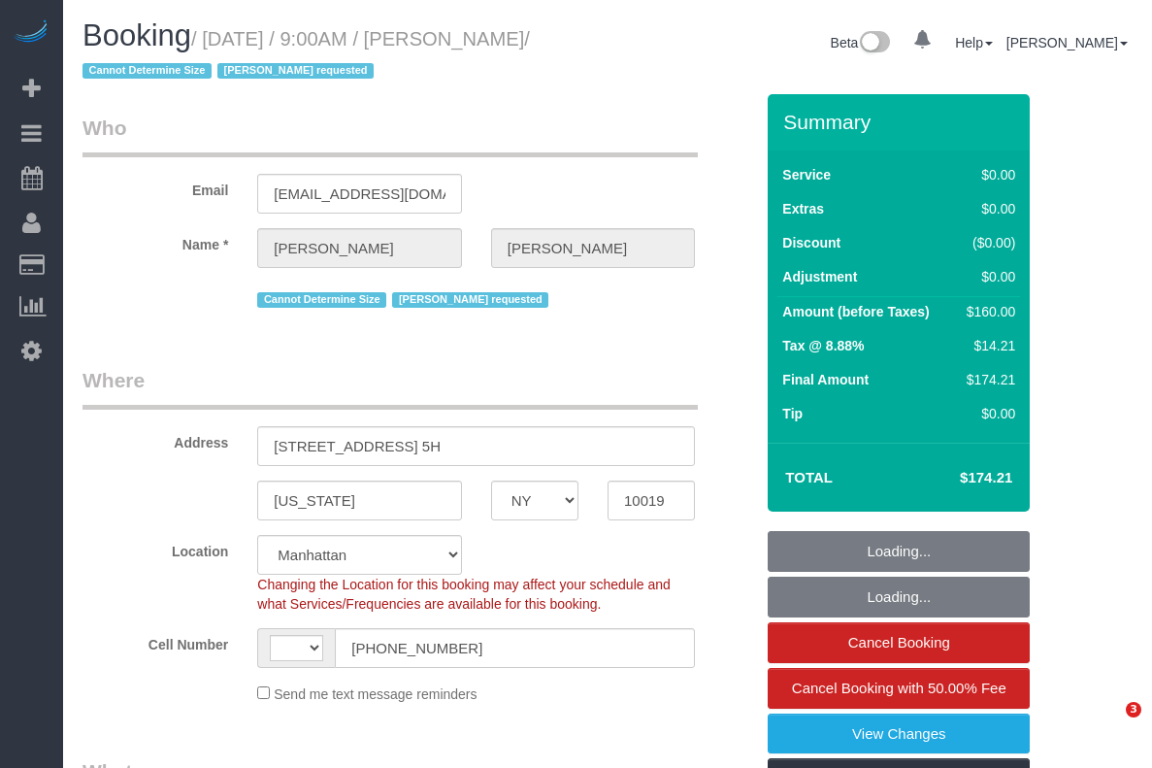
select select "NY"
select select "string:stripe-pm_1Pwwgh4VGloSiKo7cMqNieHb"
select select "1"
select select "number:56"
select select "number:69"
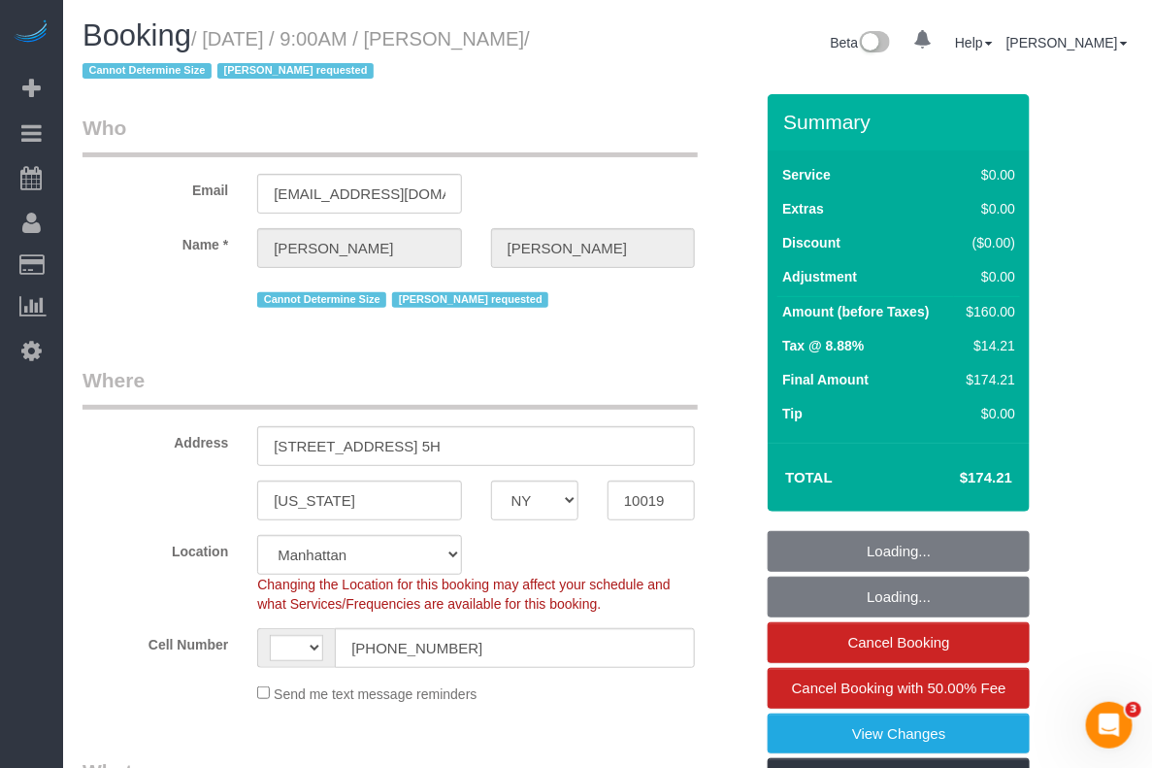
select select "number:15"
select select "number:5"
select select "string:[GEOGRAPHIC_DATA]"
select select "object:1418"
select select "spot1"
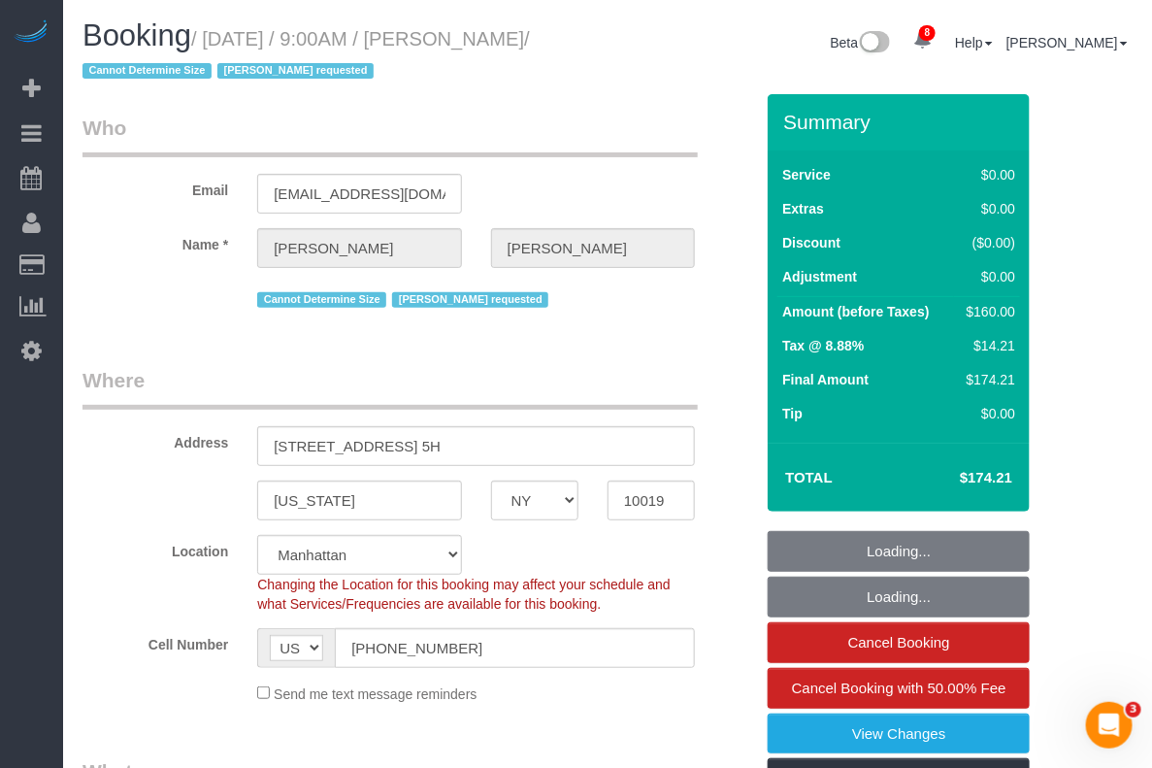
select select "1"
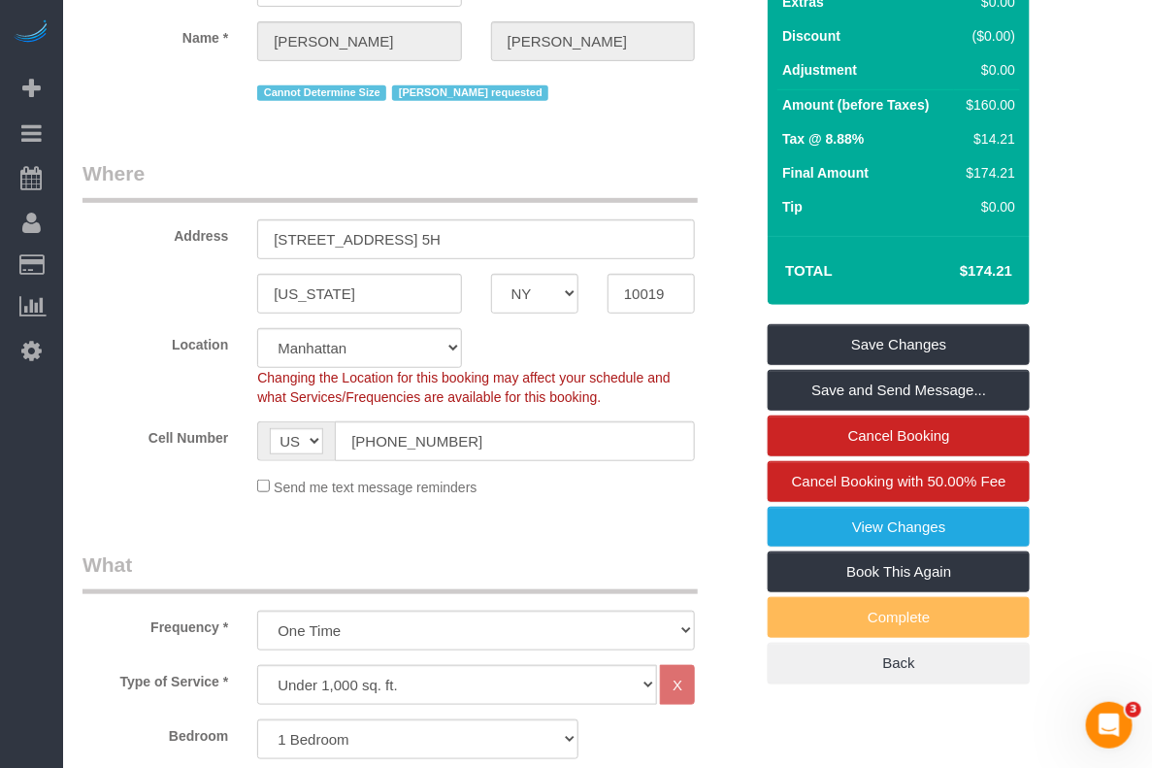
scroll to position [148, 0]
